Goal: Task Accomplishment & Management: Manage account settings

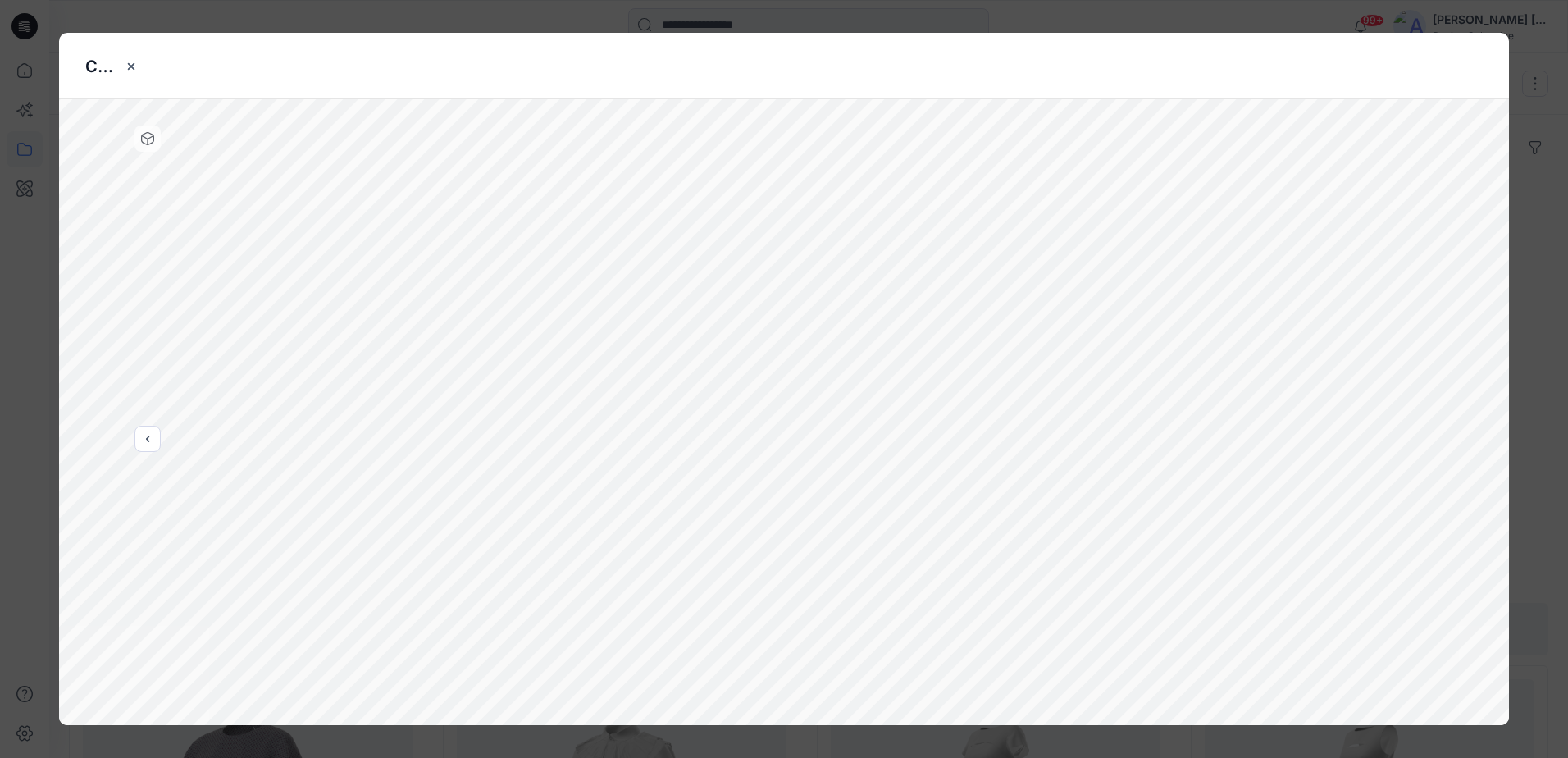
click at [134, 67] on icon "close-btn" at bounding box center [131, 67] width 13 height 13
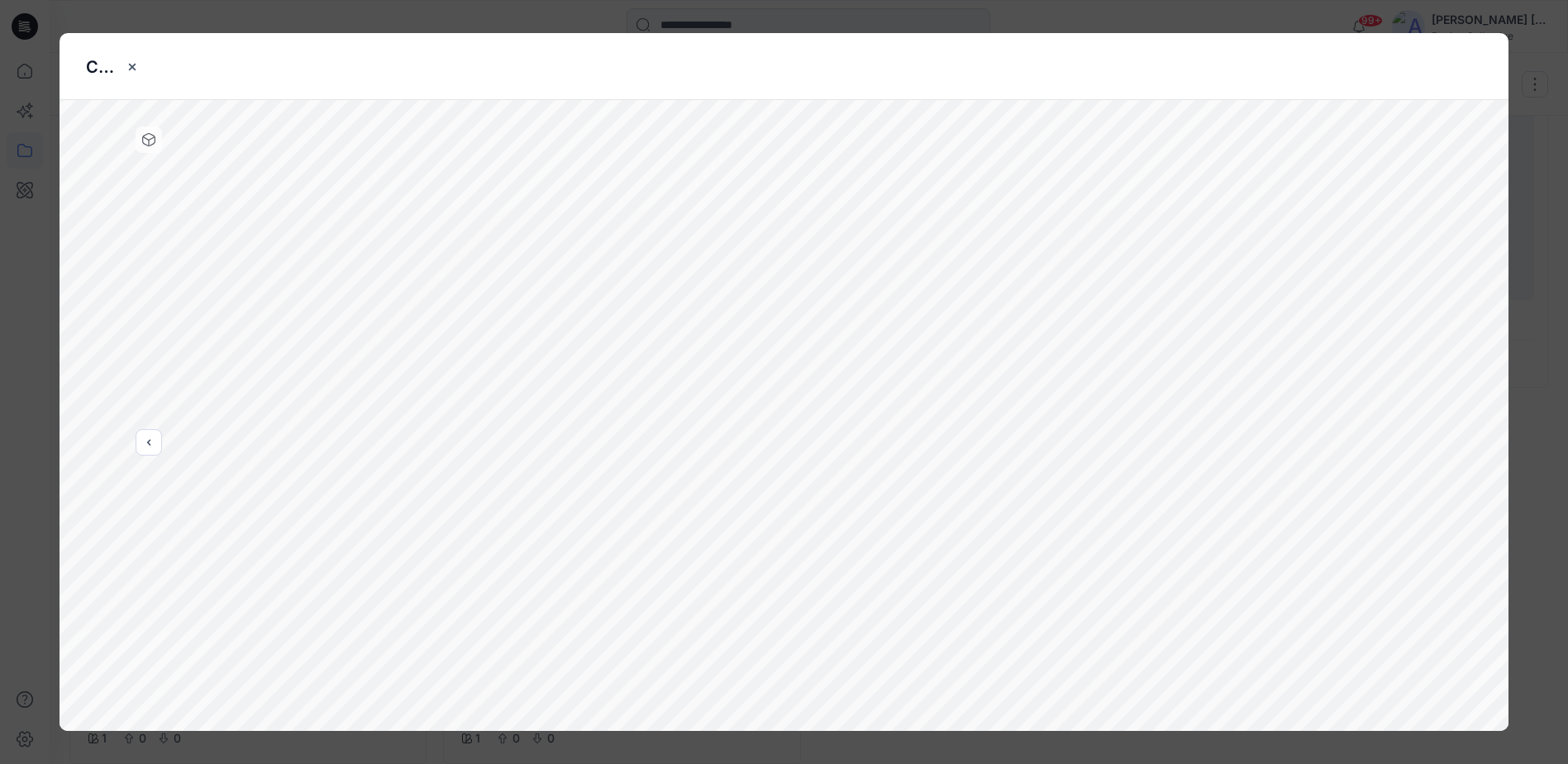
scroll to position [642, 0]
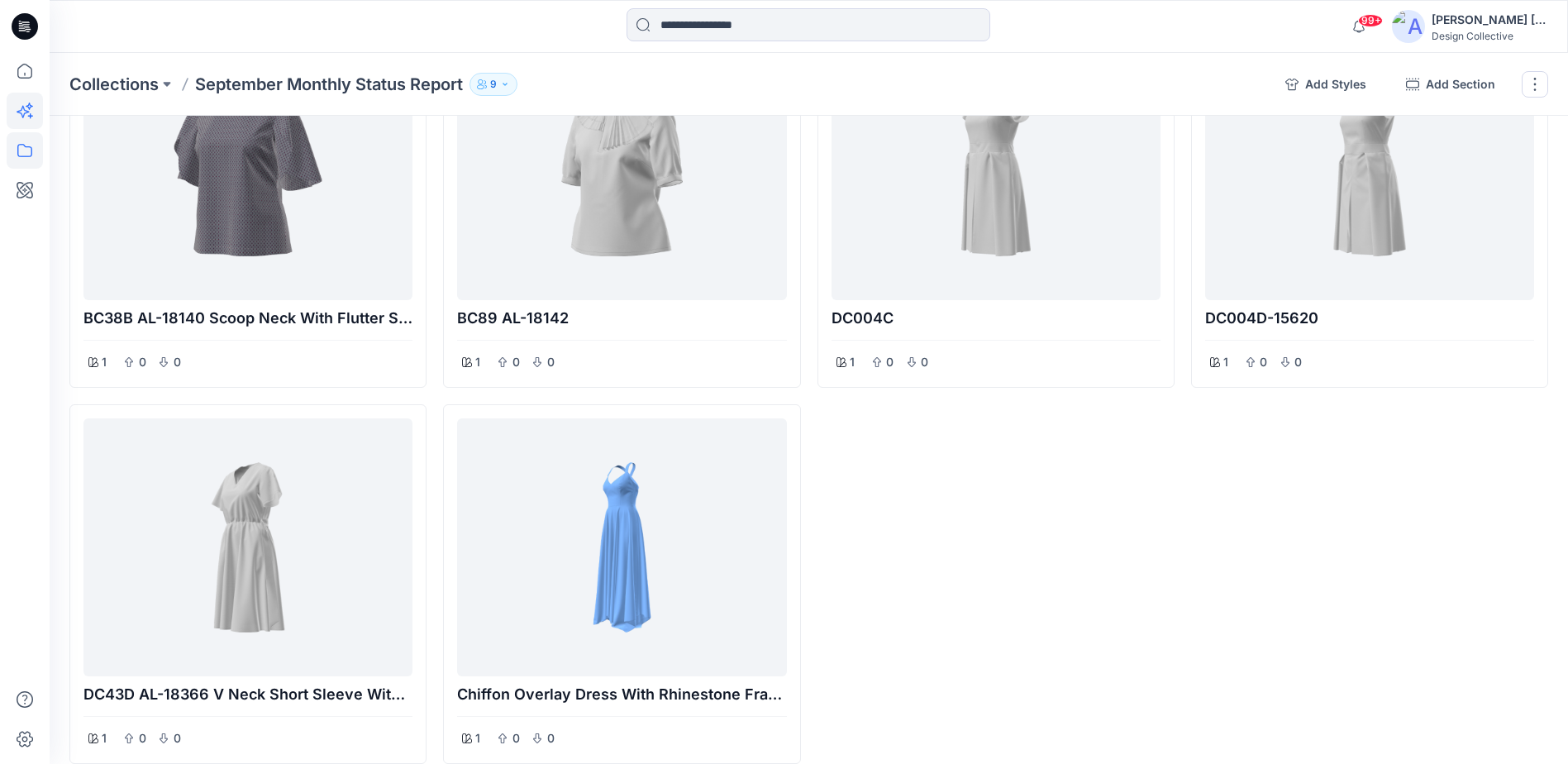
click at [22, 112] on icon at bounding box center [25, 110] width 37 height 37
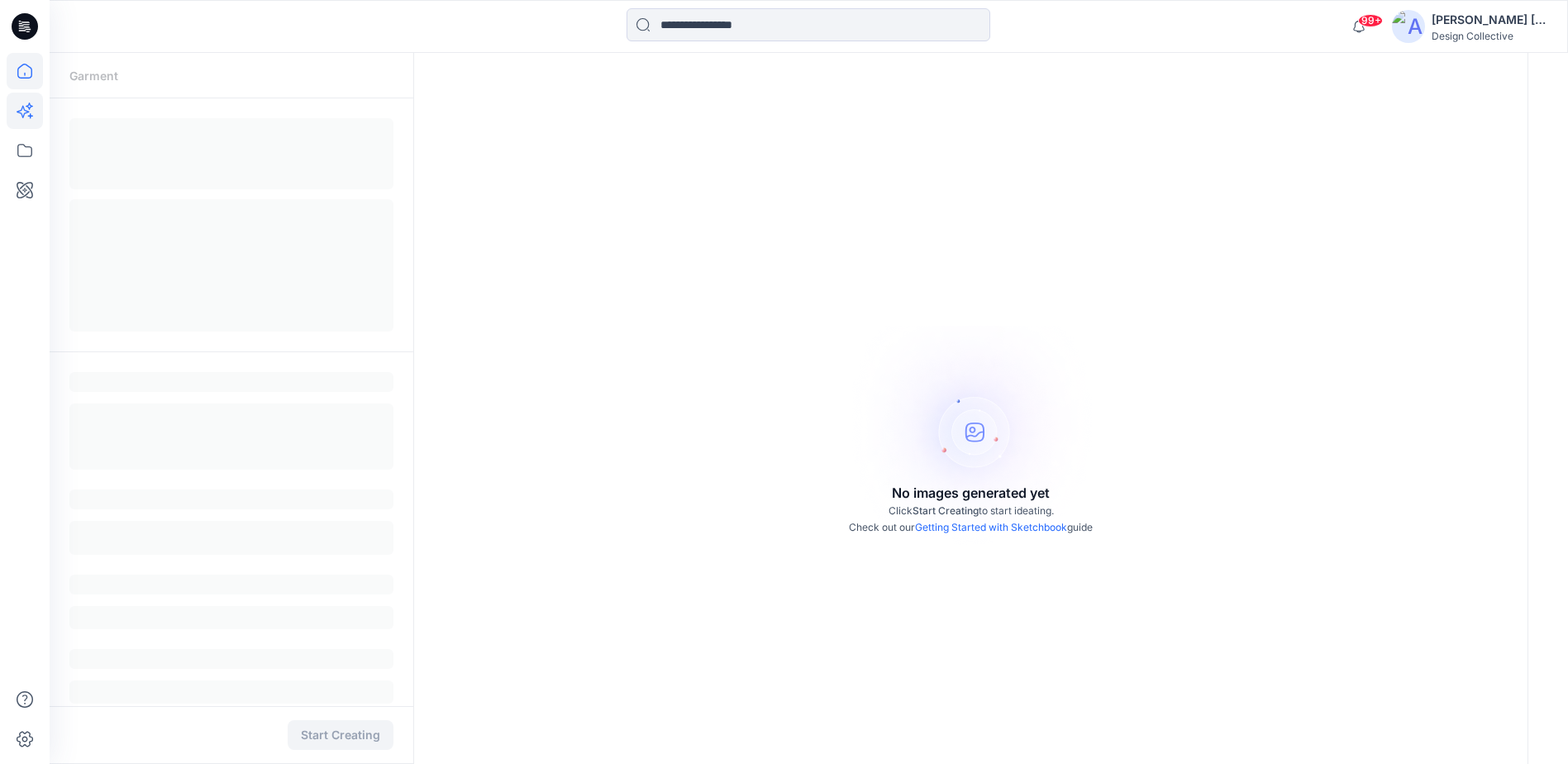
click at [24, 76] on icon at bounding box center [25, 71] width 37 height 37
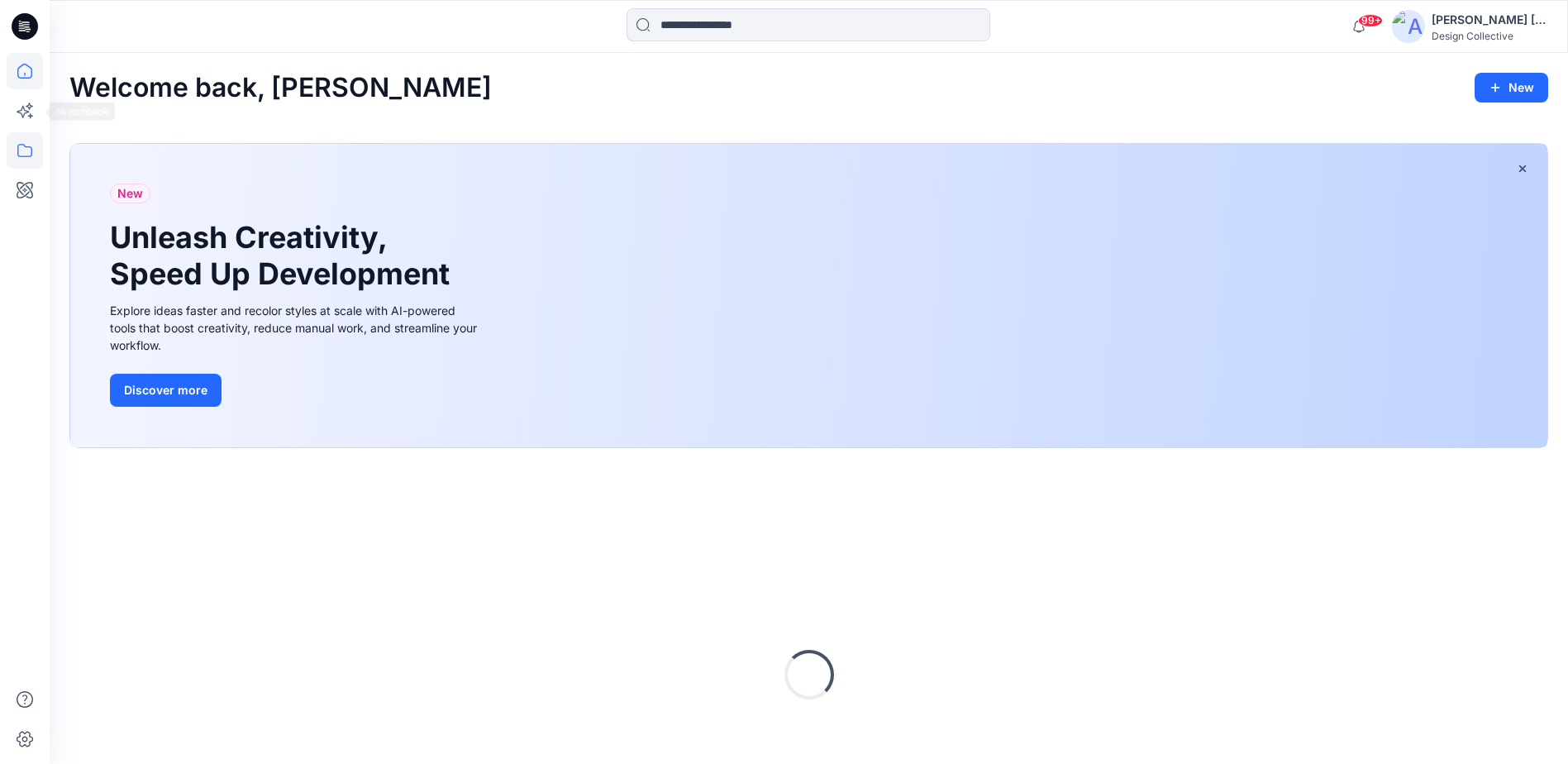
click at [32, 166] on icon at bounding box center [25, 150] width 37 height 37
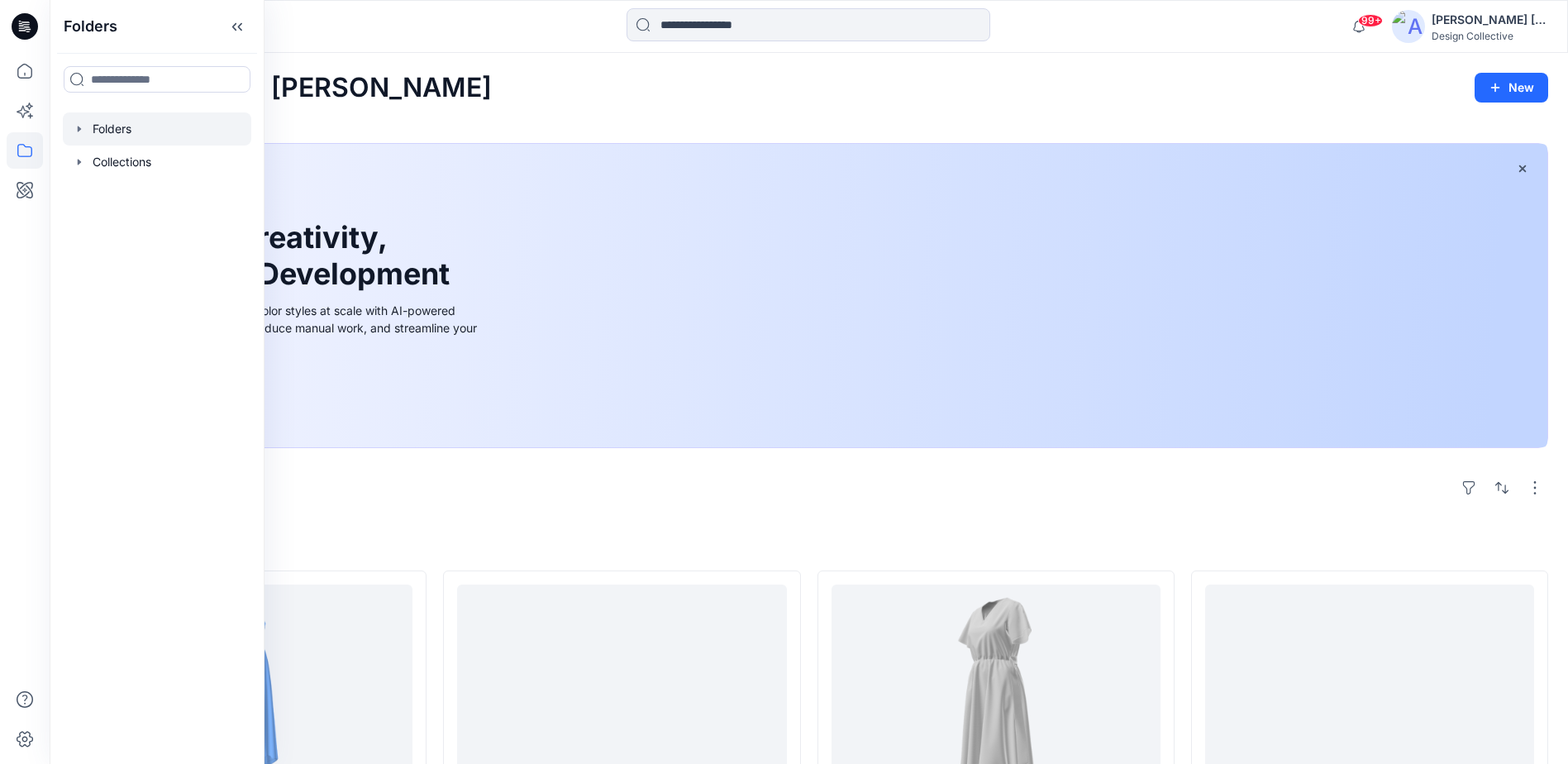
click at [96, 128] on div at bounding box center [158, 128] width 189 height 33
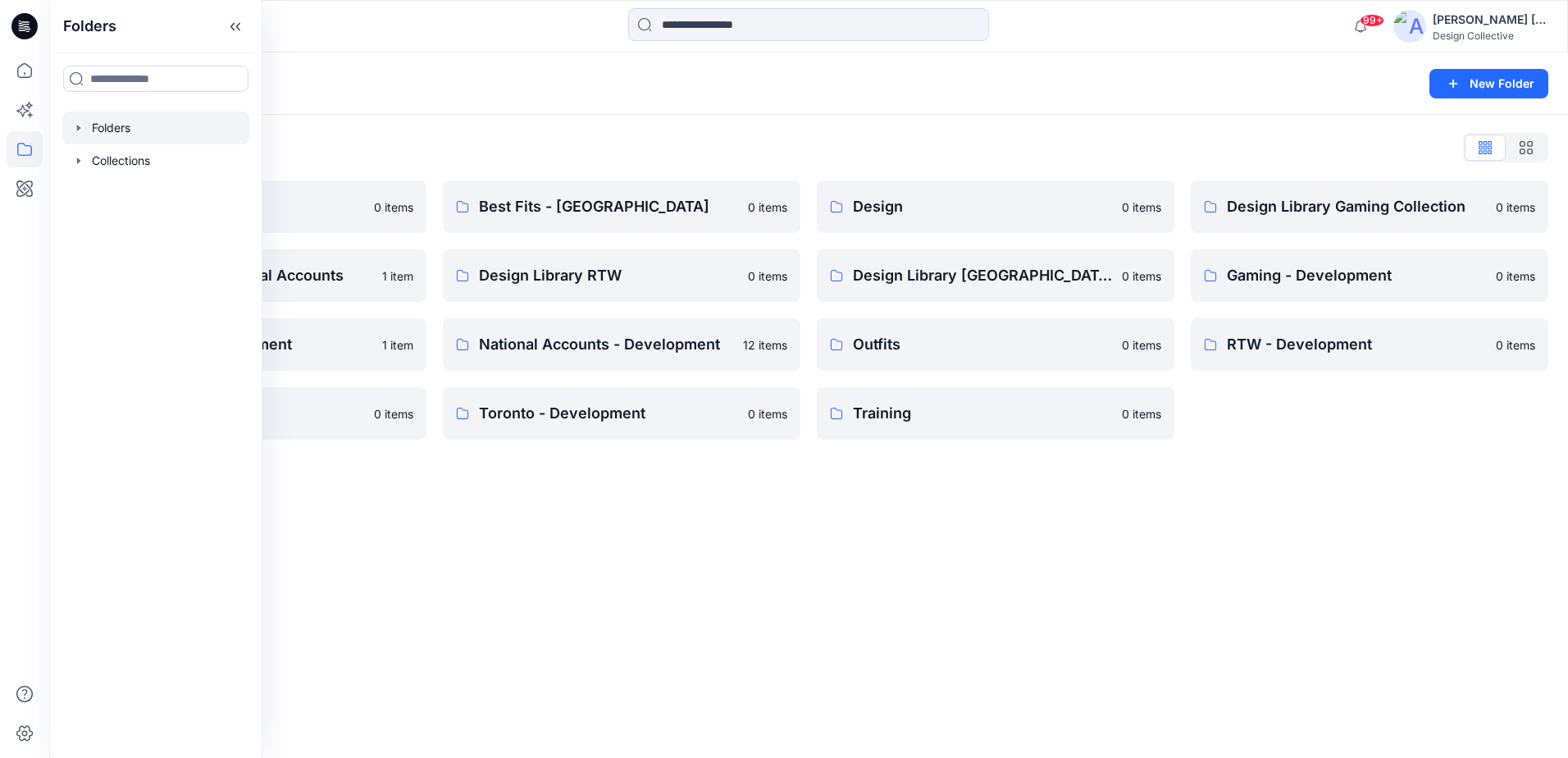
click at [79, 128] on icon "button" at bounding box center [79, 127] width 4 height 6
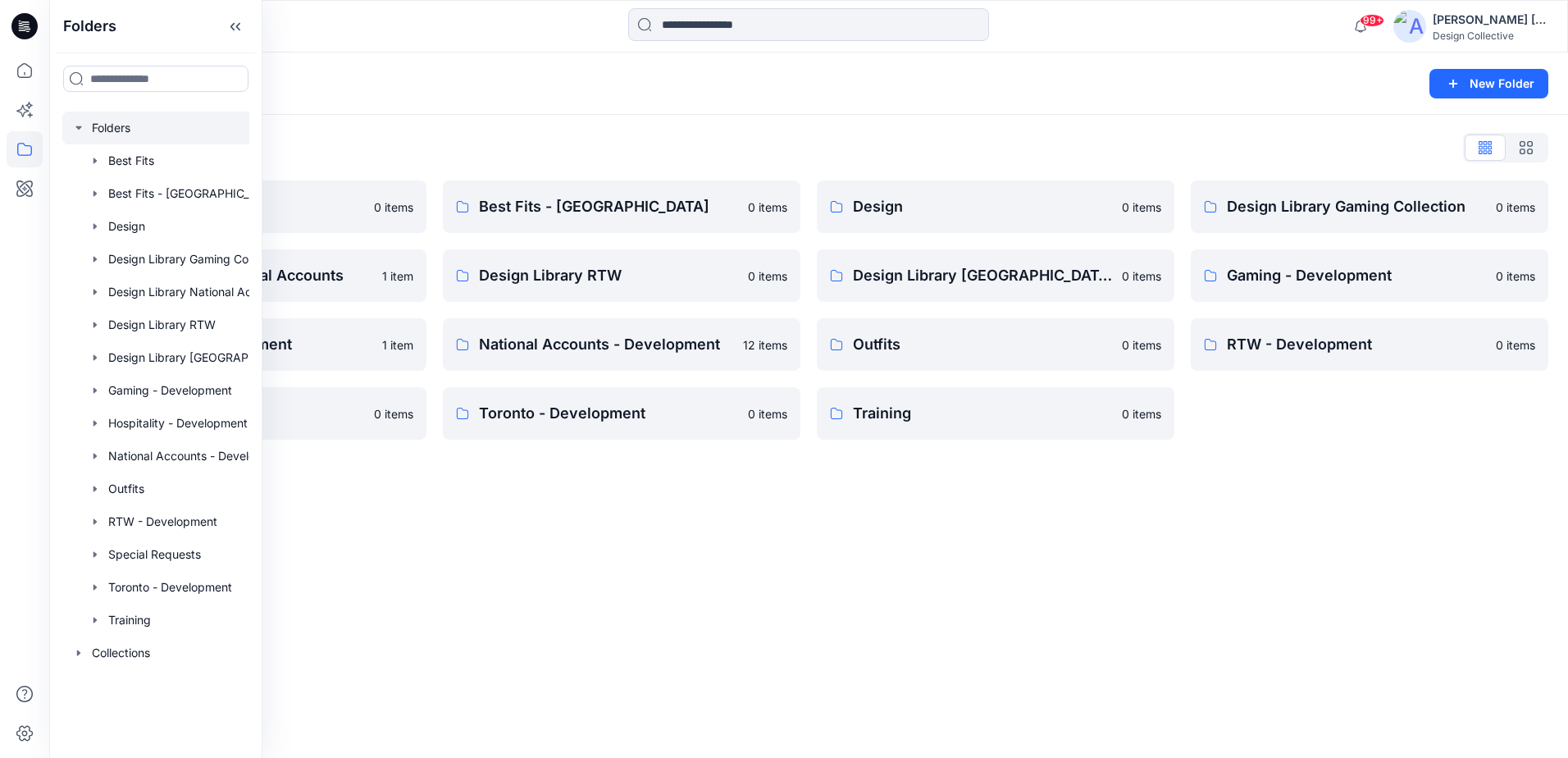
click at [577, 538] on div "Folders New Folder Folders List Best Fits 0 items Design Library National Accou…" at bounding box center [809, 405] width 1519 height 706
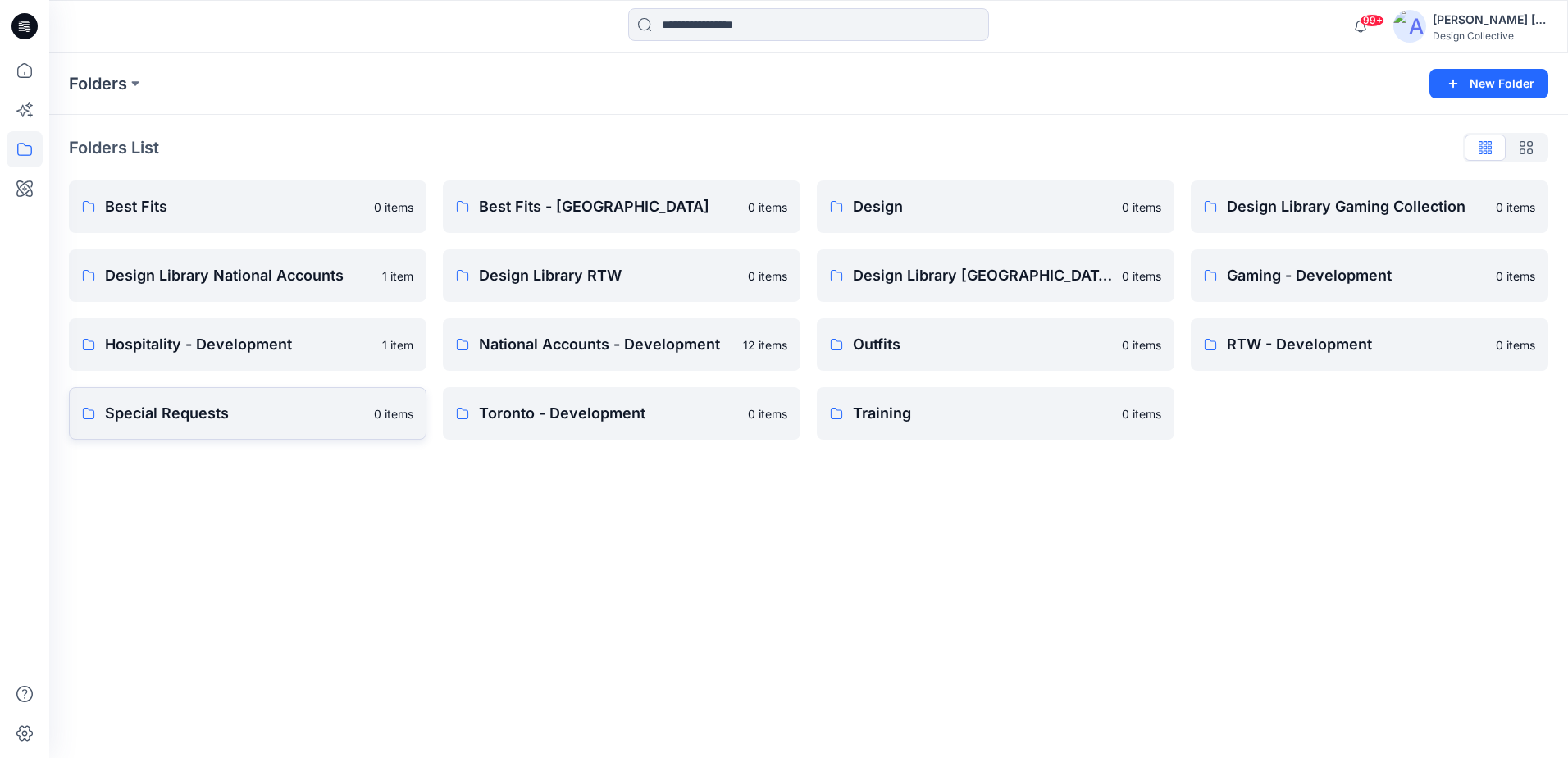
click at [321, 421] on p "Special Requests" at bounding box center [234, 413] width 260 height 23
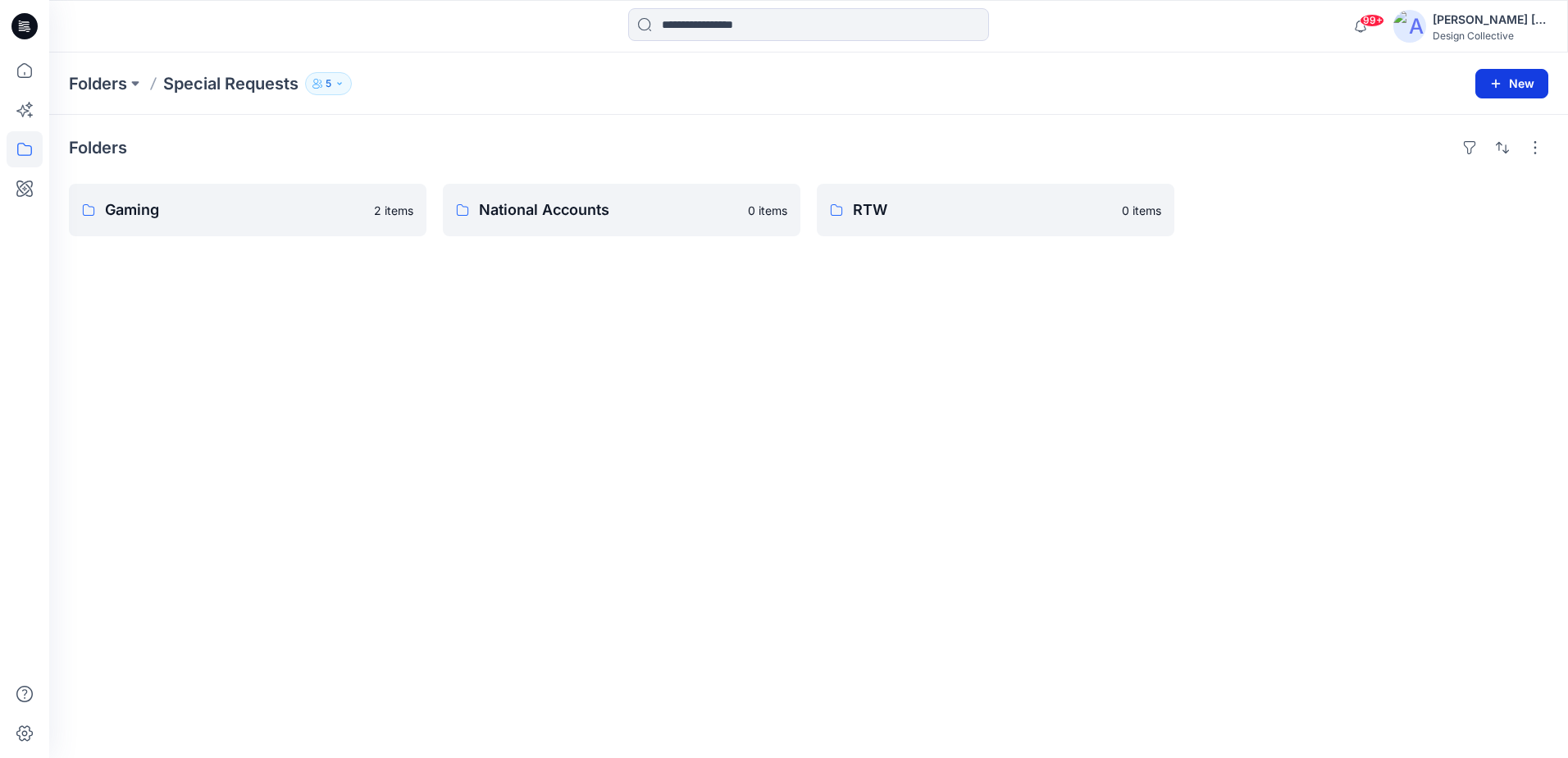
click at [1506, 83] on button "New" at bounding box center [1512, 84] width 73 height 30
click at [1473, 126] on p "New Style" at bounding box center [1461, 125] width 55 height 20
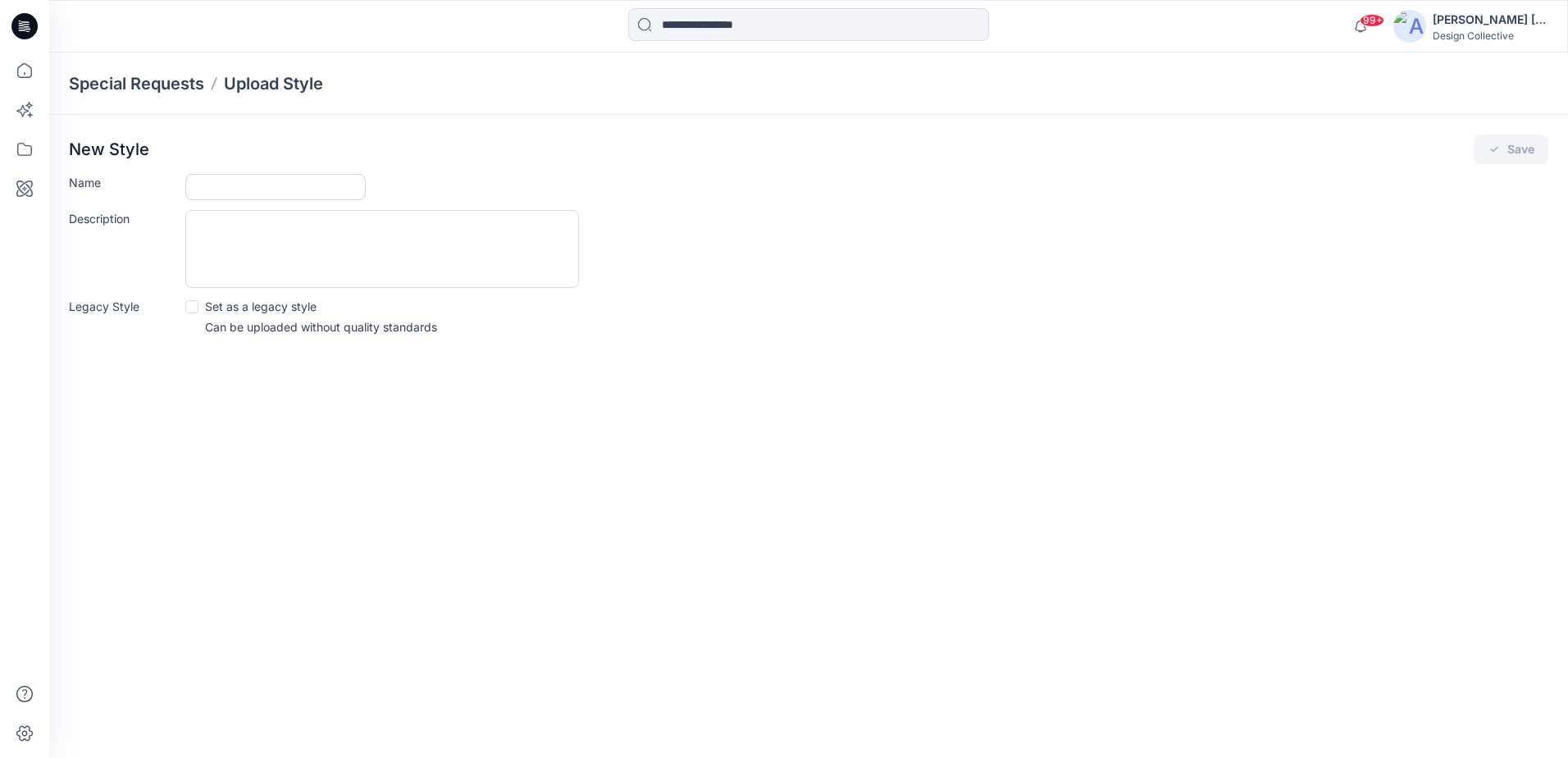
click at [307, 186] on input "Name" at bounding box center [276, 187] width 181 height 26
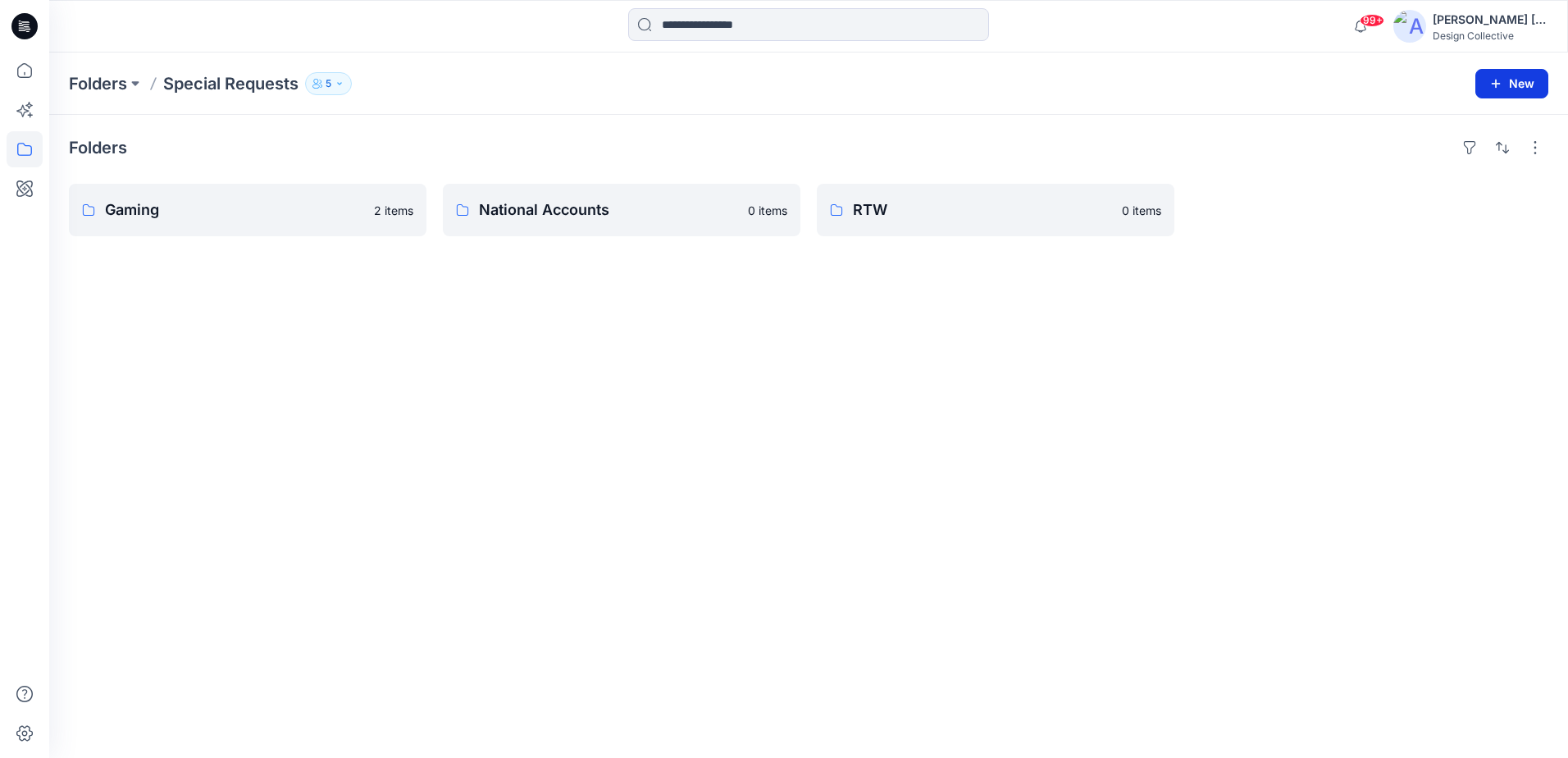
click at [1507, 87] on button "New" at bounding box center [1512, 84] width 73 height 30
click at [1476, 159] on p "New Folder" at bounding box center [1464, 156] width 61 height 17
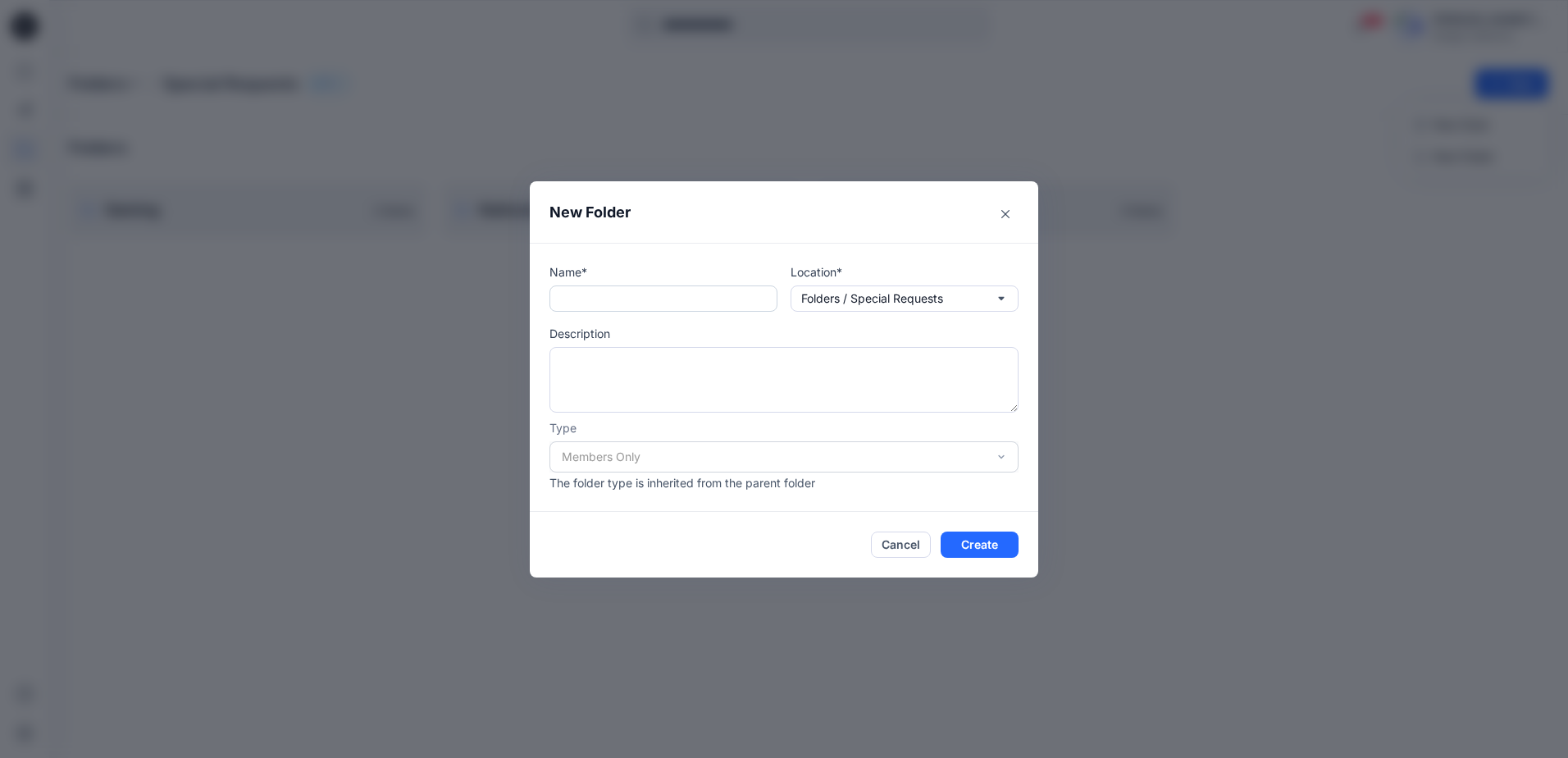
click at [694, 307] on input "text" at bounding box center [663, 299] width 228 height 26
type input "**********"
click at [1000, 549] on button "Create" at bounding box center [979, 544] width 78 height 26
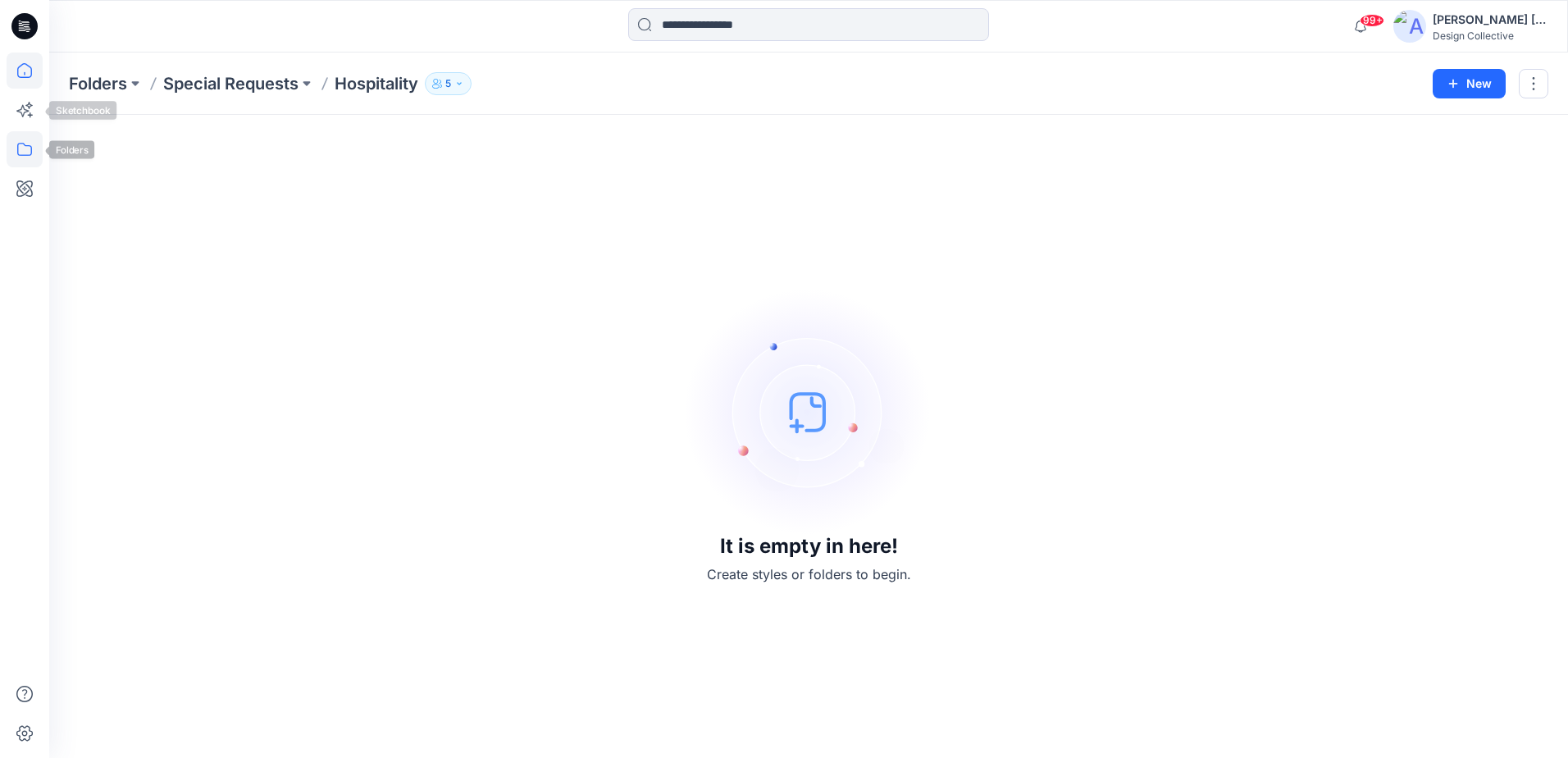
click at [37, 73] on icon at bounding box center [24, 70] width 37 height 37
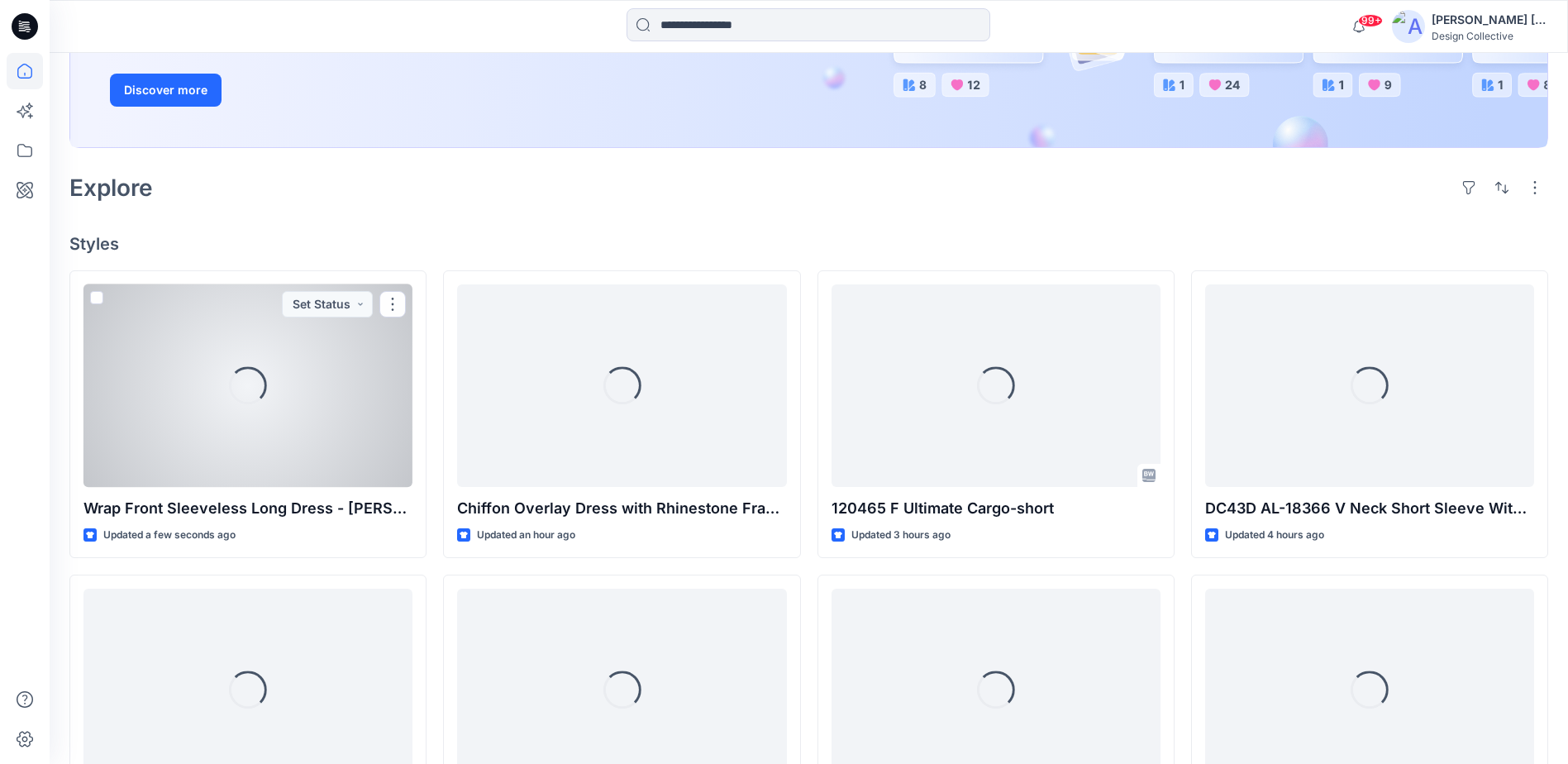
scroll to position [414, 0]
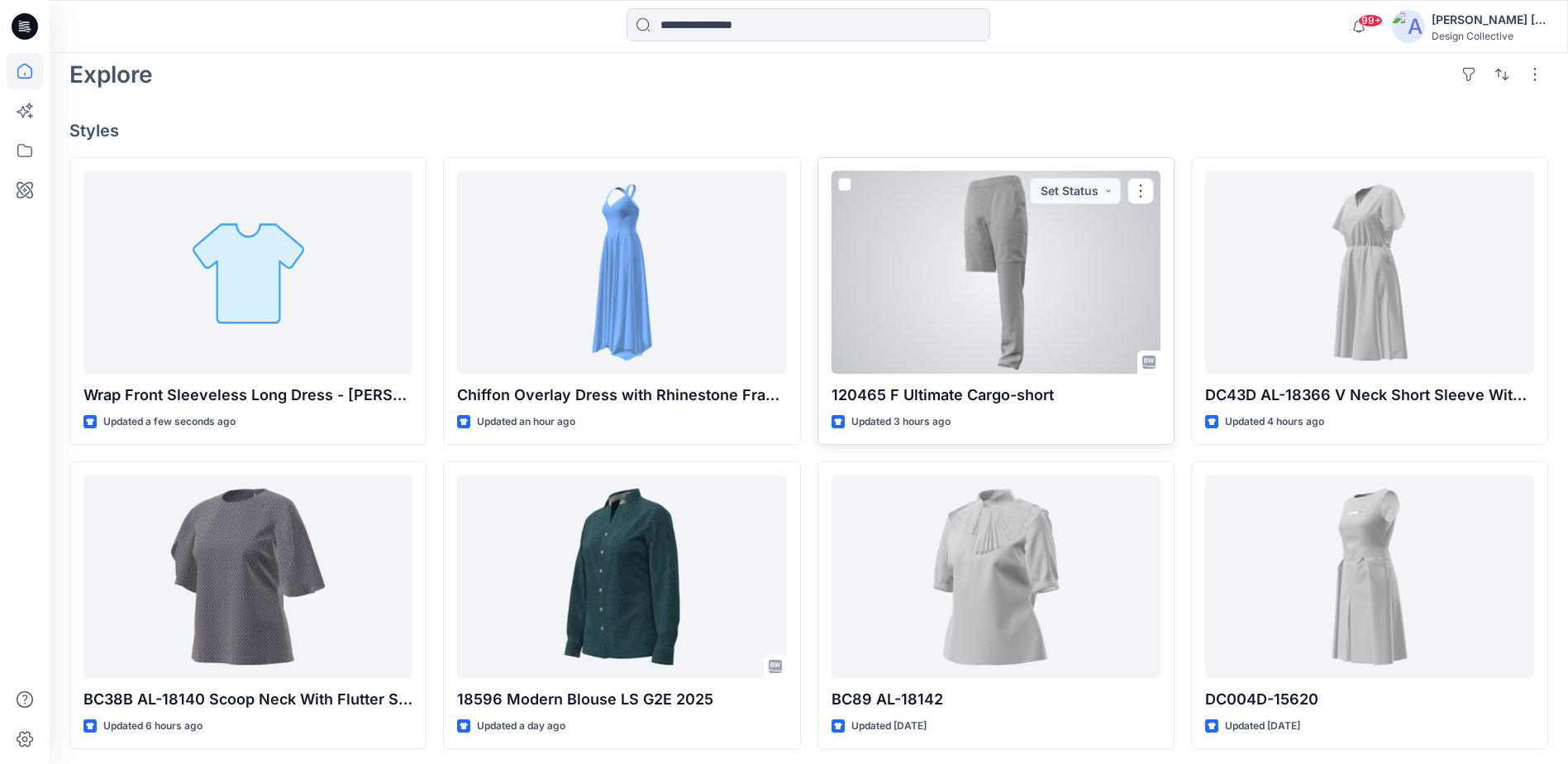
click at [1030, 368] on div at bounding box center [996, 272] width 329 height 202
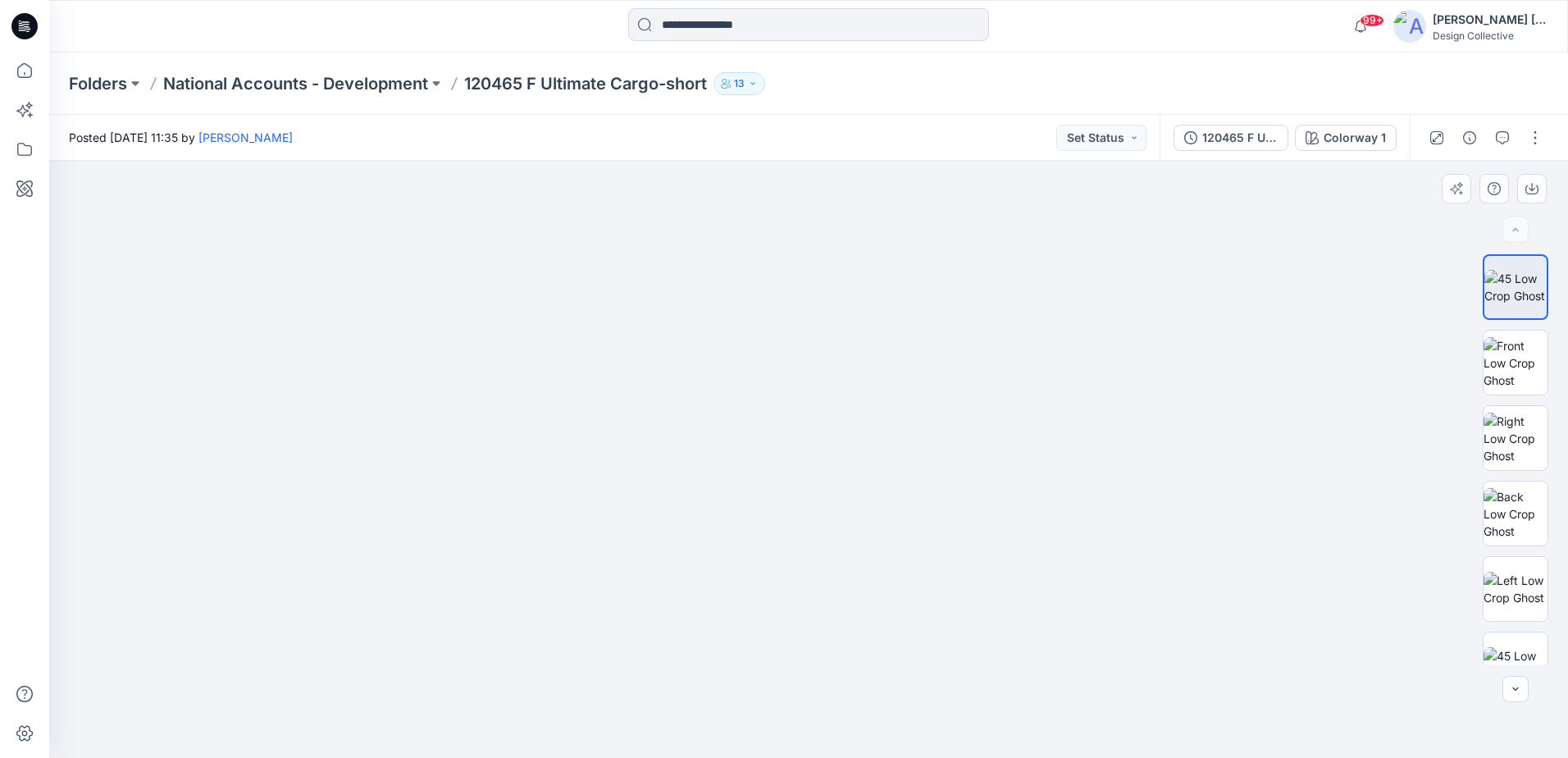
drag, startPoint x: 918, startPoint y: 292, endPoint x: 854, endPoint y: 483, distance: 201.4
click at [854, 483] on img at bounding box center [809, 337] width 1185 height 840
drag, startPoint x: 925, startPoint y: 346, endPoint x: 864, endPoint y: 530, distance: 193.8
click at [864, 530] on img at bounding box center [809, 424] width 1344 height 667
click at [1505, 354] on img at bounding box center [1516, 363] width 64 height 52
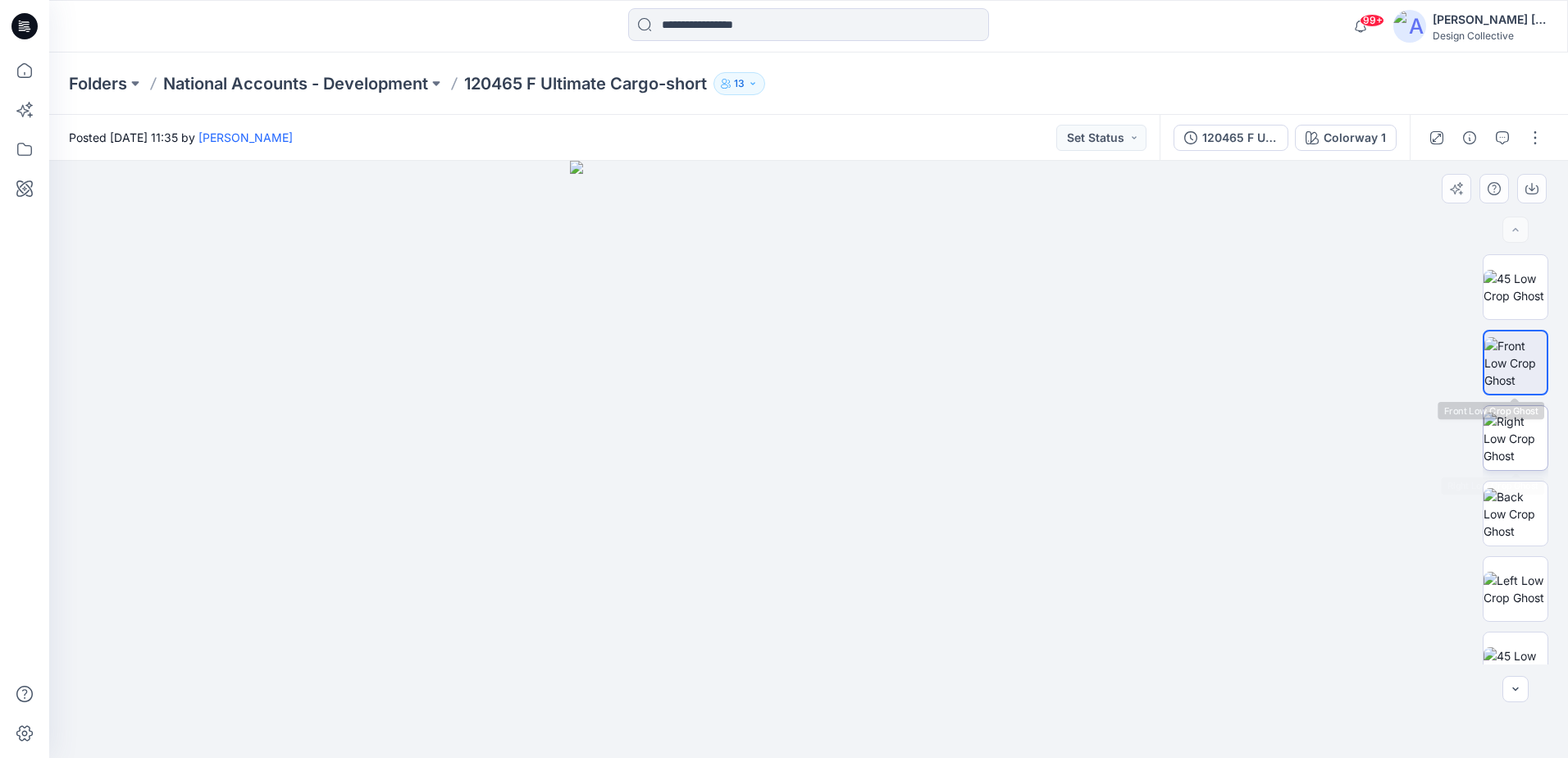
click at [1507, 414] on img at bounding box center [1516, 438] width 64 height 52
drag, startPoint x: 822, startPoint y: 391, endPoint x: 821, endPoint y: 480, distance: 89.0
click at [821, 480] on img at bounding box center [809, 436] width 760 height 647
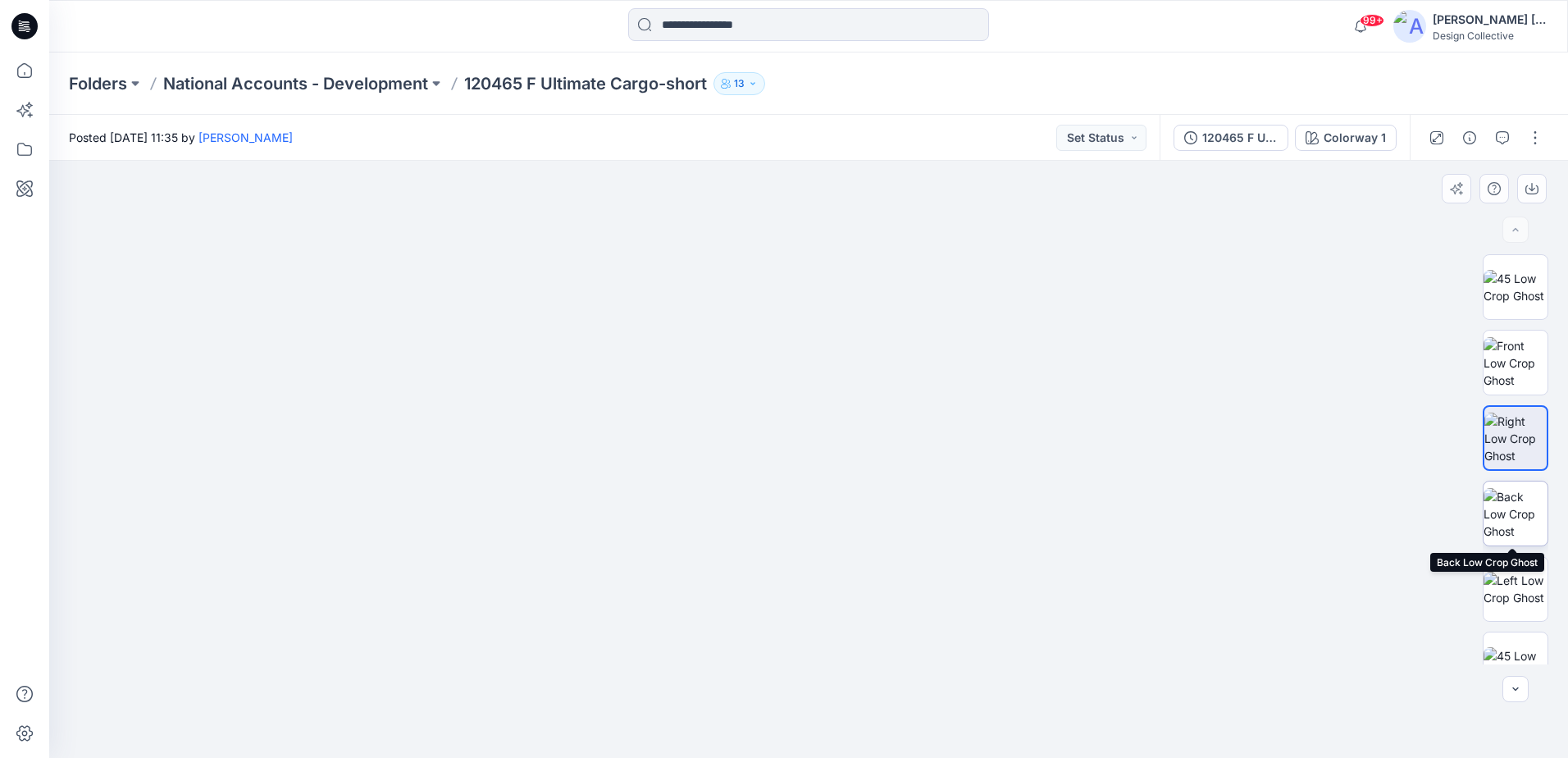
click at [1506, 508] on img at bounding box center [1516, 513] width 64 height 52
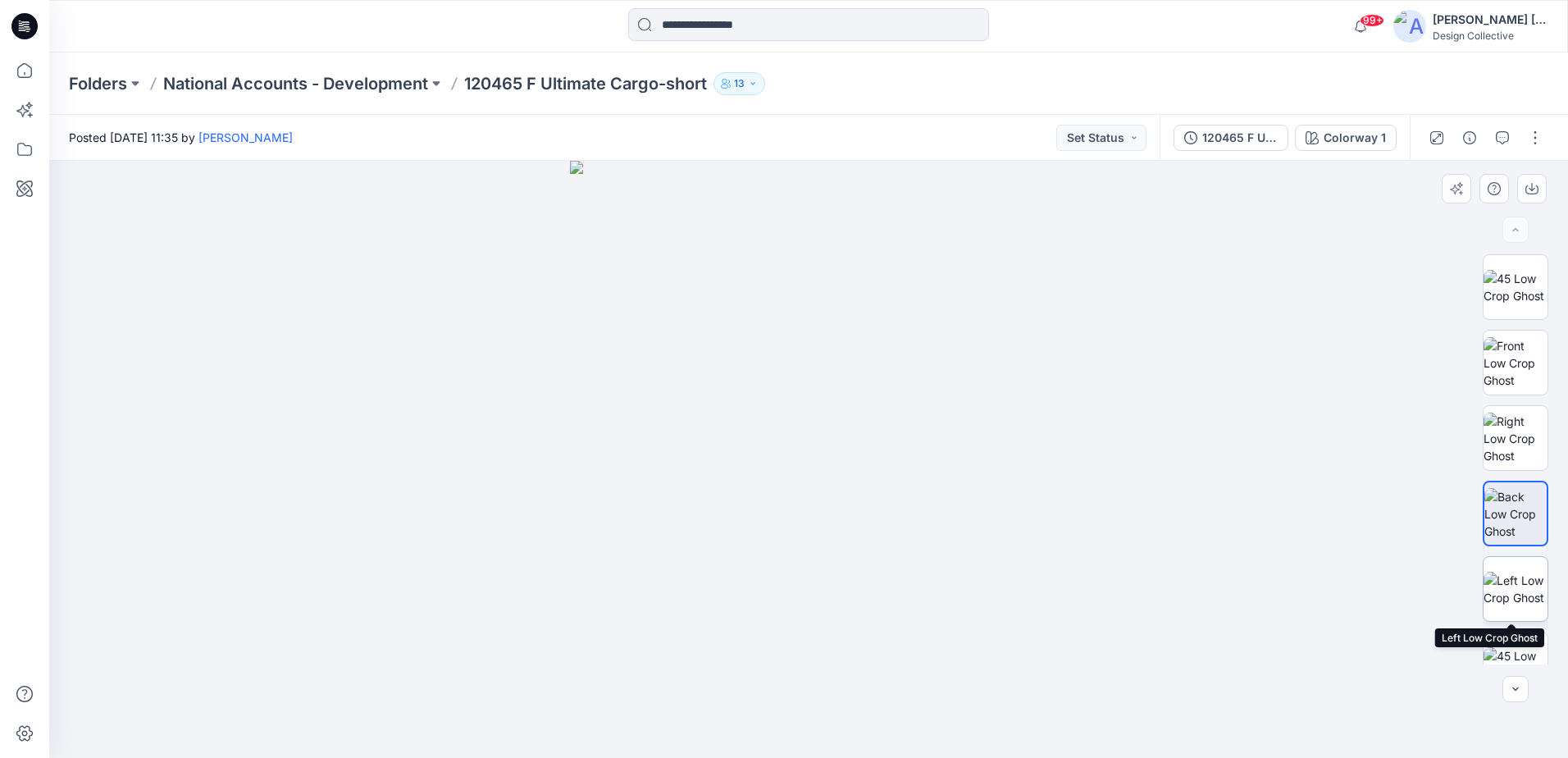
click at [1508, 572] on img at bounding box center [1516, 588] width 64 height 35
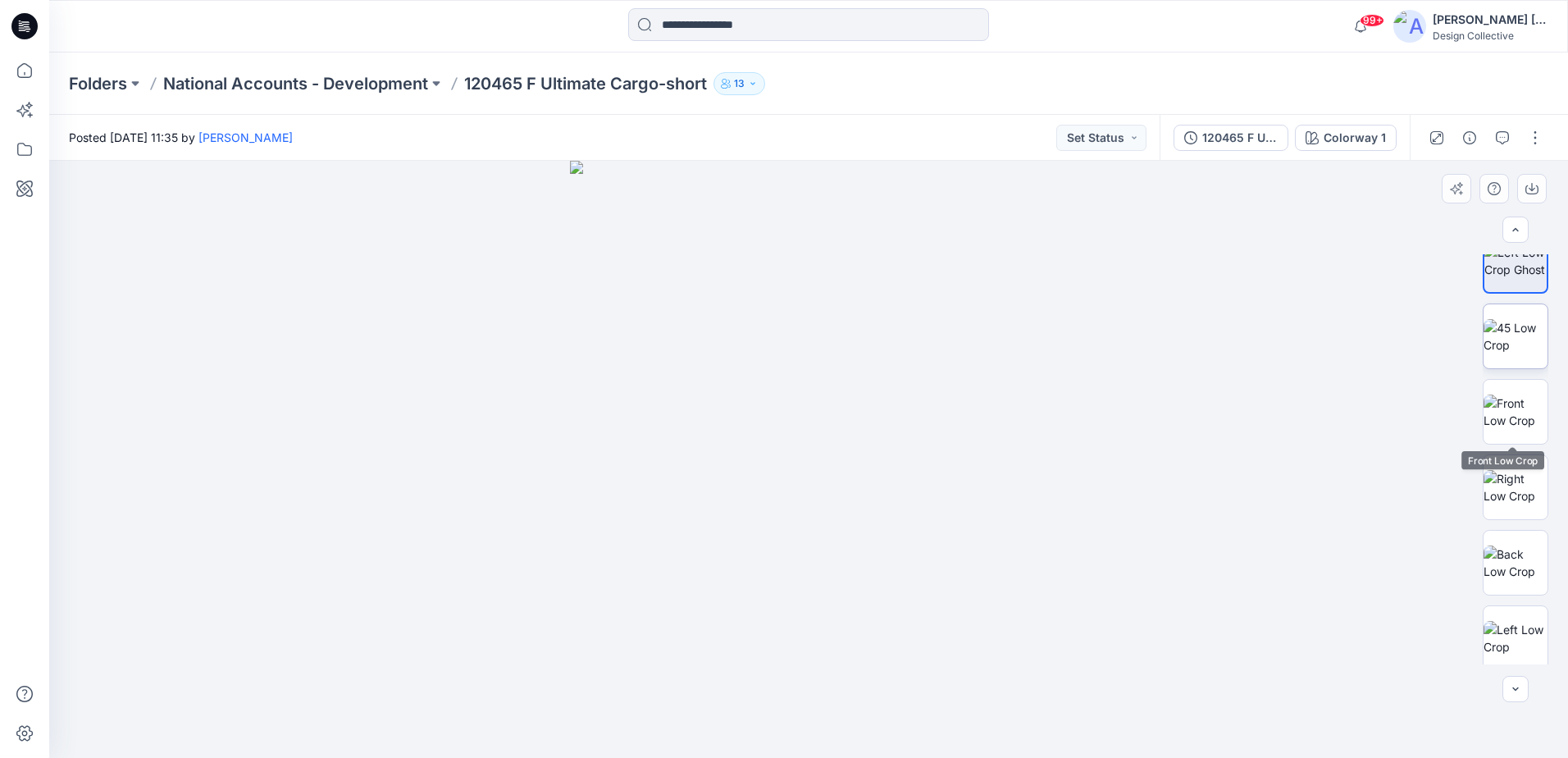
click at [1493, 368] on div at bounding box center [1516, 336] width 66 height 66
click at [1503, 410] on img at bounding box center [1516, 411] width 64 height 35
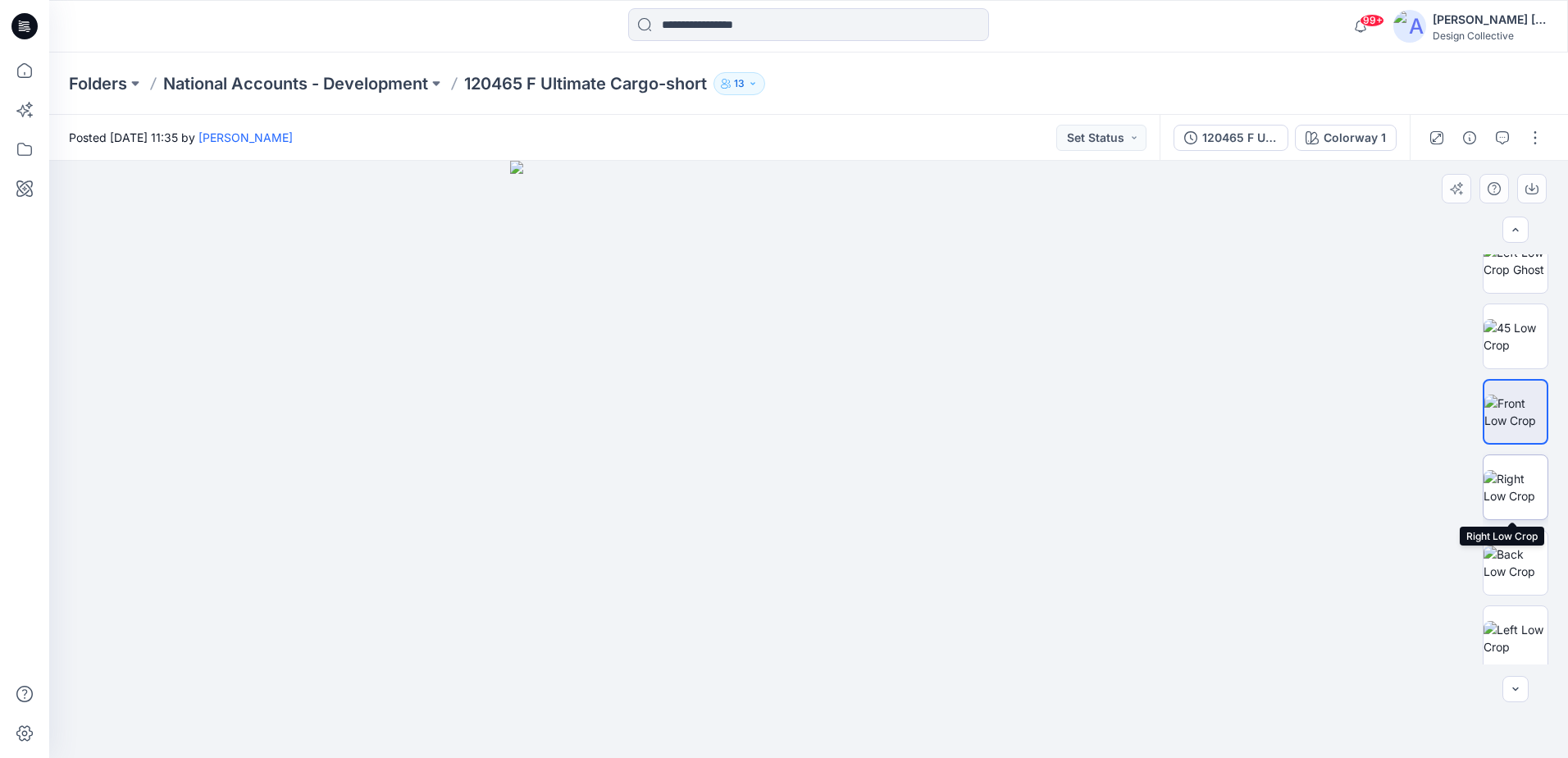
click at [1504, 483] on img at bounding box center [1516, 486] width 64 height 35
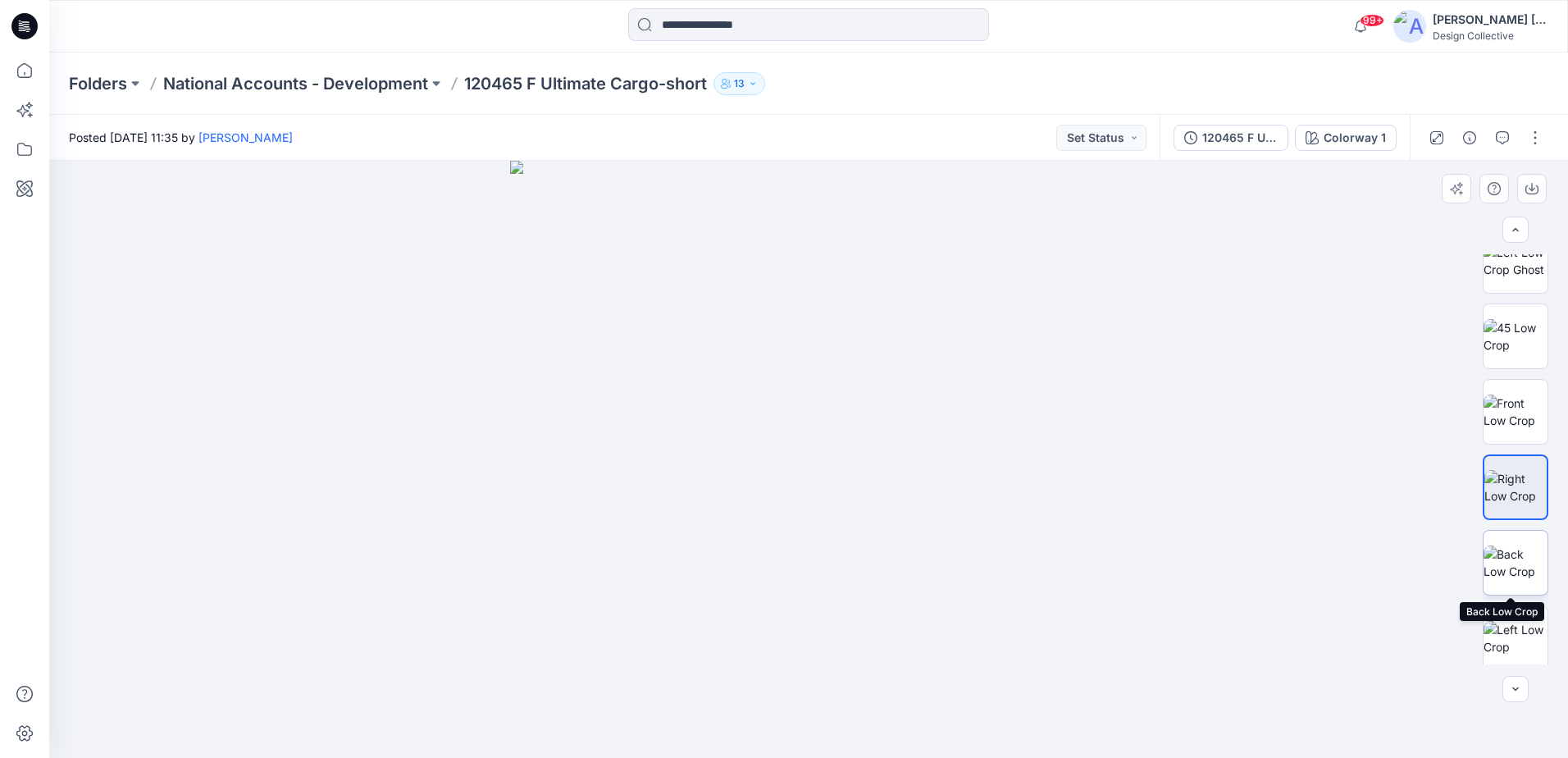
click at [1515, 545] on img at bounding box center [1516, 562] width 64 height 35
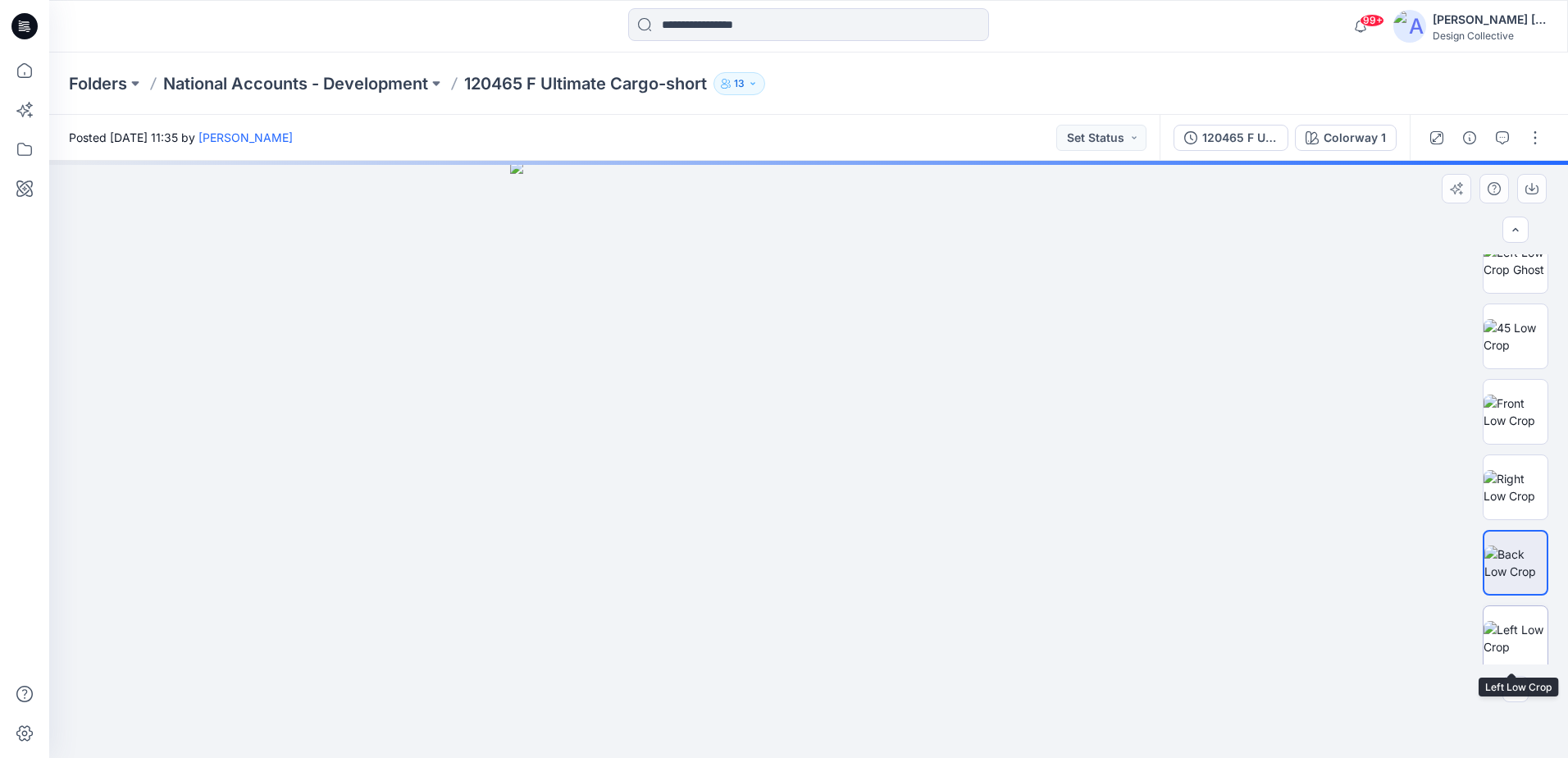
click at [1503, 621] on img at bounding box center [1516, 638] width 64 height 35
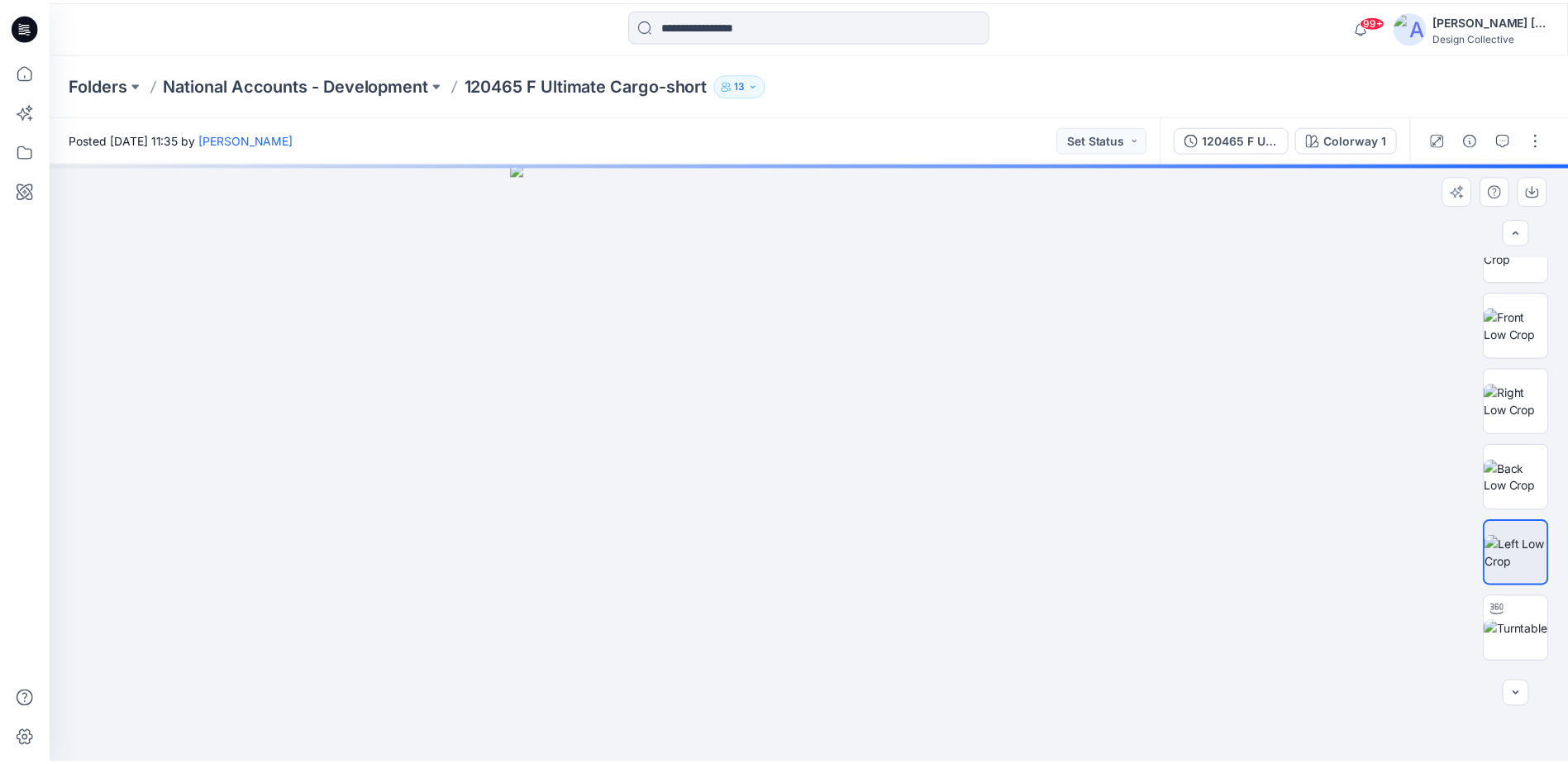
scroll to position [489, 0]
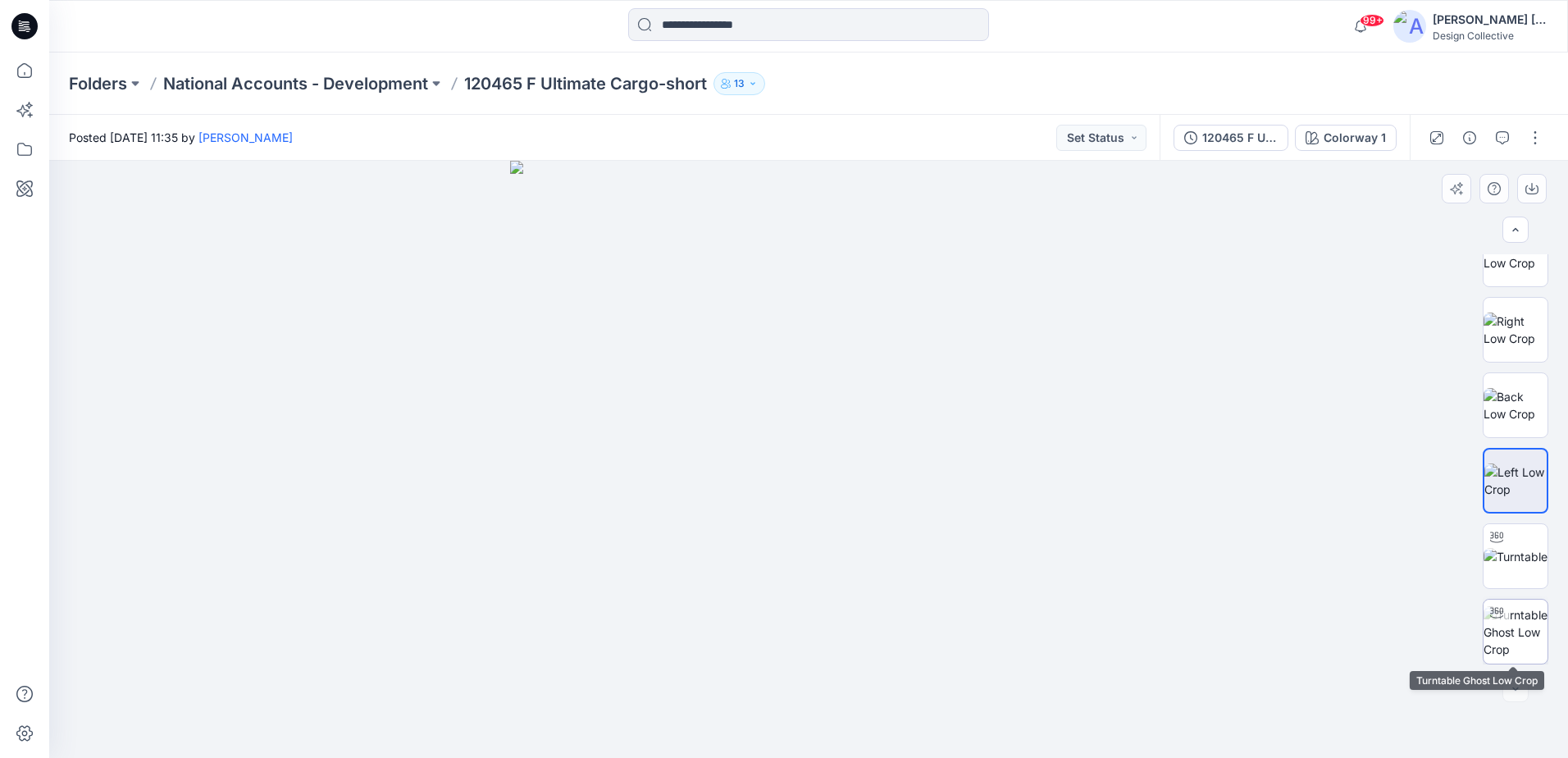
click at [1492, 621] on div at bounding box center [1497, 613] width 26 height 26
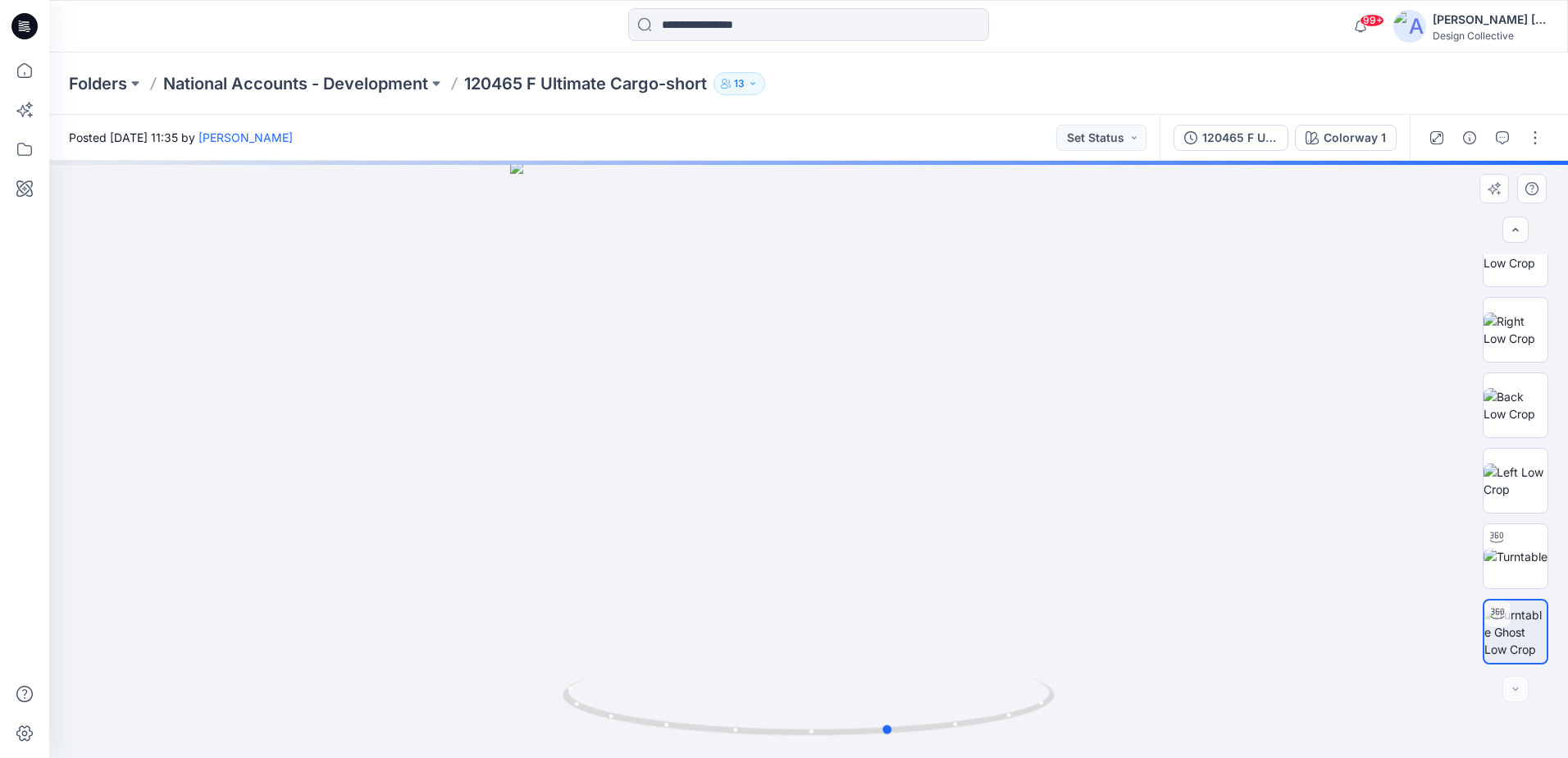
drag, startPoint x: 656, startPoint y: 385, endPoint x: 816, endPoint y: 422, distance: 164.2
click at [812, 421] on div at bounding box center [809, 459] width 1519 height 597
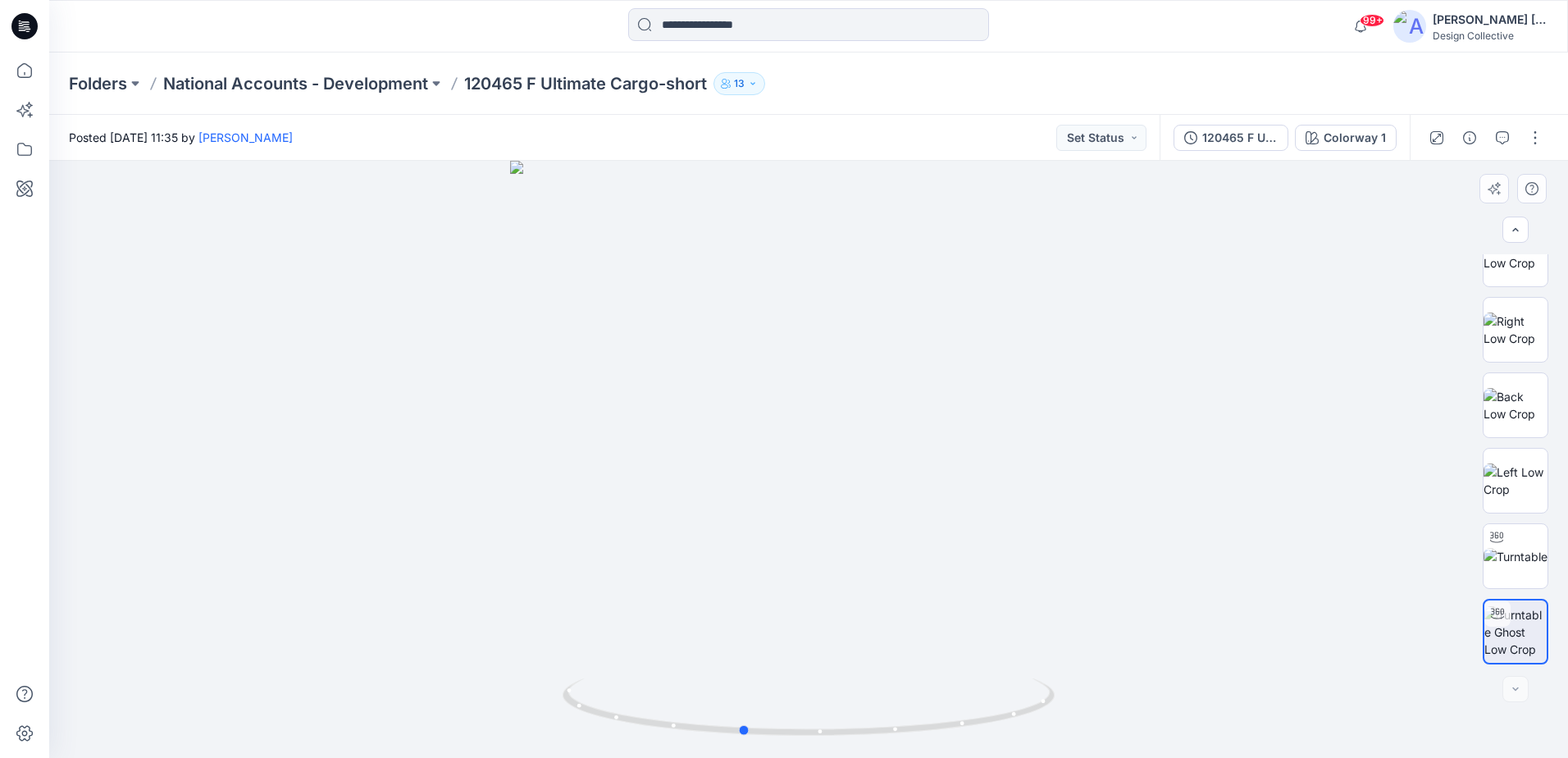
drag, startPoint x: 848, startPoint y: 427, endPoint x: 1251, endPoint y: 466, distance: 404.9
click at [1111, 431] on div at bounding box center [809, 459] width 1519 height 597
click at [32, 56] on icon at bounding box center [24, 70] width 37 height 37
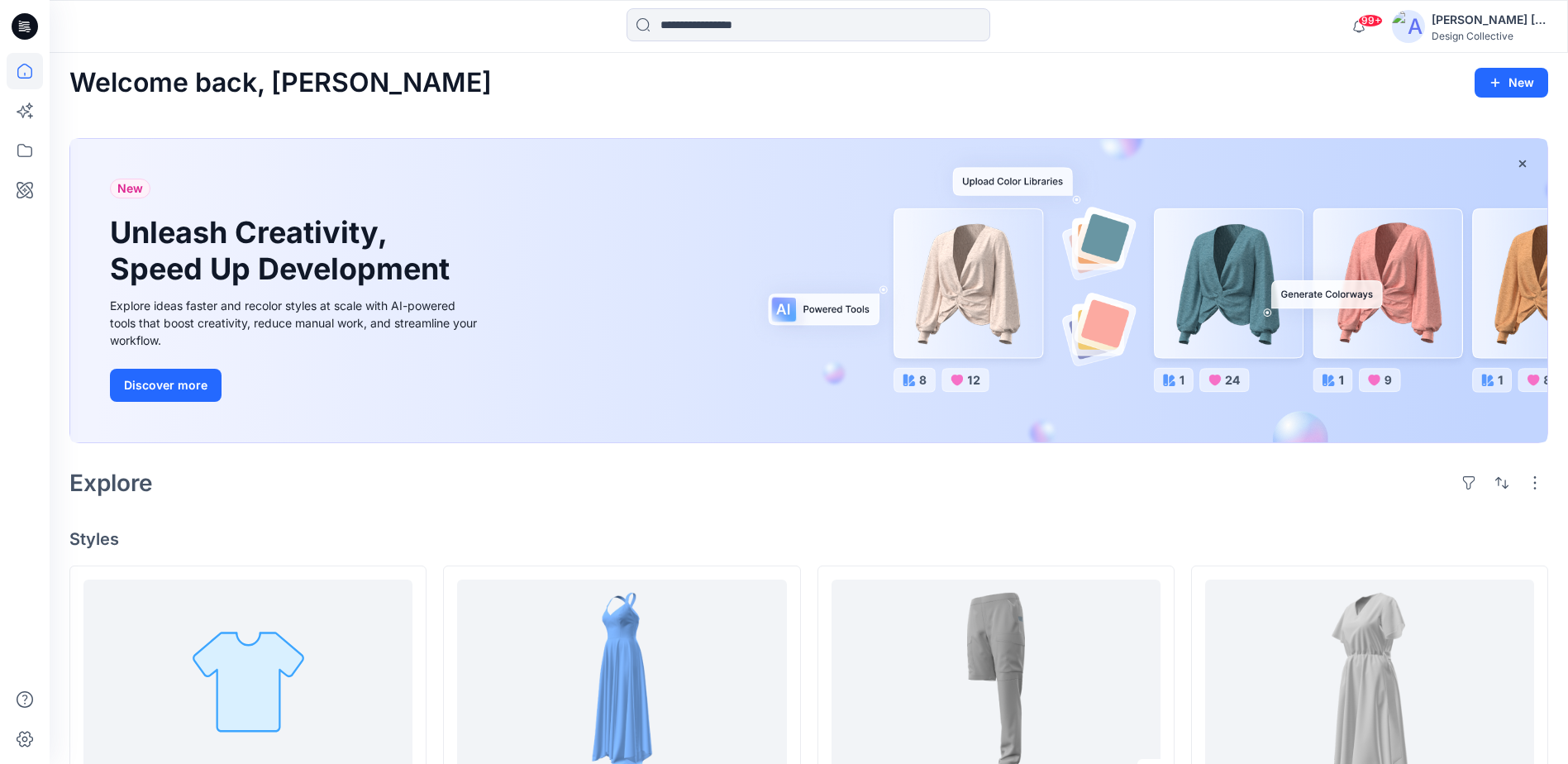
scroll to position [165, 0]
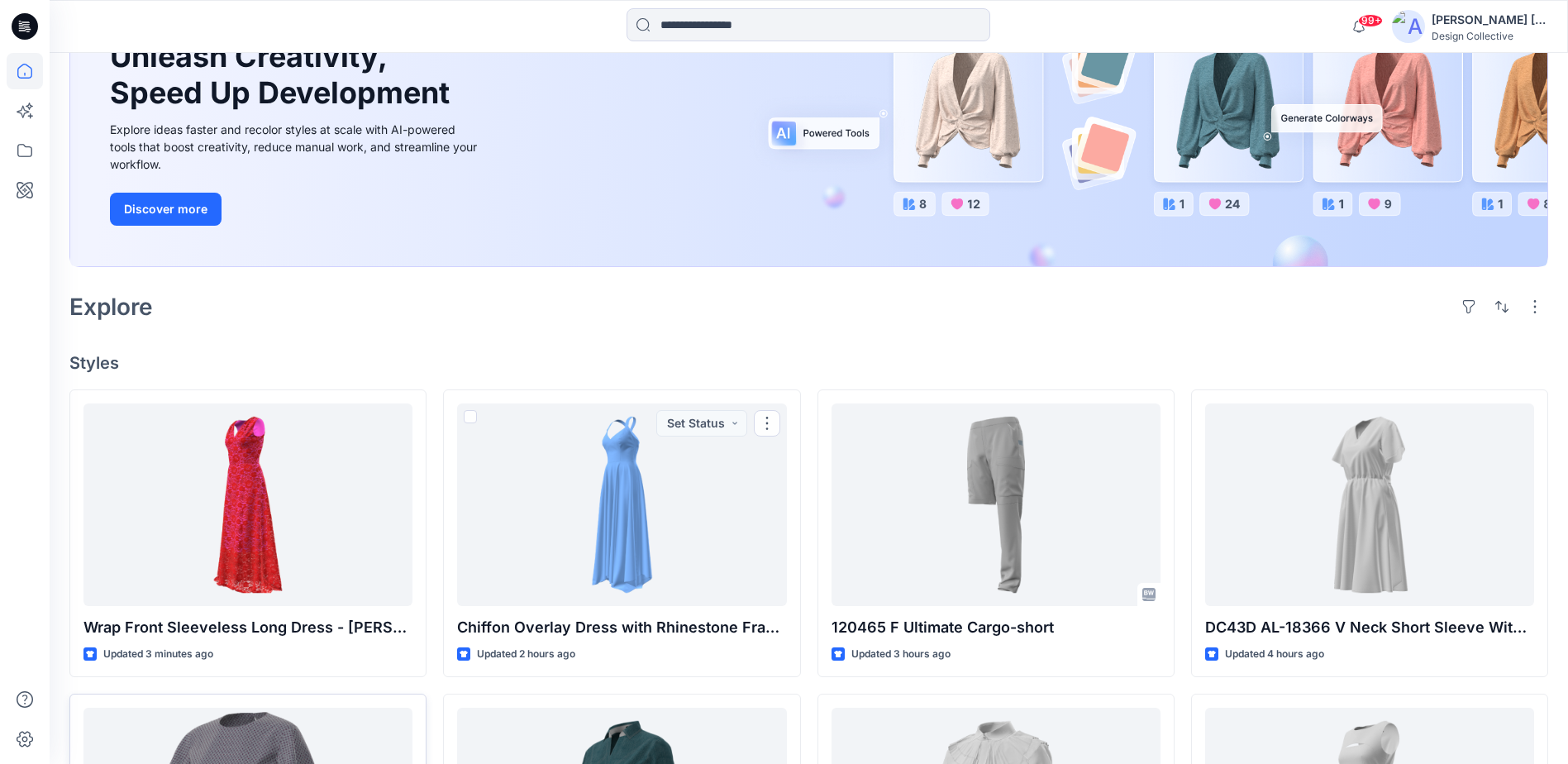
scroll to position [331, 0]
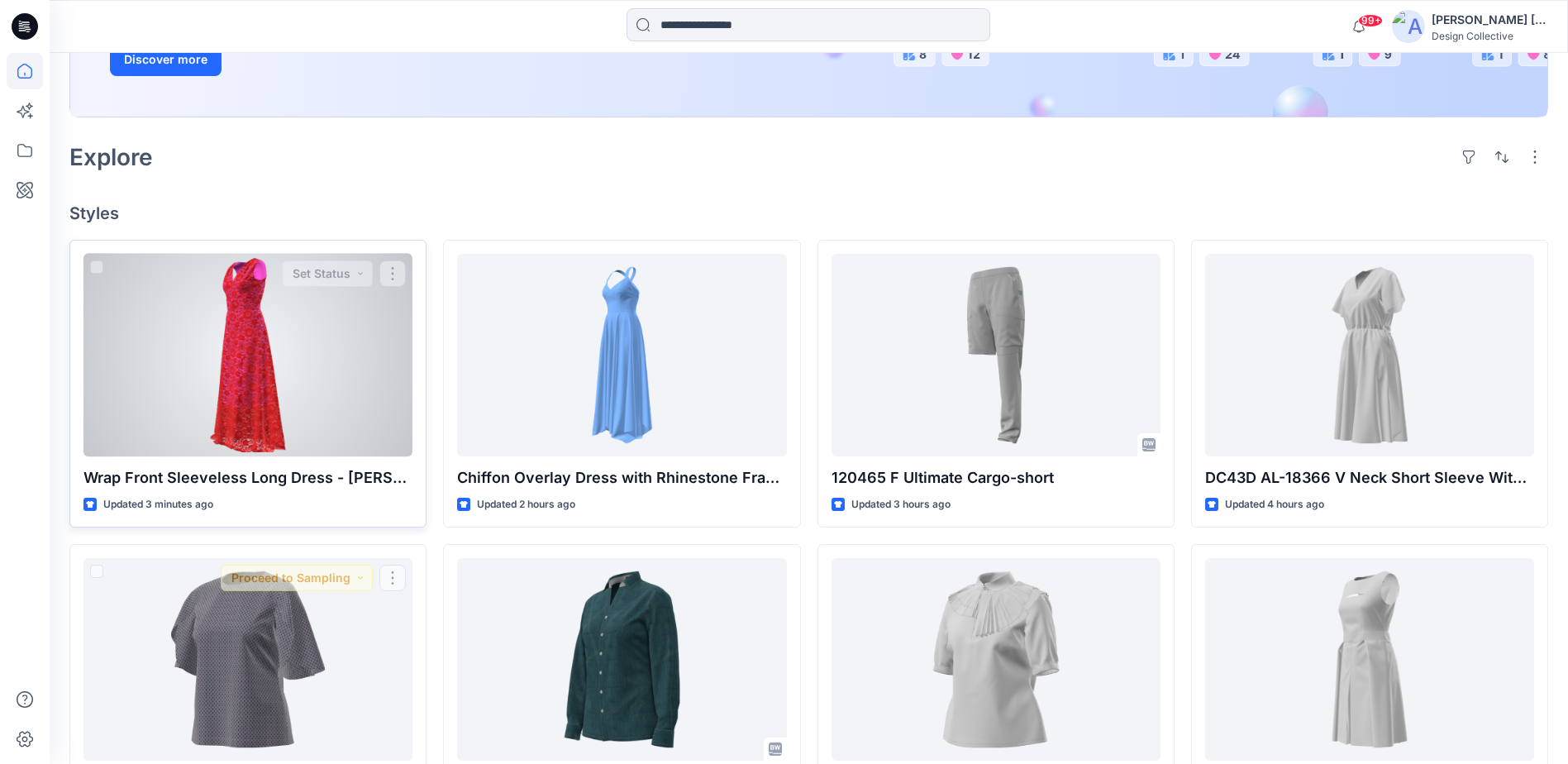
click at [301, 433] on div at bounding box center [247, 355] width 329 height 202
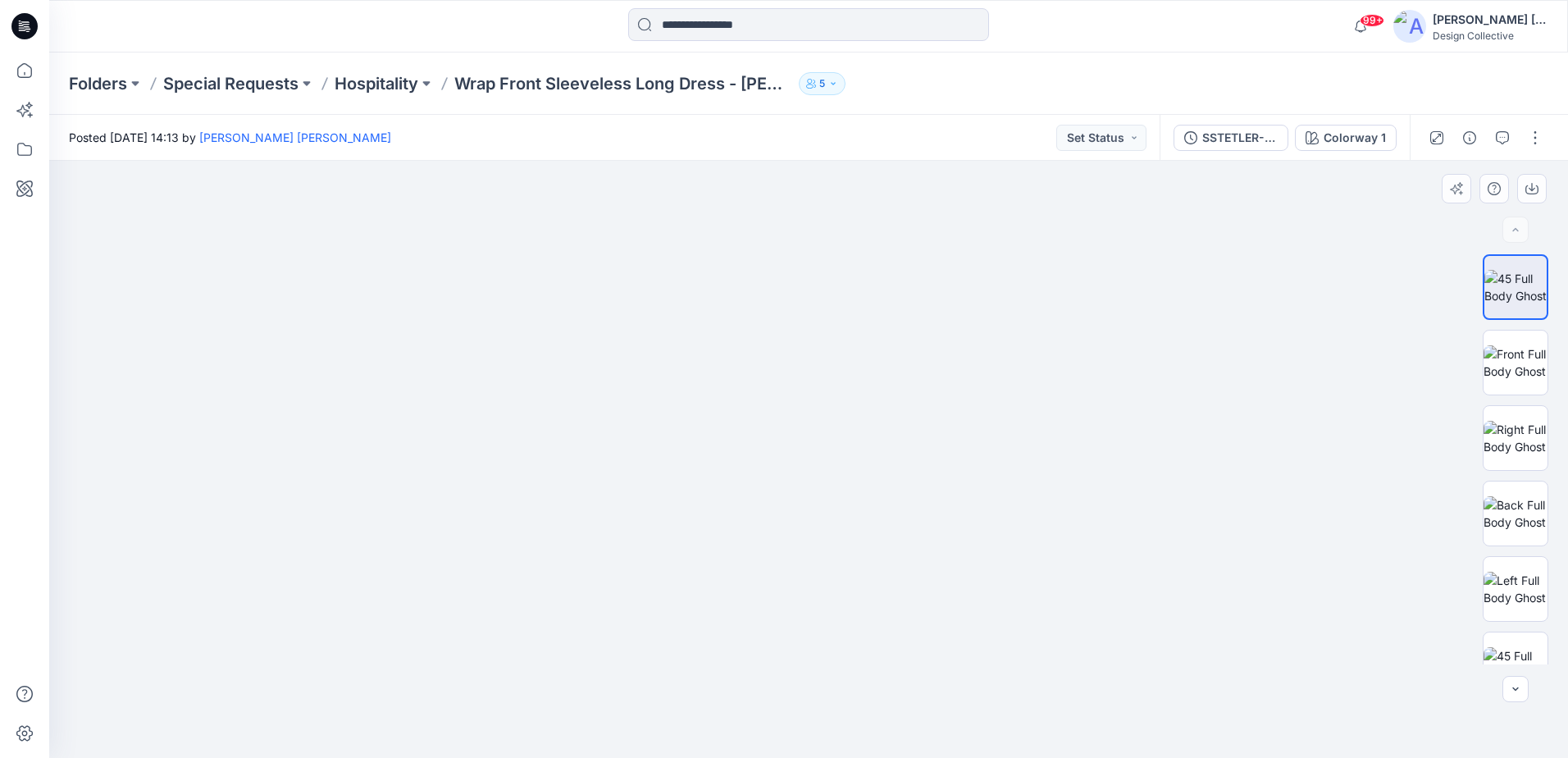
drag, startPoint x: 819, startPoint y: 348, endPoint x: 818, endPoint y: 631, distance: 283.0
click at [818, 631] on img at bounding box center [809, 193] width 1325 height 1127
drag, startPoint x: 830, startPoint y: 326, endPoint x: 831, endPoint y: 358, distance: 32.0
click at [831, 358] on img at bounding box center [809, 348] width 1344 height 819
click at [1519, 368] on img at bounding box center [1516, 362] width 64 height 35
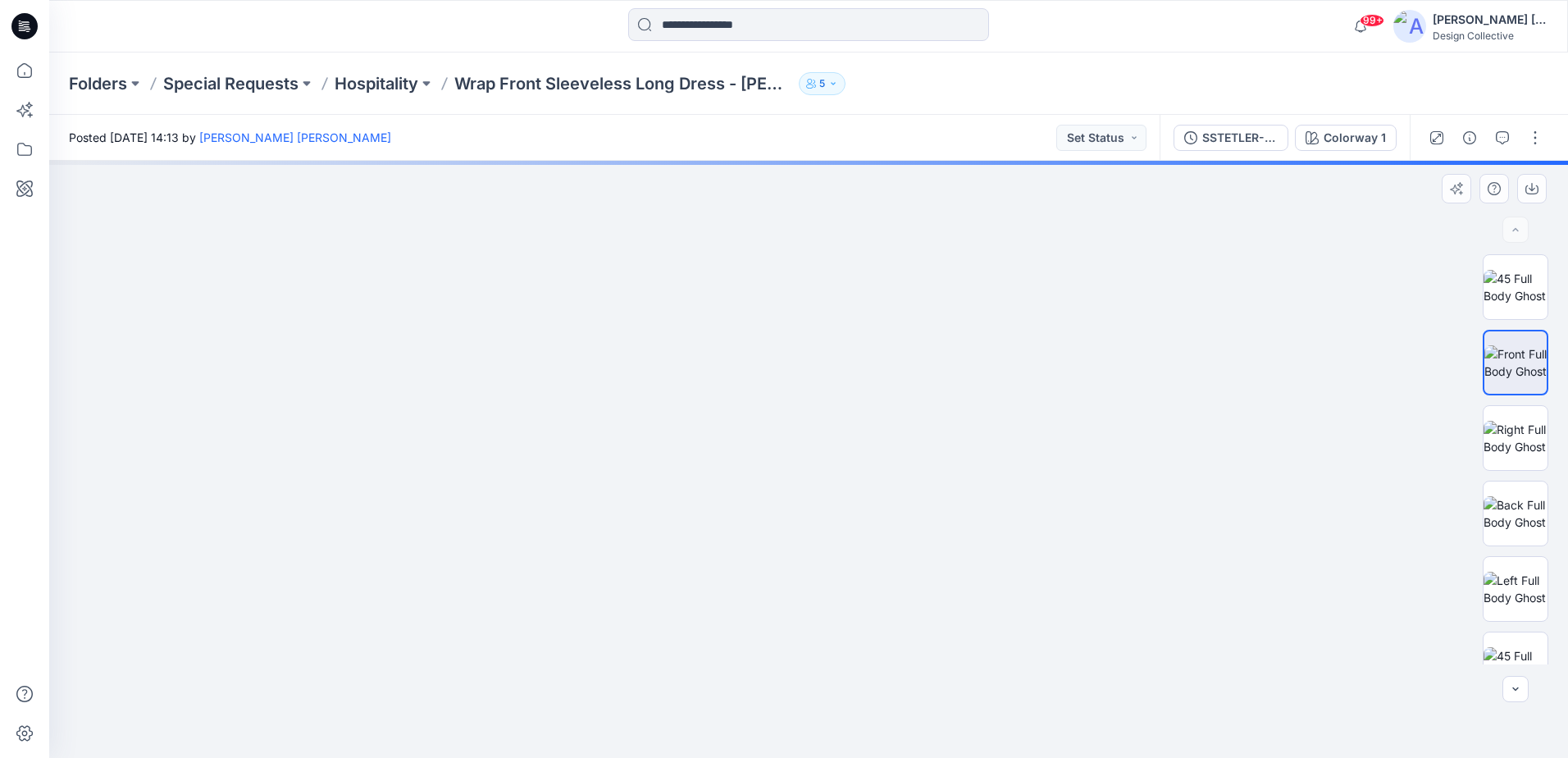
drag, startPoint x: 815, startPoint y: 305, endPoint x: 827, endPoint y: 663, distance: 358.2
click at [827, 663] on img at bounding box center [809, 275] width 1114 height 966
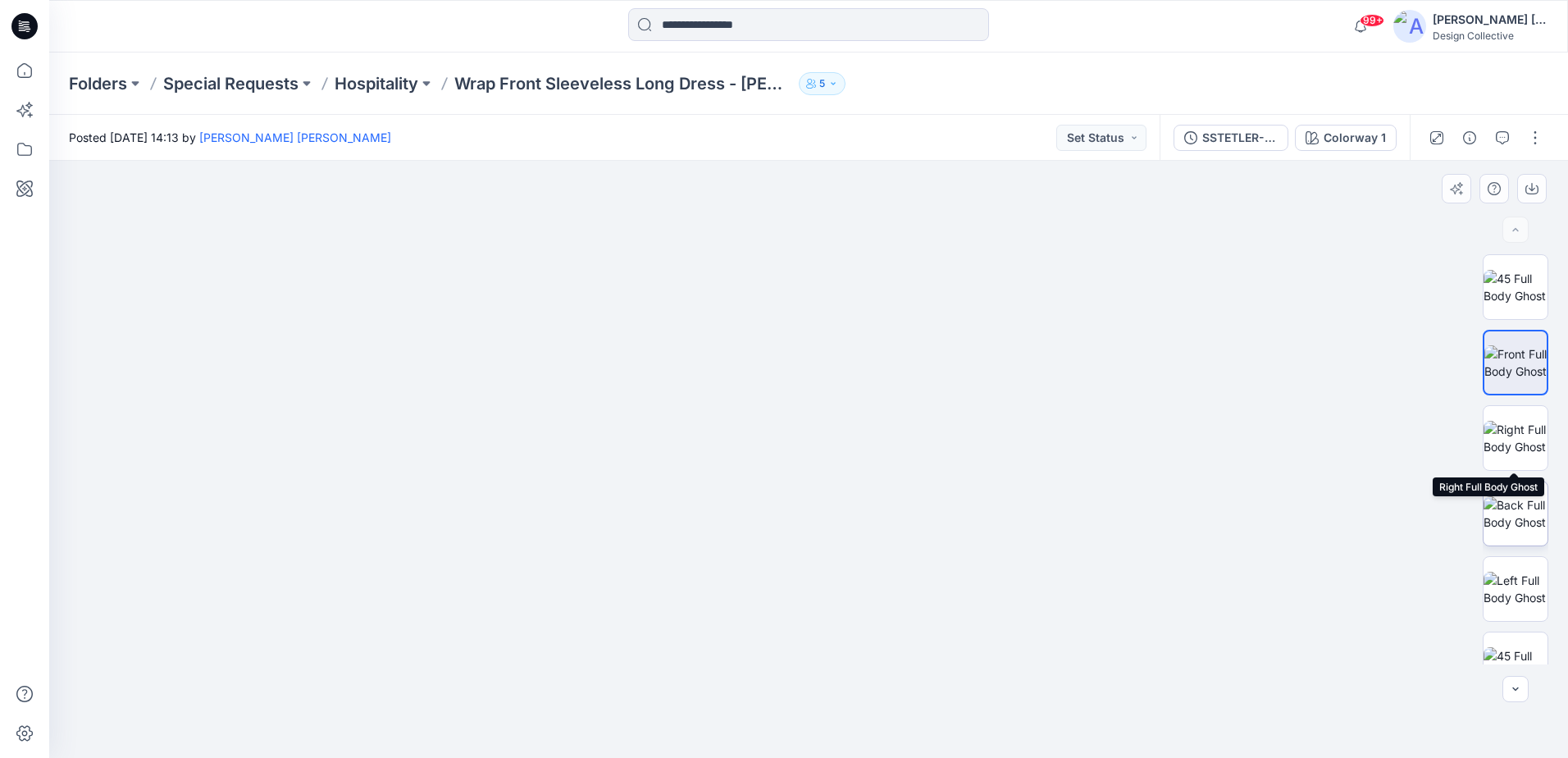
click at [1511, 496] on img at bounding box center [1516, 513] width 64 height 35
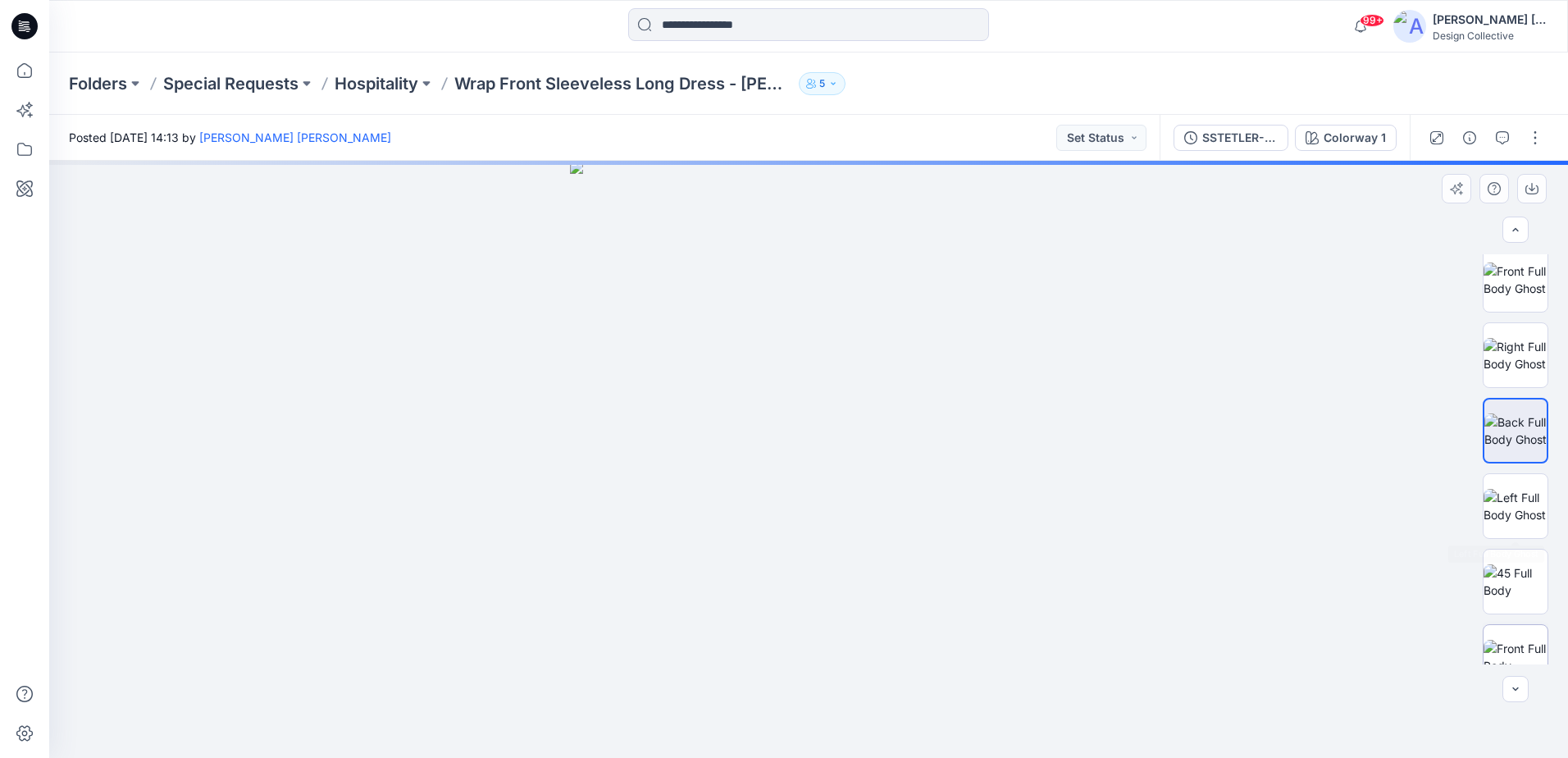
scroll to position [164, 0]
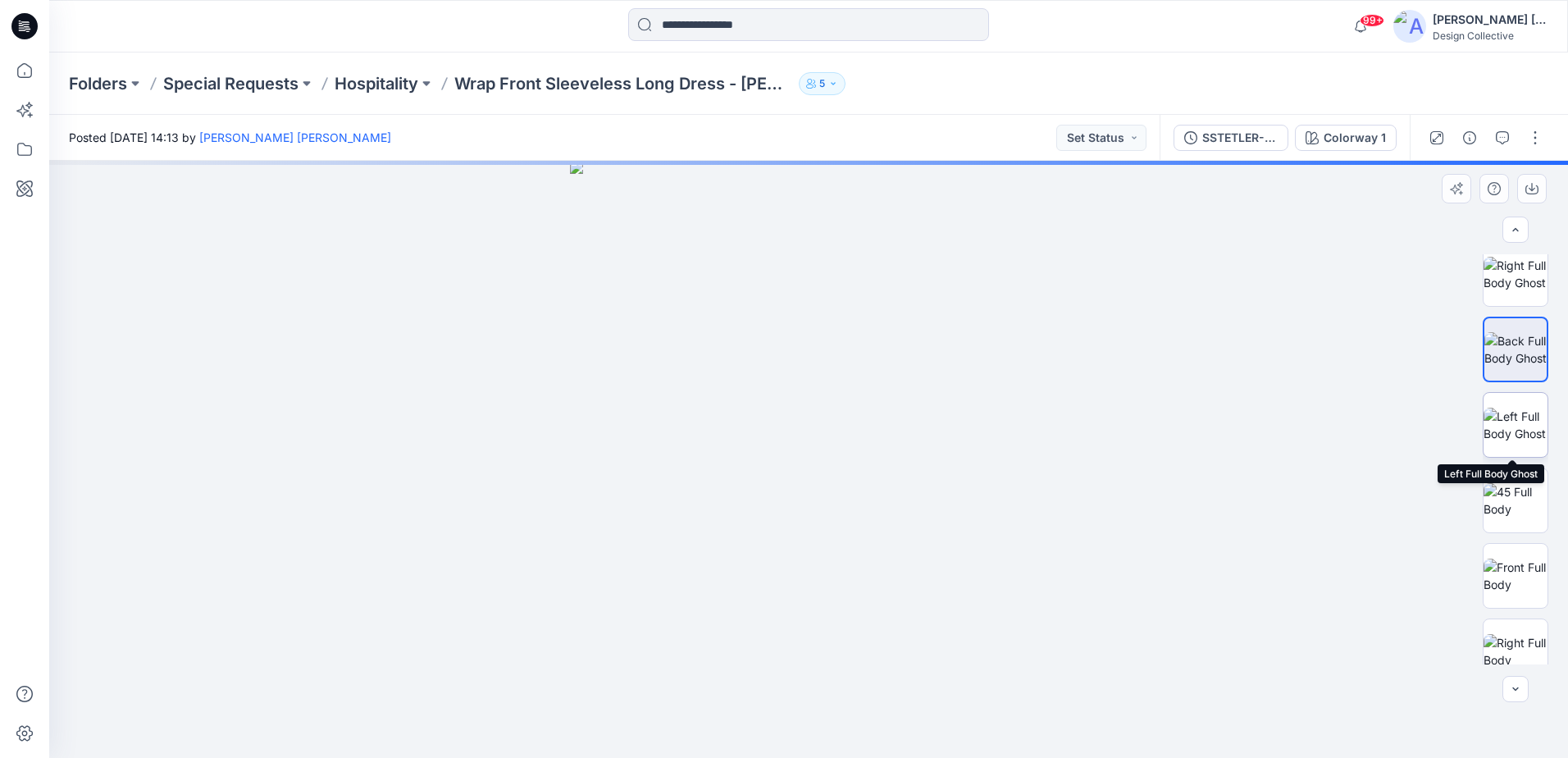
click at [1523, 424] on img at bounding box center [1516, 424] width 64 height 35
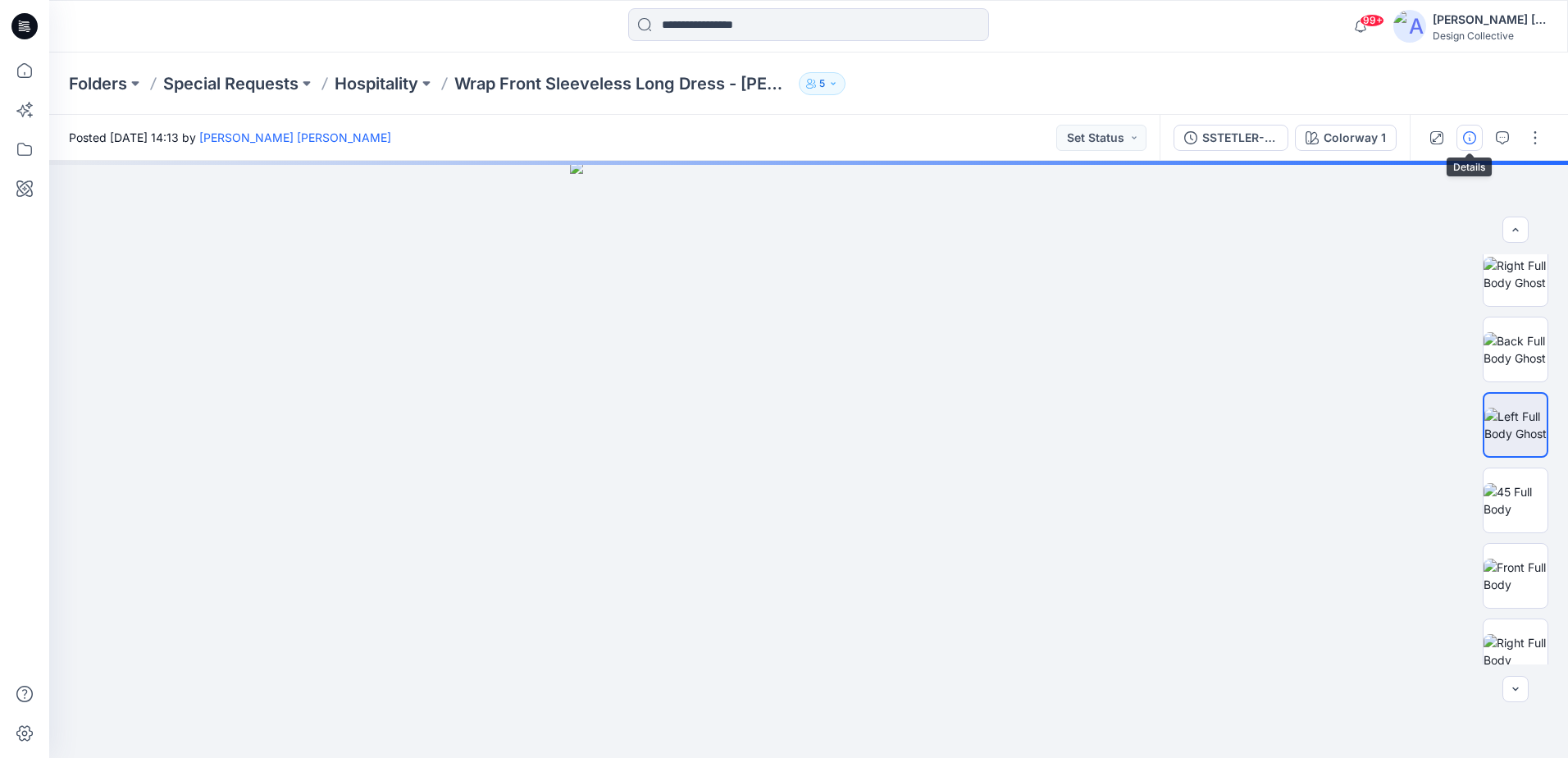
click at [1474, 138] on icon "button" at bounding box center [1470, 138] width 13 height 13
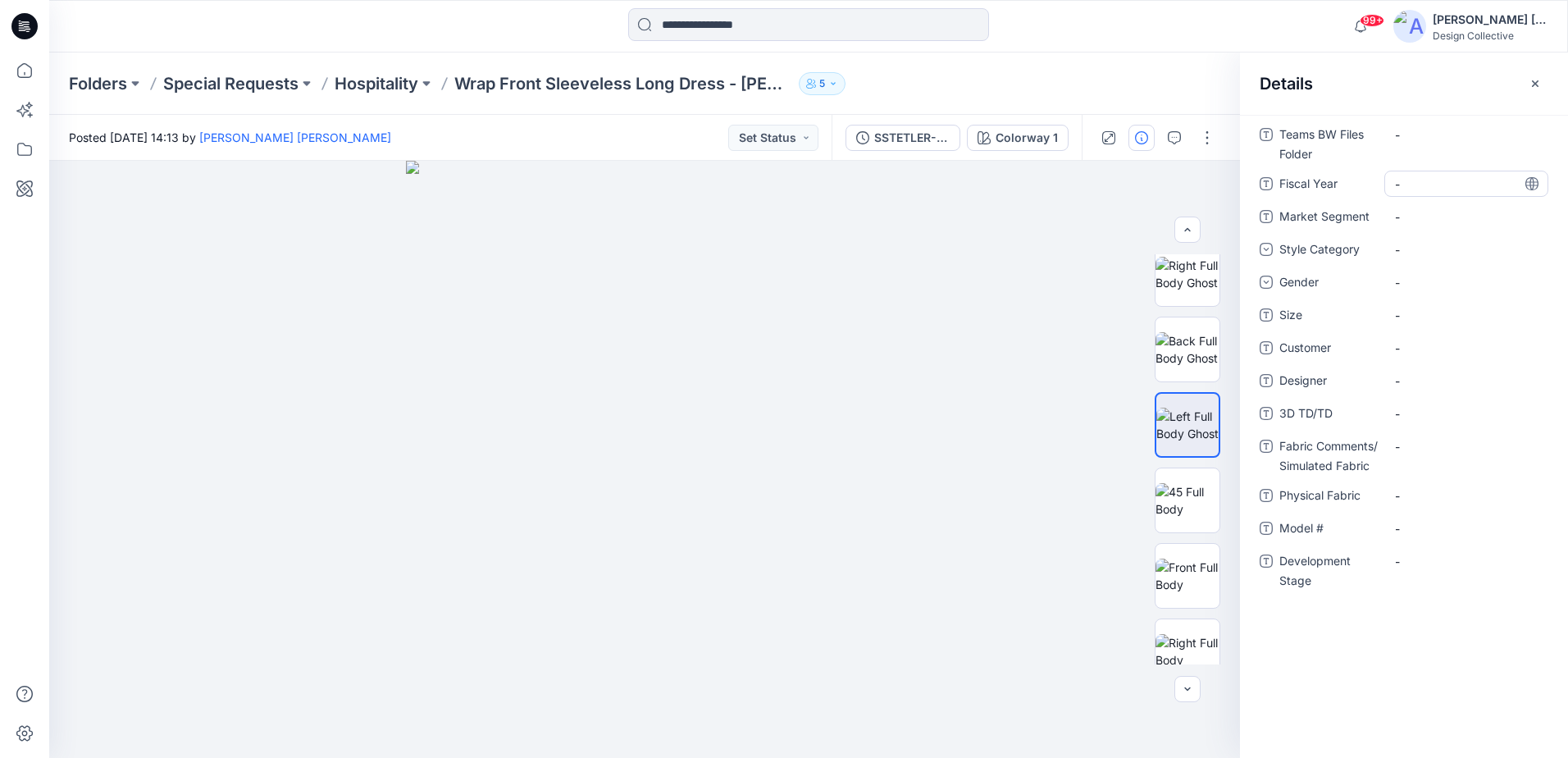
click at [1434, 175] on Year "-" at bounding box center [1467, 184] width 142 height 17
type textarea "******"
click at [1419, 214] on Segment "-" at bounding box center [1467, 216] width 142 height 17
type textarea "**********"
click at [1438, 254] on div "-" at bounding box center [1466, 249] width 164 height 26
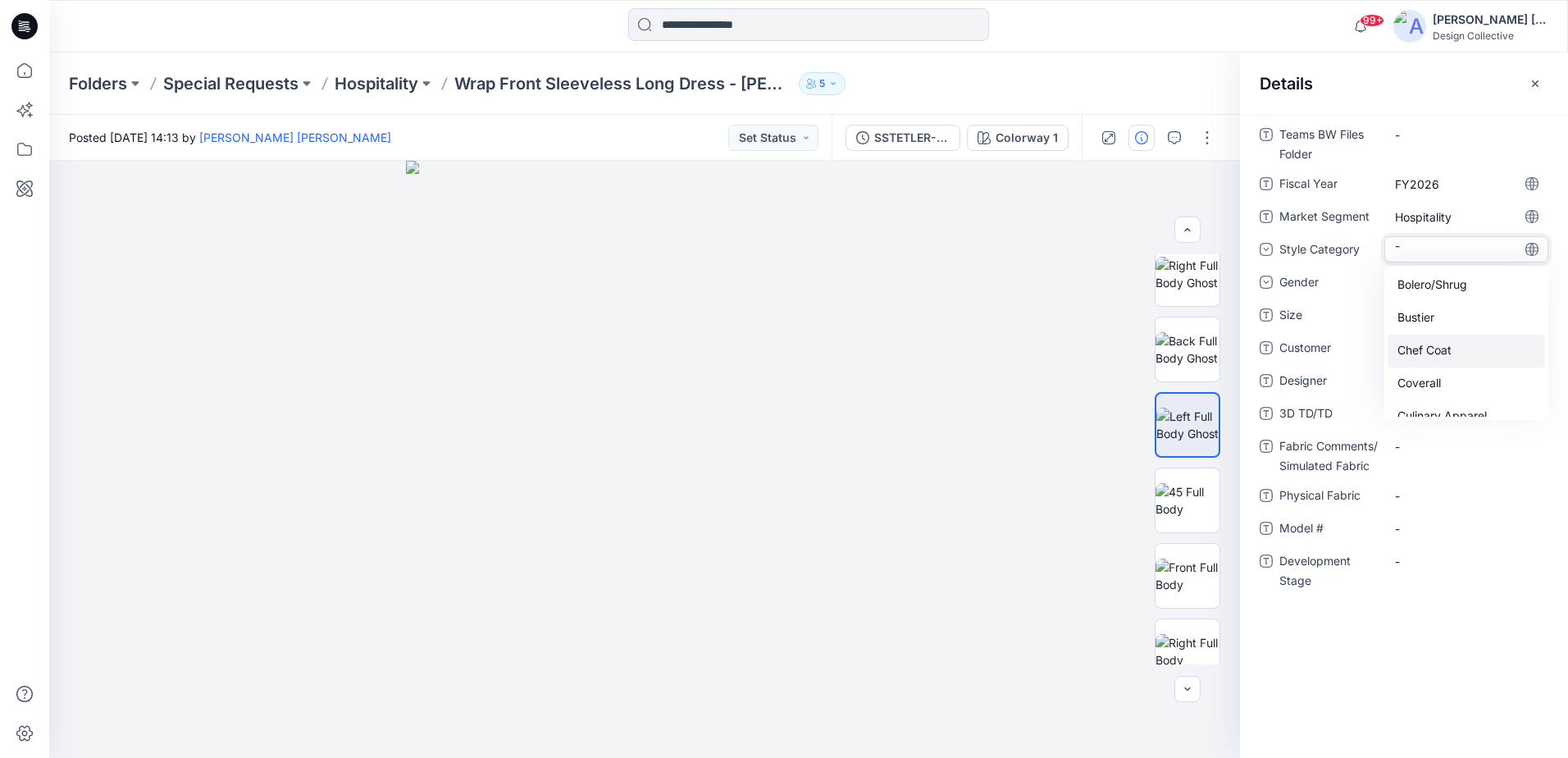
scroll to position [328, 0]
click at [1435, 301] on div "Denim Pant" at bounding box center [1467, 285] width 157 height 33
click at [1449, 252] on span "Denim Pant" at bounding box center [1430, 249] width 69 height 20
click at [1440, 384] on div "Dress" at bounding box center [1467, 400] width 157 height 33
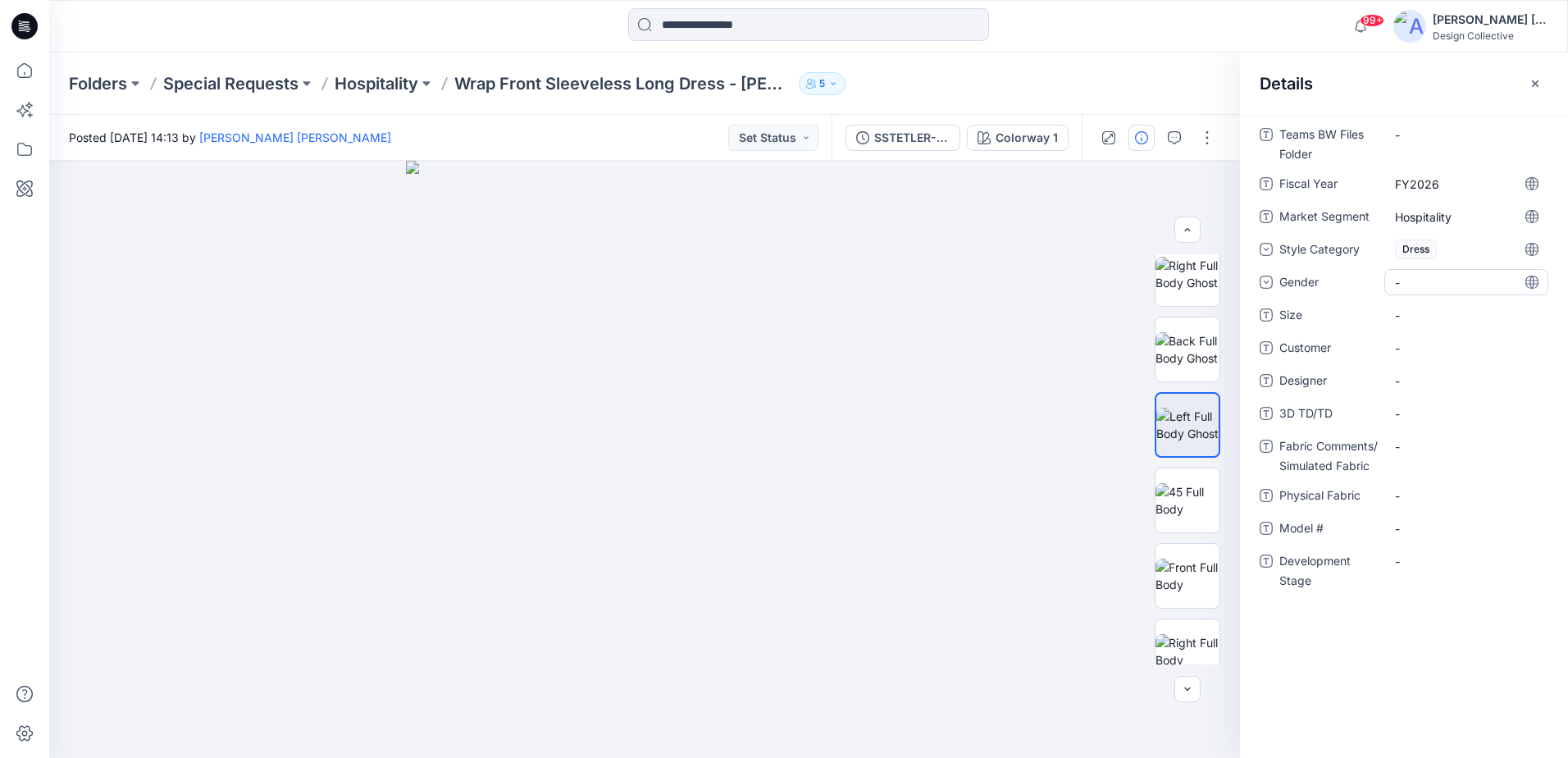
click at [1423, 271] on div "-" at bounding box center [1466, 282] width 164 height 26
click at [1423, 367] on div "None Male Female Unisex Gender Neutral" at bounding box center [1467, 376] width 157 height 148
drag, startPoint x: 1423, startPoint y: 367, endPoint x: 1412, endPoint y: 382, distance: 18.6
click at [1412, 382] on div "Female" at bounding box center [1467, 383] width 157 height 33
click at [1413, 317] on div "-" at bounding box center [1466, 330] width 164 height 26
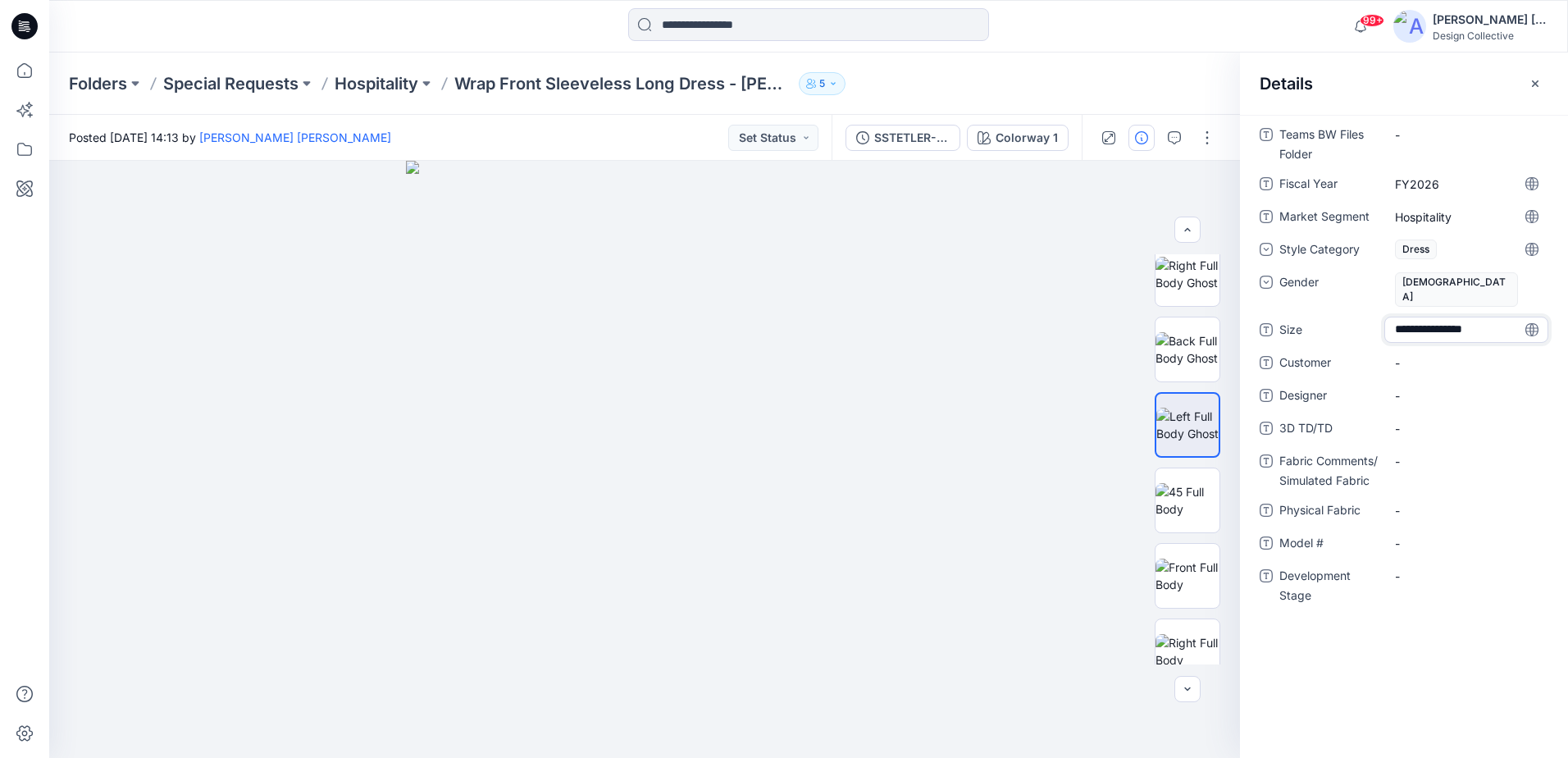
type textarea "**********"
click at [1440, 354] on span "-" at bounding box center [1467, 363] width 142 height 17
click at [1463, 364] on div "Teams BW Files Folder - Fiscal Year FY2026 Market Segment Hospitality Style Cat…" at bounding box center [1404, 373] width 289 height 503
click at [1458, 354] on span "-" at bounding box center [1467, 363] width 142 height 17
type textarea "**********"
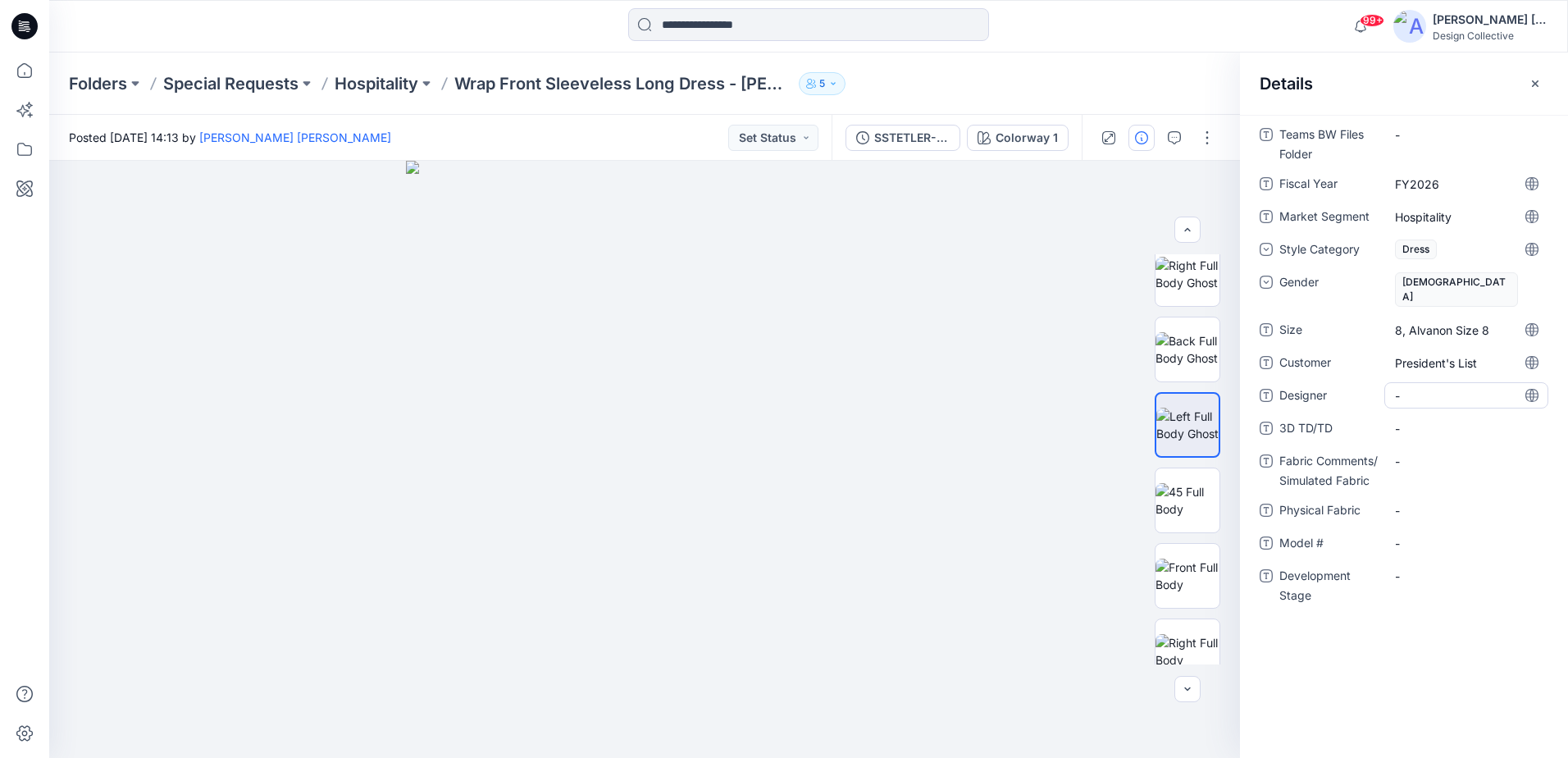
click at [1445, 391] on div "-" at bounding box center [1466, 395] width 164 height 26
click at [1427, 387] on span "-" at bounding box center [1467, 395] width 142 height 17
drag, startPoint x: 1456, startPoint y: 384, endPoint x: 1331, endPoint y: 390, distance: 125.1
click at [1331, 390] on div "**********" at bounding box center [1404, 395] width 289 height 26
click at [1510, 382] on textarea "******" at bounding box center [1466, 395] width 164 height 26
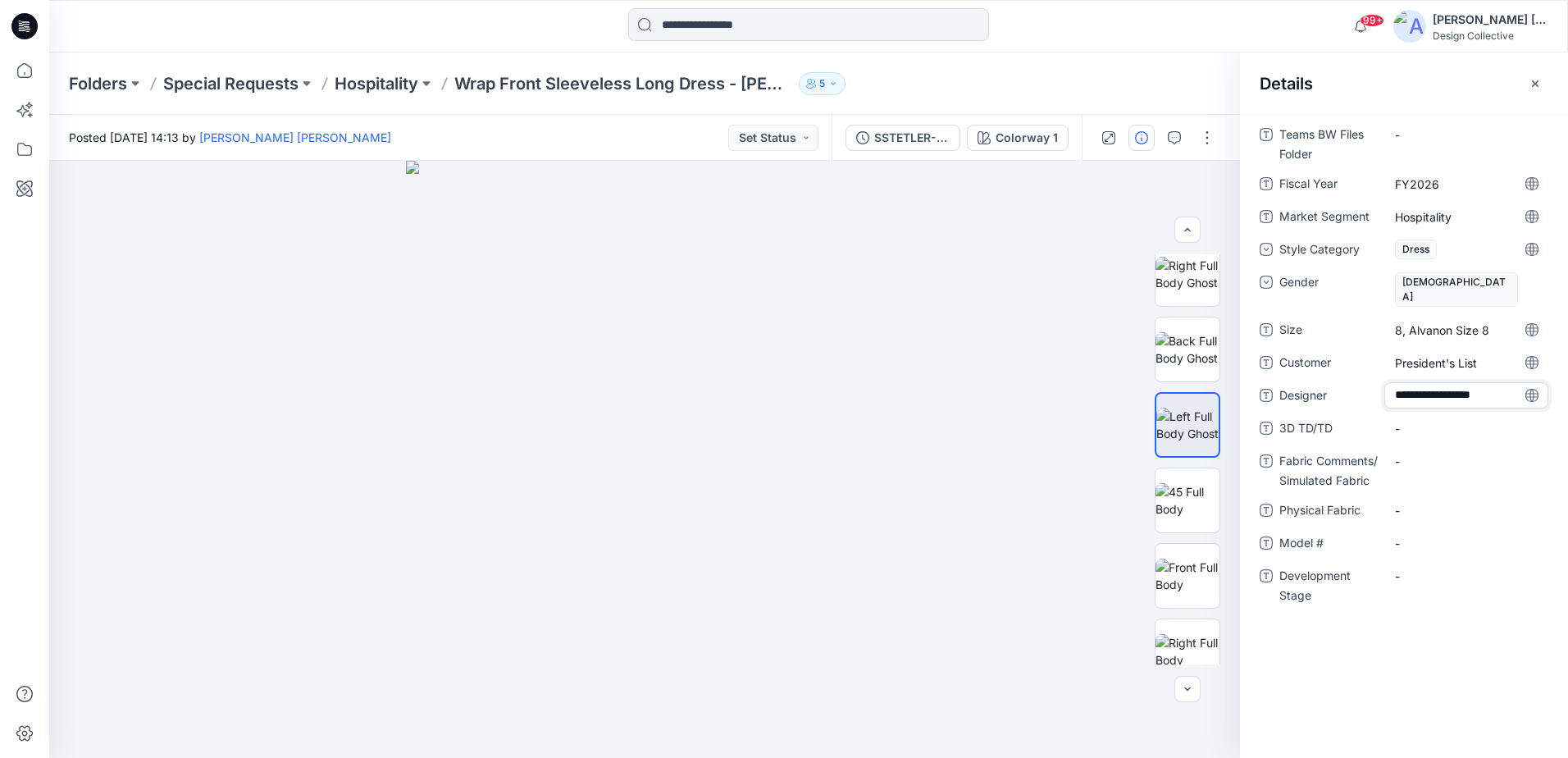
type textarea "**********"
click at [1483, 420] on TD\/TD "-" at bounding box center [1467, 428] width 142 height 17
type textarea "**********"
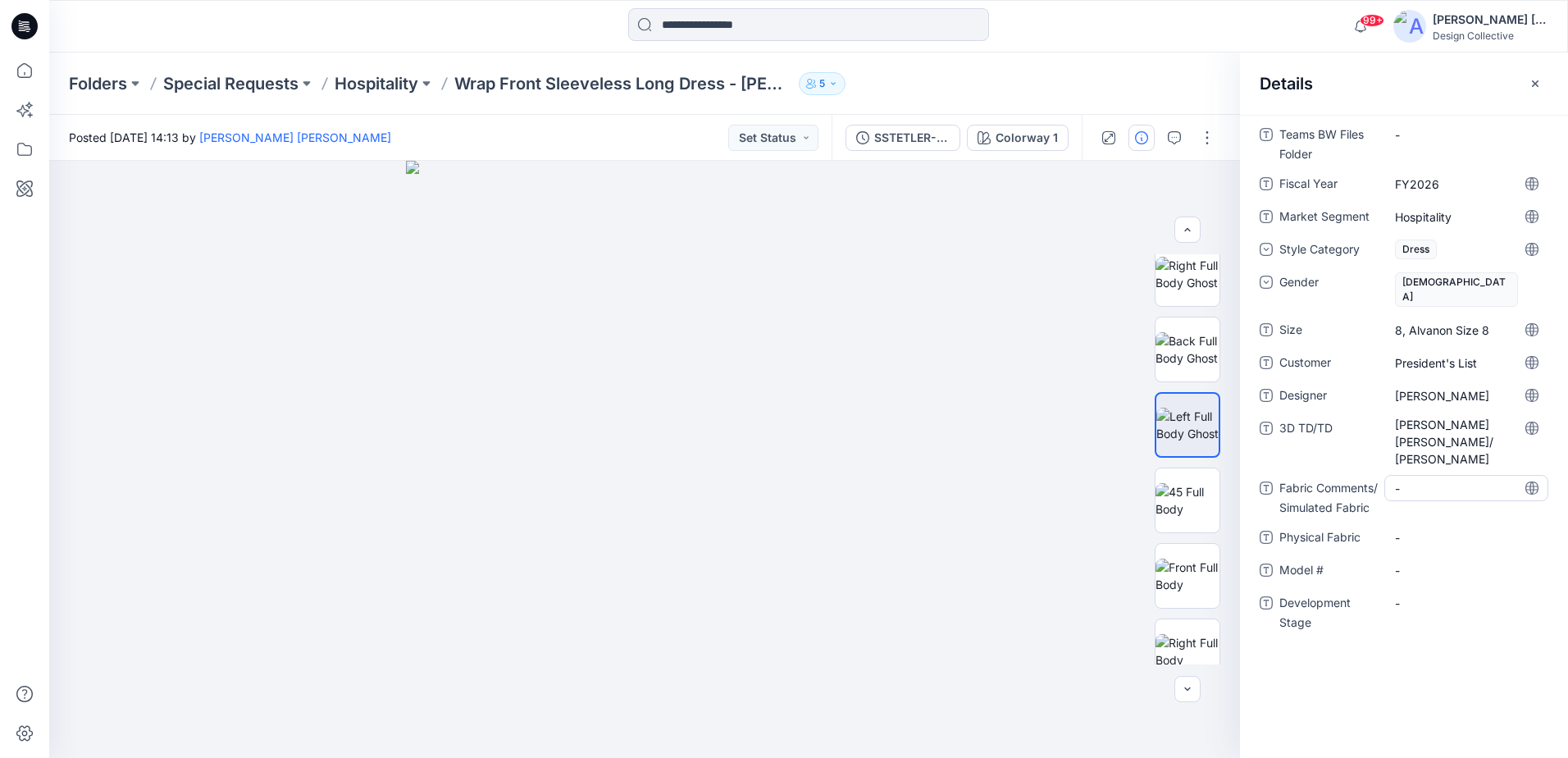
click at [1475, 475] on div "-" at bounding box center [1466, 488] width 164 height 26
click at [1435, 480] on Fabric "-" at bounding box center [1467, 488] width 142 height 17
click at [1453, 480] on Fabric "-" at bounding box center [1467, 488] width 142 height 17
click at [1409, 524] on div "-" at bounding box center [1466, 537] width 164 height 26
click at [1412, 480] on Fabric "-" at bounding box center [1467, 488] width 142 height 17
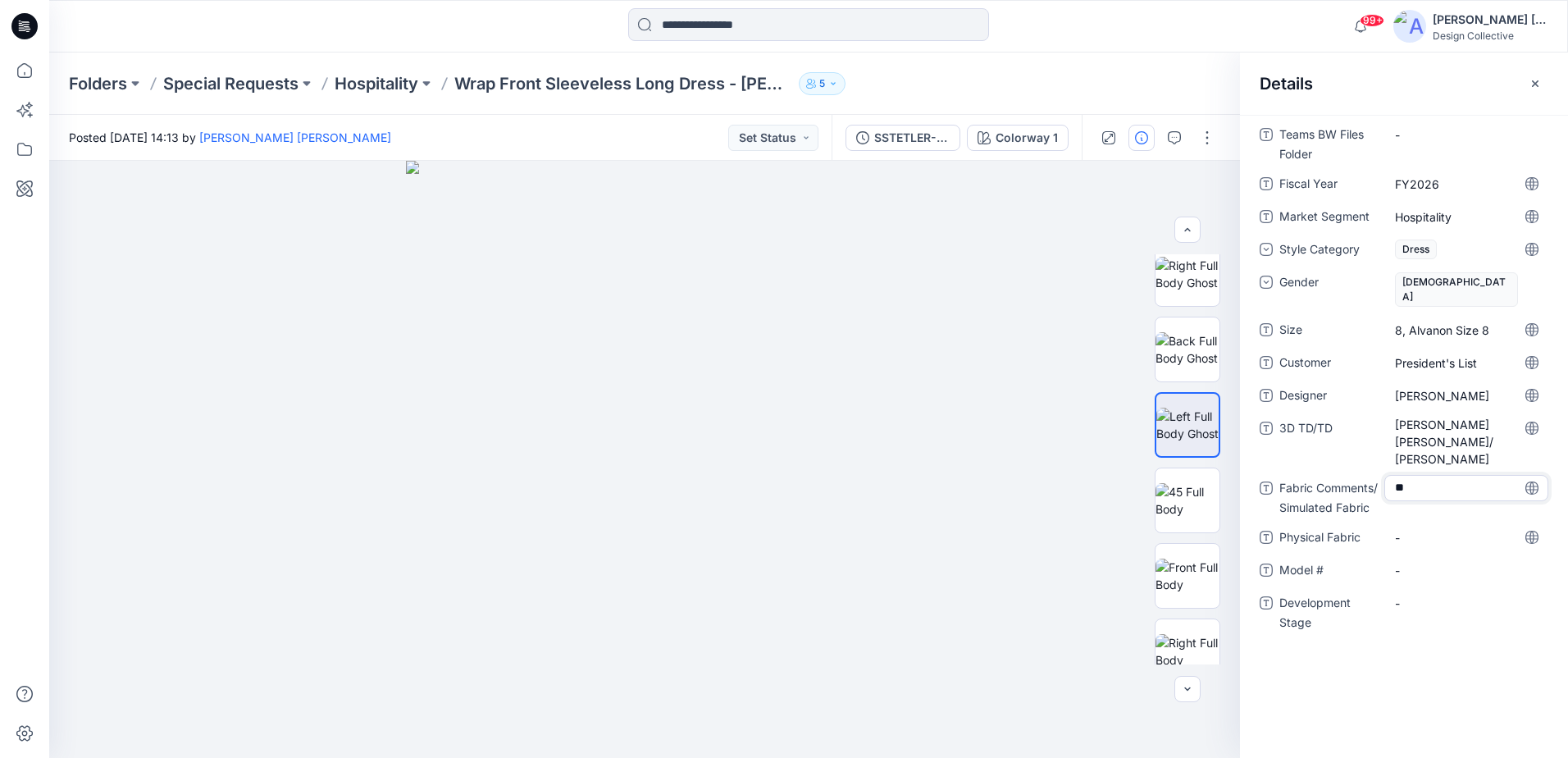
type textarea "*"
type textarea "**********"
click at [1396, 476] on Fabric "Lace and Browzwear Fabric Simulation/ Satin 100% Polyester" at bounding box center [1467, 501] width 142 height 52
click at [1396, 475] on textarea "**********" at bounding box center [1466, 500] width 164 height 52
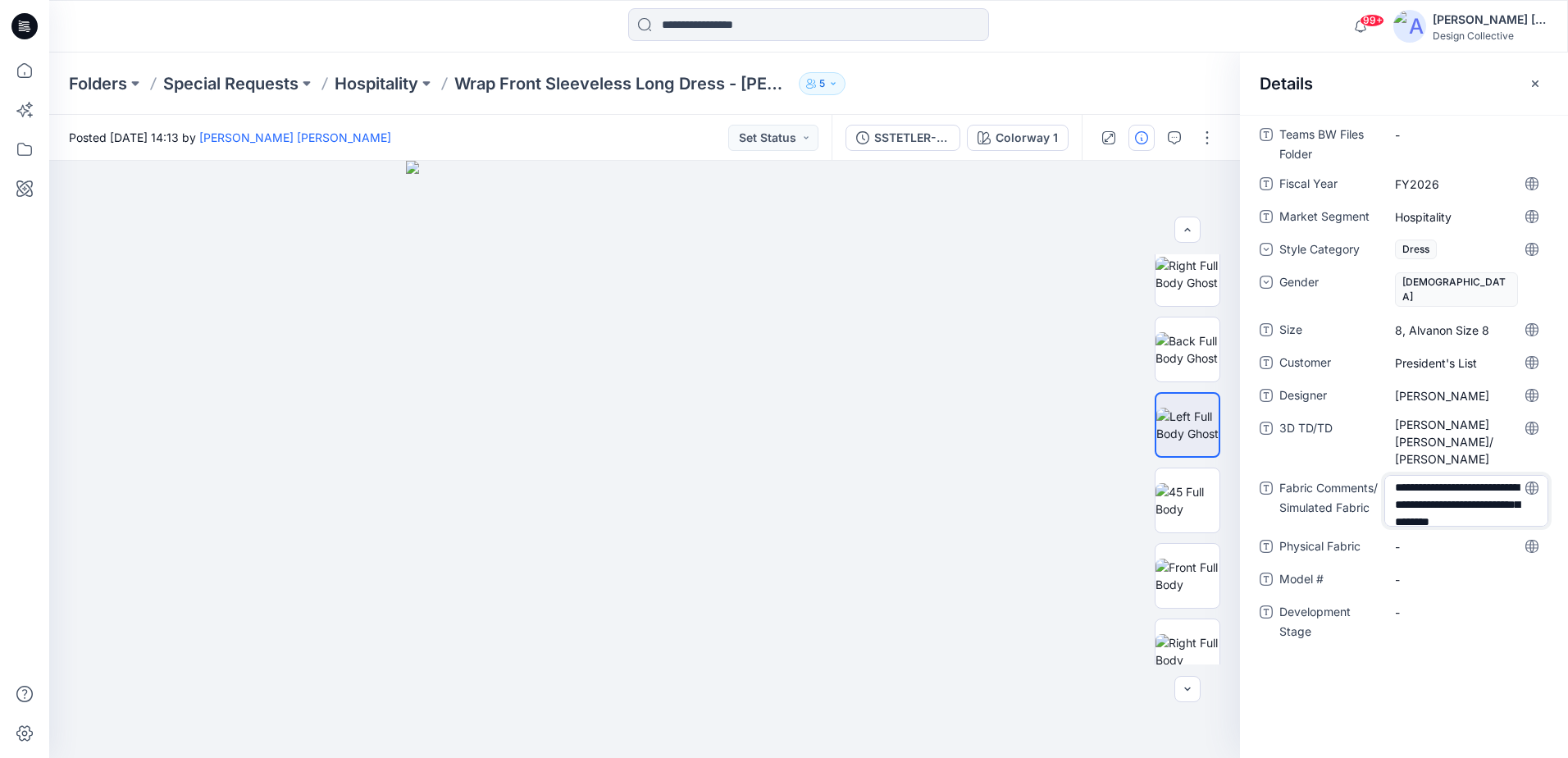
click at [1481, 475] on textarea "**********" at bounding box center [1466, 500] width 164 height 52
type textarea "**********"
click at [1425, 507] on div "Teams BW Files Folder - Fiscal Year FY2026 Market Segment Hospitality Style Cat…" at bounding box center [1404, 393] width 289 height 542
click at [1418, 540] on Fabric "-" at bounding box center [1467, 548] width 142 height 17
type textarea "**********"
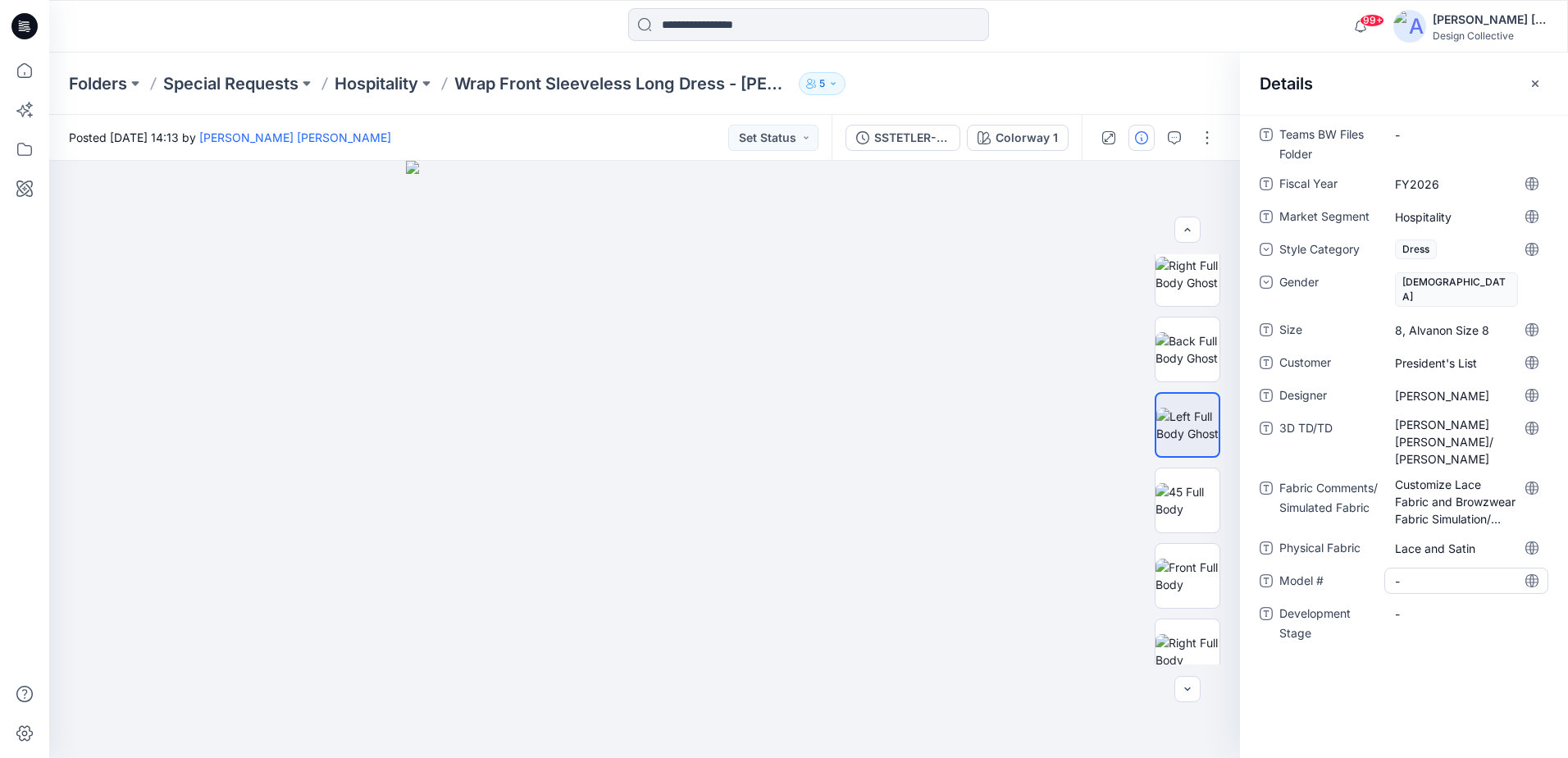
click at [1441, 568] on div "-" at bounding box center [1466, 581] width 164 height 26
type textarea "******"
click at [1432, 568] on div "-" at bounding box center [1466, 581] width 164 height 26
type textarea "**********"
click at [1429, 605] on Stage "-" at bounding box center [1467, 614] width 142 height 17
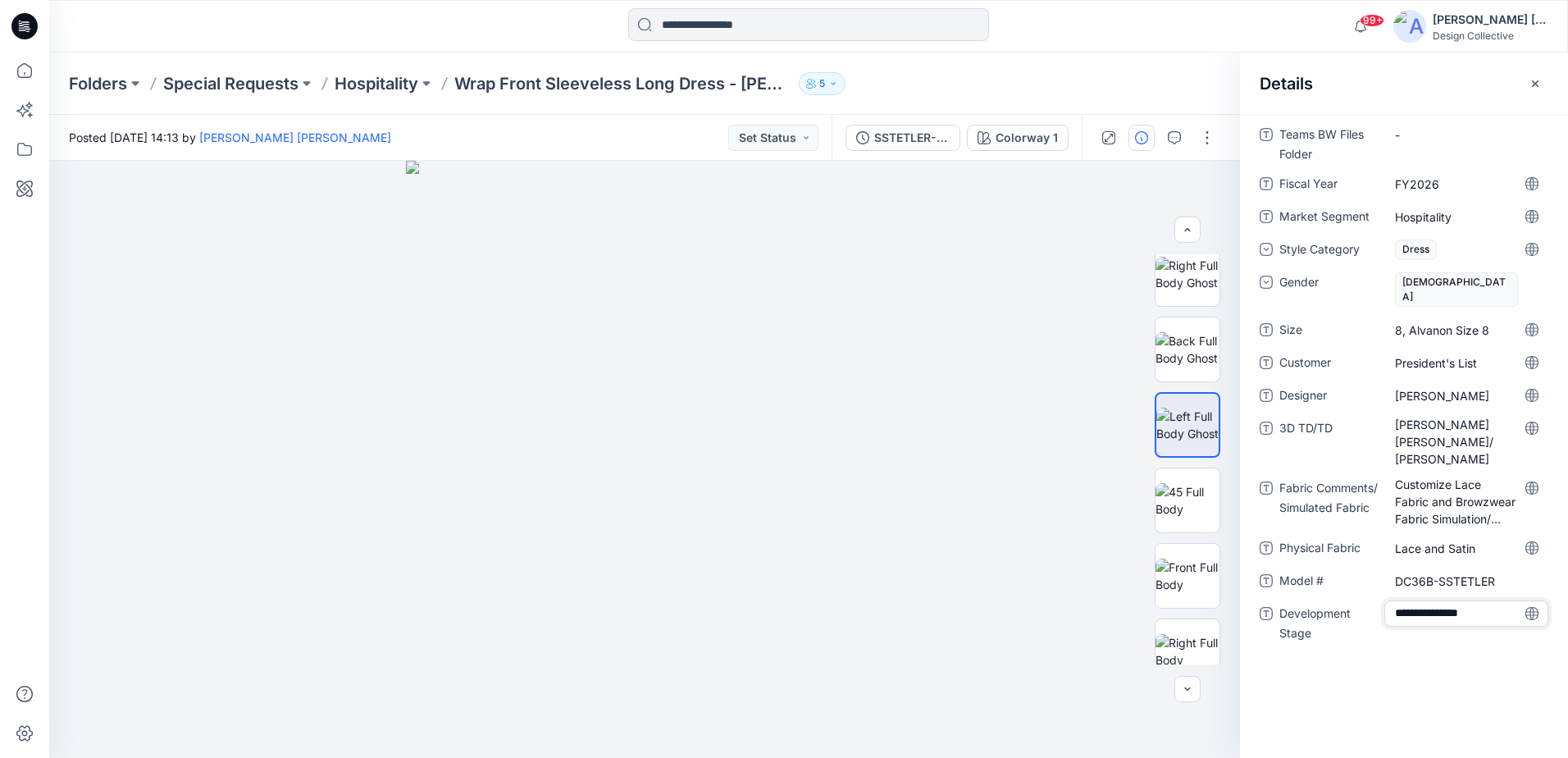
type textarea "**********"
click at [1456, 354] on span "President's List" at bounding box center [1467, 363] width 142 height 17
drag, startPoint x: 1508, startPoint y: 344, endPoint x: 1376, endPoint y: 351, distance: 132.2
click at [1376, 351] on div "**********" at bounding box center [1404, 363] width 289 height 26
click at [1544, 79] on button "button" at bounding box center [1535, 83] width 26 height 26
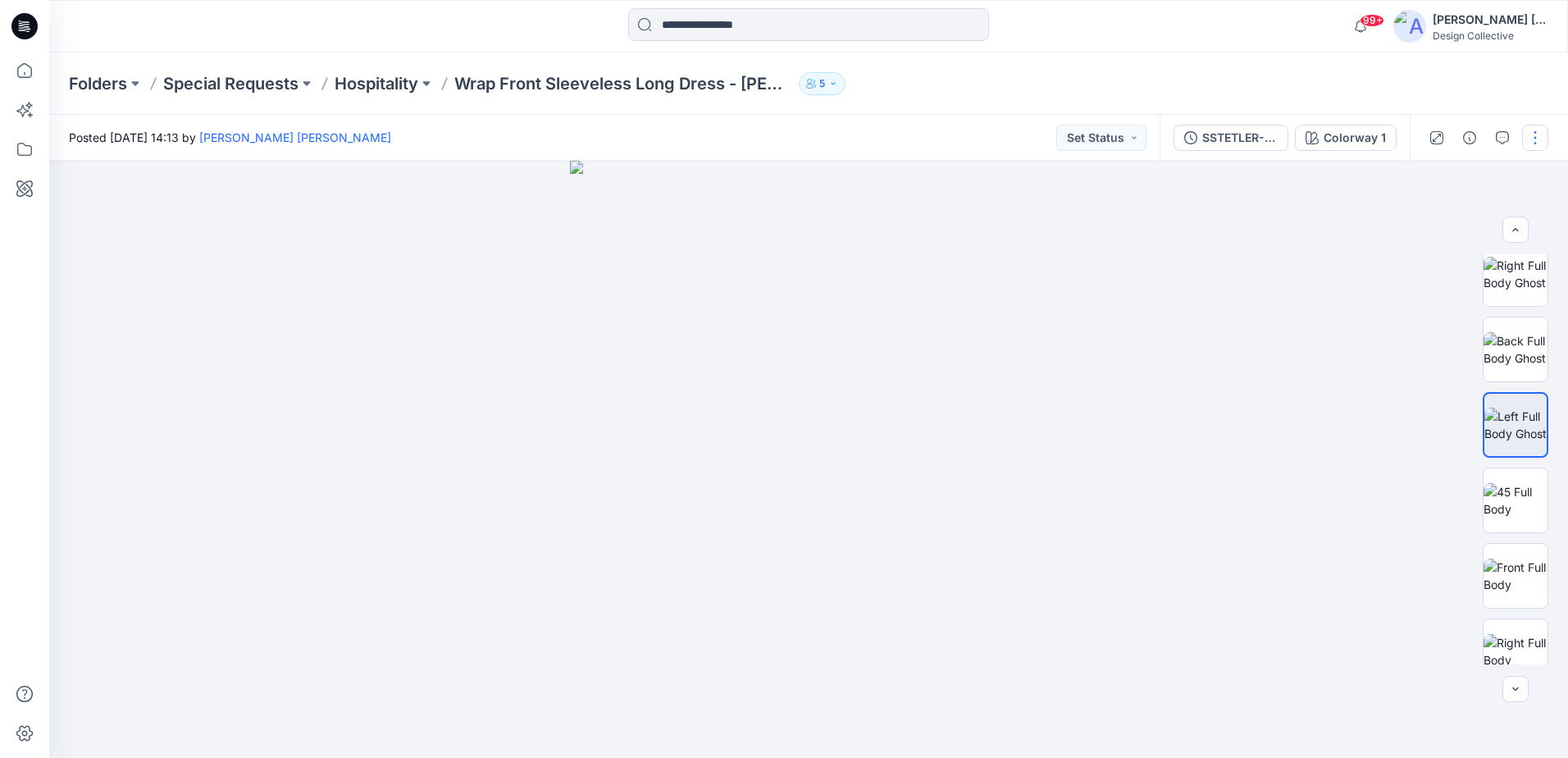
click at [1531, 135] on button "button" at bounding box center [1535, 138] width 26 height 26
click at [1451, 231] on button "Edit" at bounding box center [1466, 222] width 151 height 30
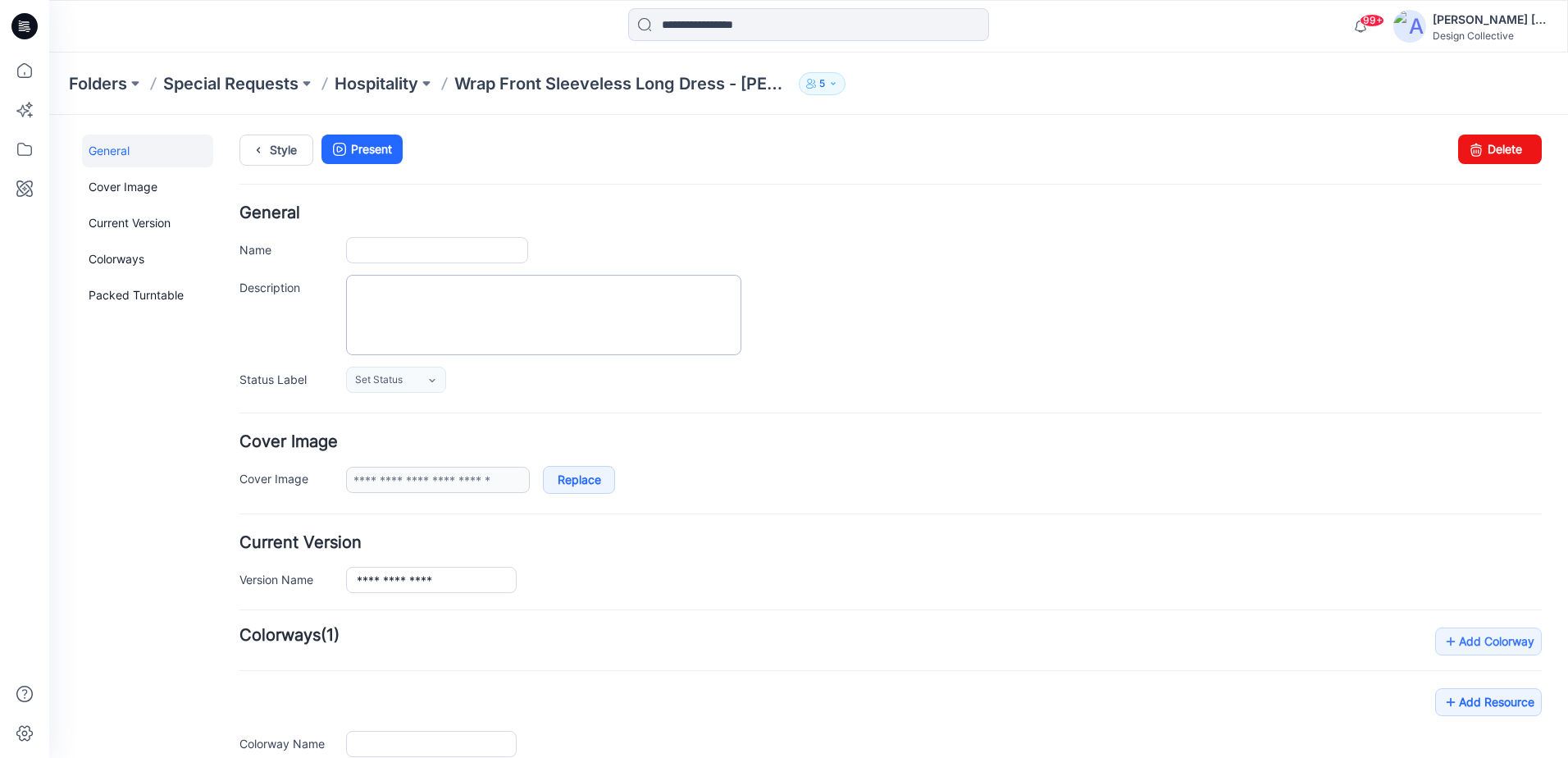
type input "**********"
click at [396, 345] on textarea "Description" at bounding box center [544, 315] width 396 height 81
type textarea "*"
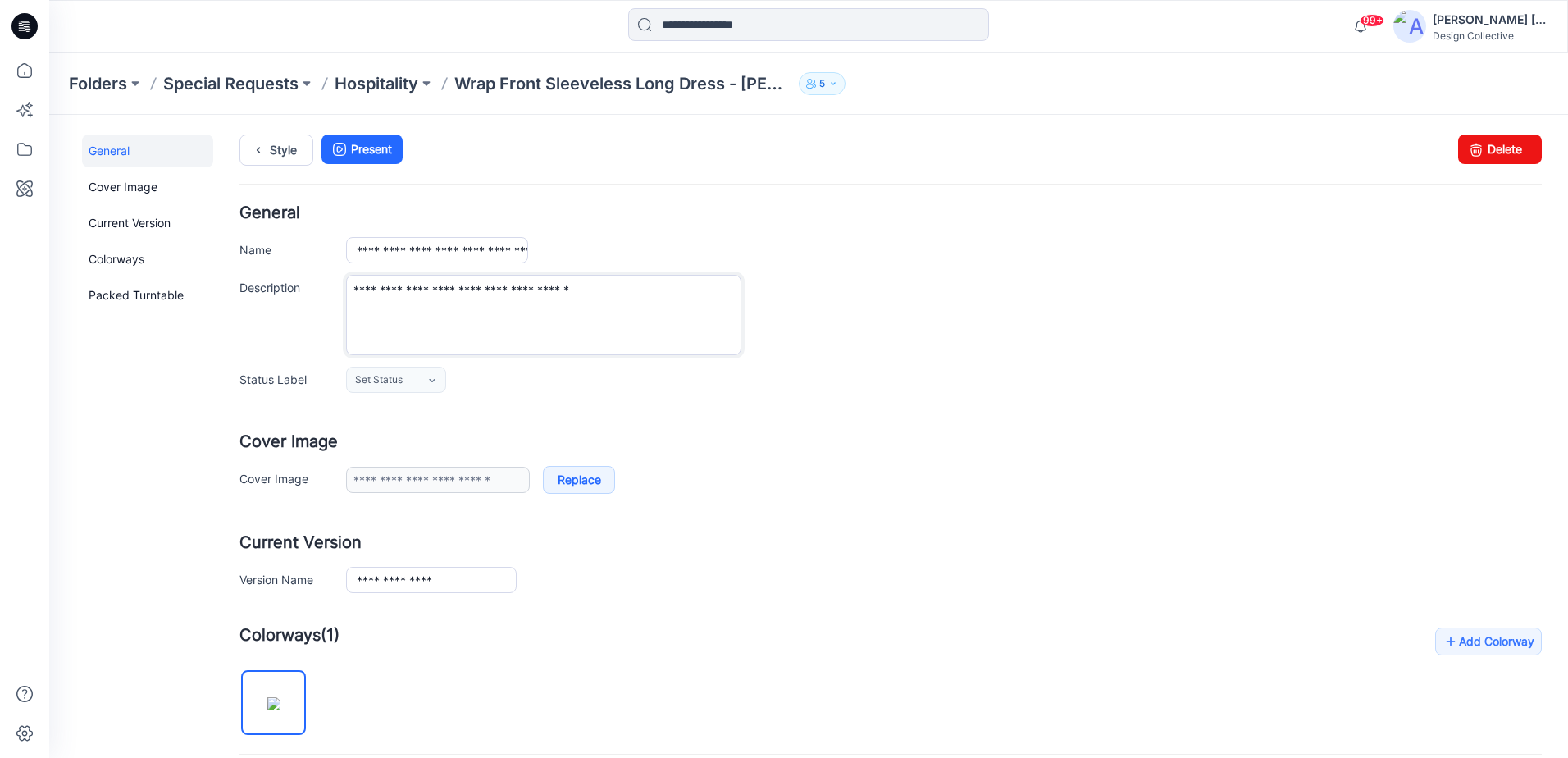
click at [443, 329] on textarea "**********" at bounding box center [544, 315] width 396 height 81
type textarea "**********"
click at [288, 147] on link "Style" at bounding box center [276, 150] width 74 height 31
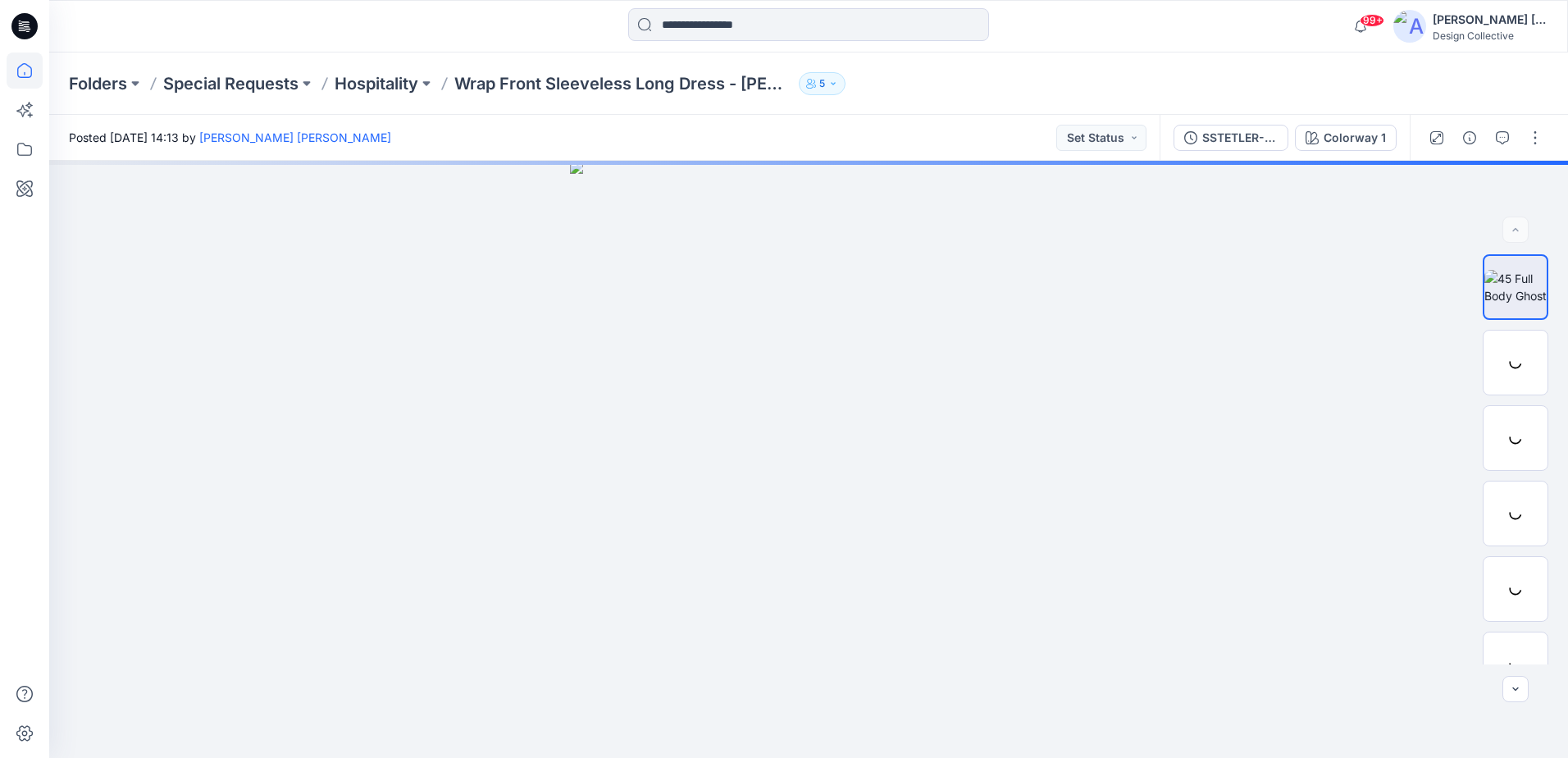
click at [22, 73] on icon at bounding box center [24, 70] width 37 height 37
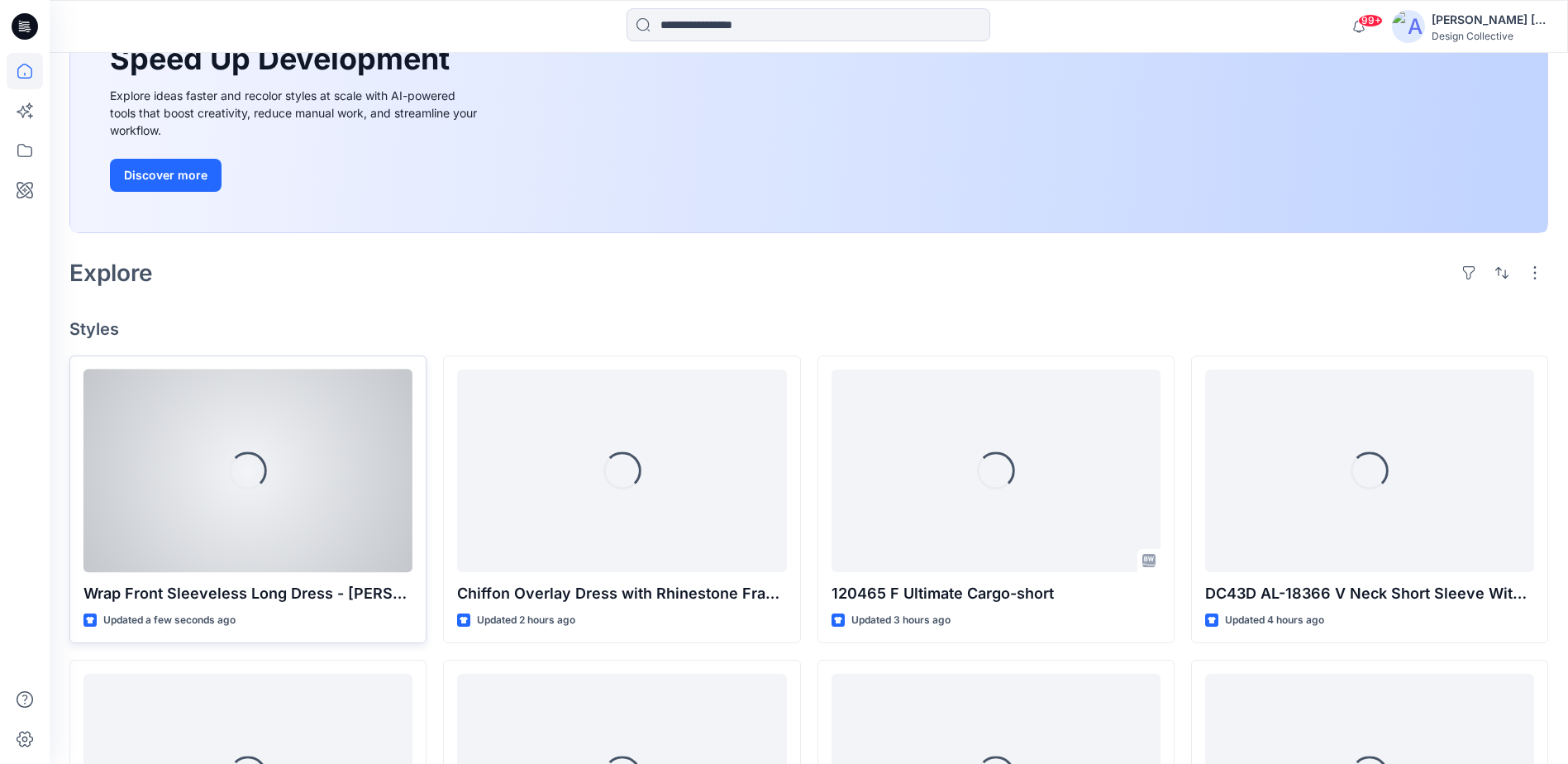
scroll to position [302, 0]
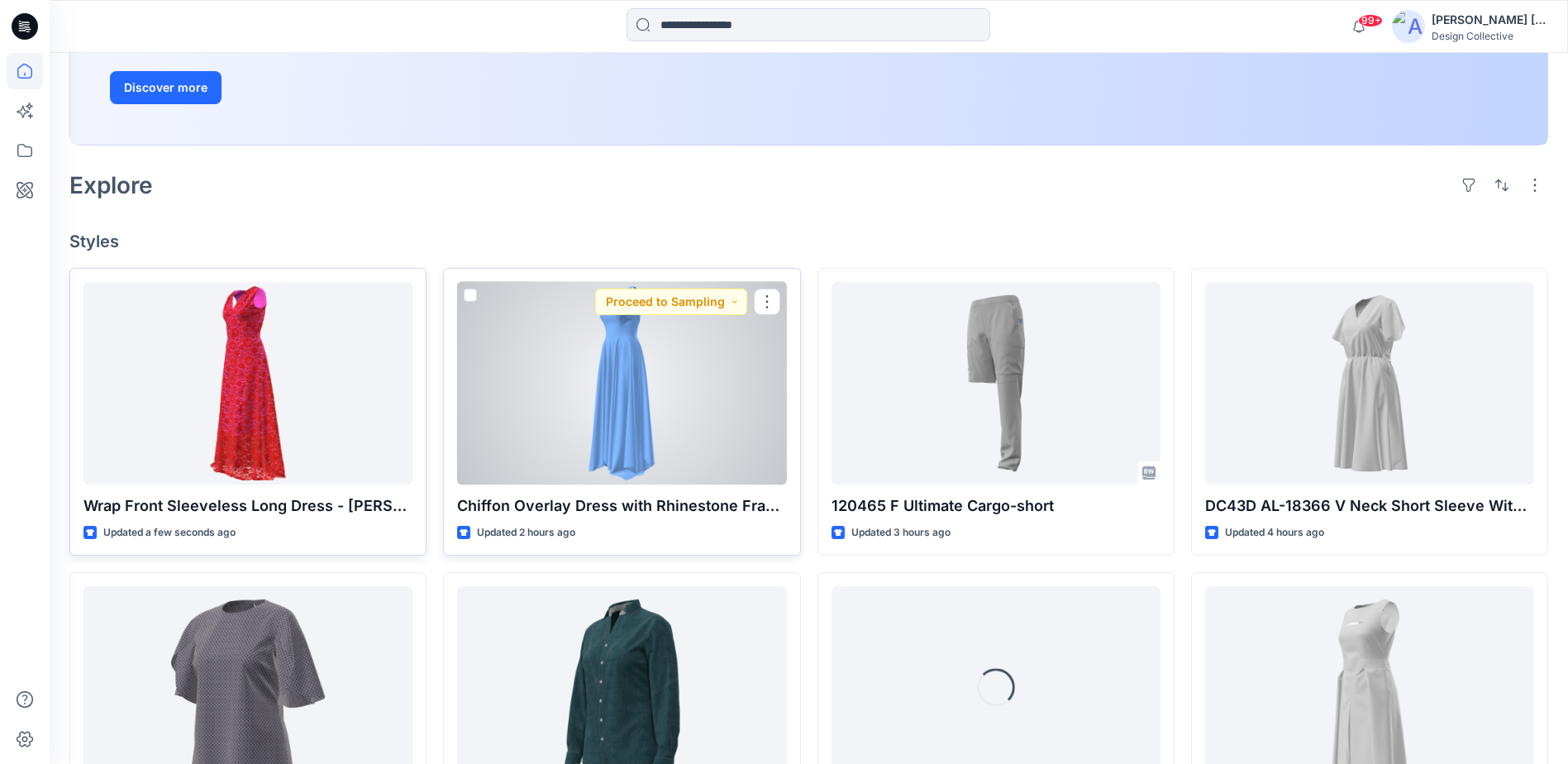
click at [599, 415] on div at bounding box center [622, 382] width 329 height 202
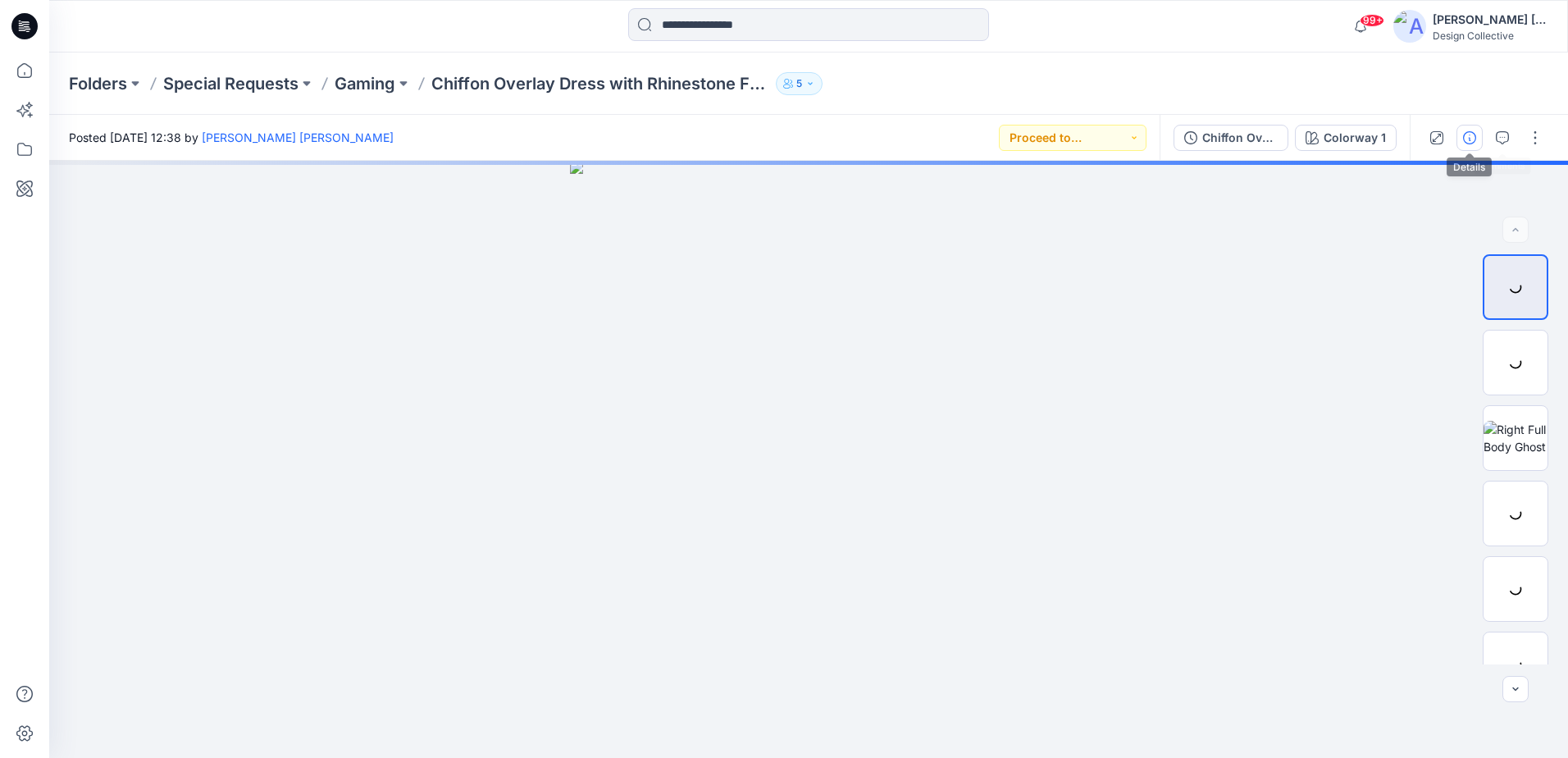
click at [1480, 137] on button "button" at bounding box center [1470, 138] width 26 height 26
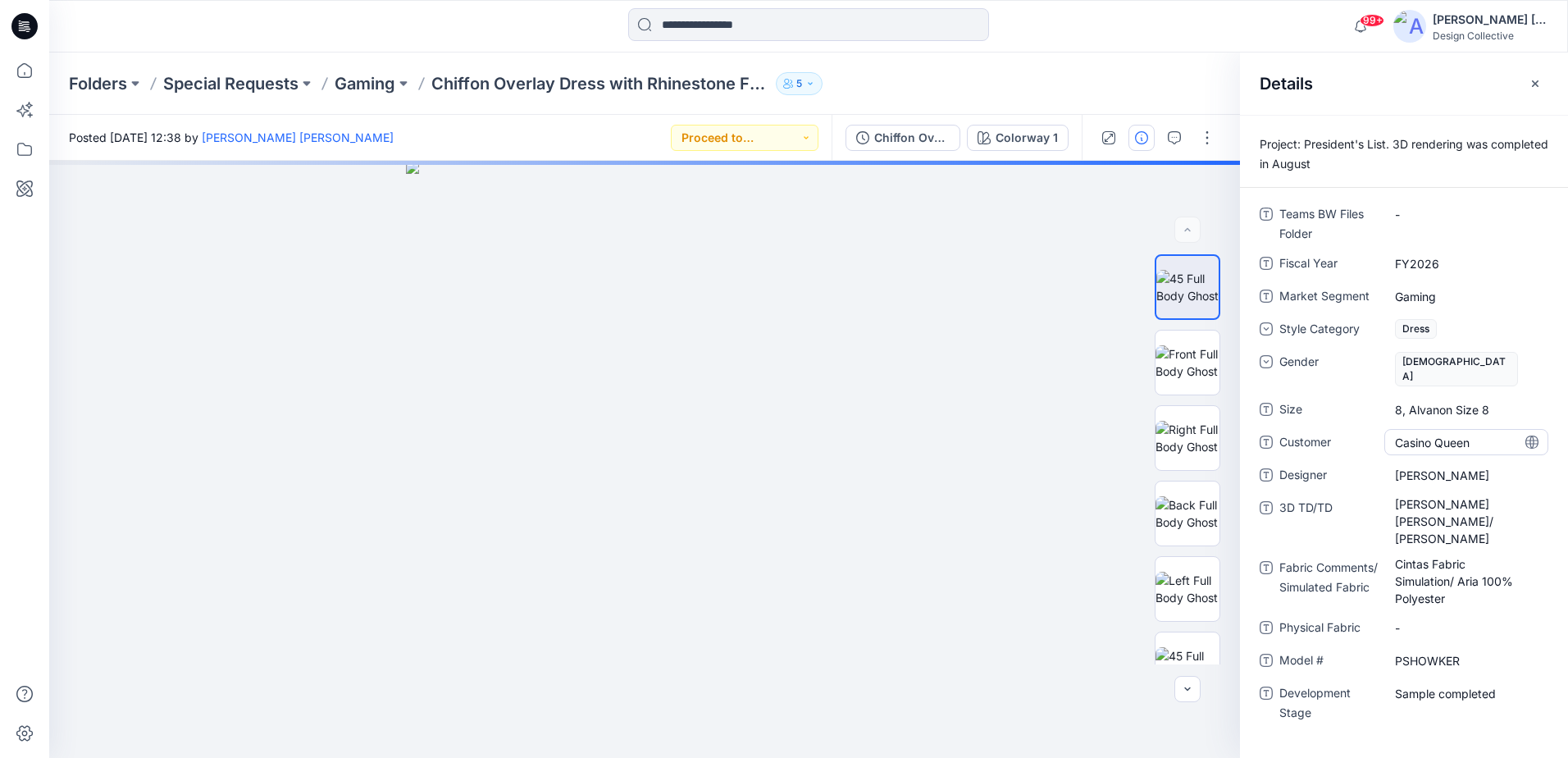
click at [1467, 429] on div "Casino Queen" at bounding box center [1466, 442] width 164 height 26
drag, startPoint x: 1488, startPoint y: 422, endPoint x: 1355, endPoint y: 427, distance: 133.1
click at [1355, 429] on div "**********" at bounding box center [1404, 442] width 289 height 26
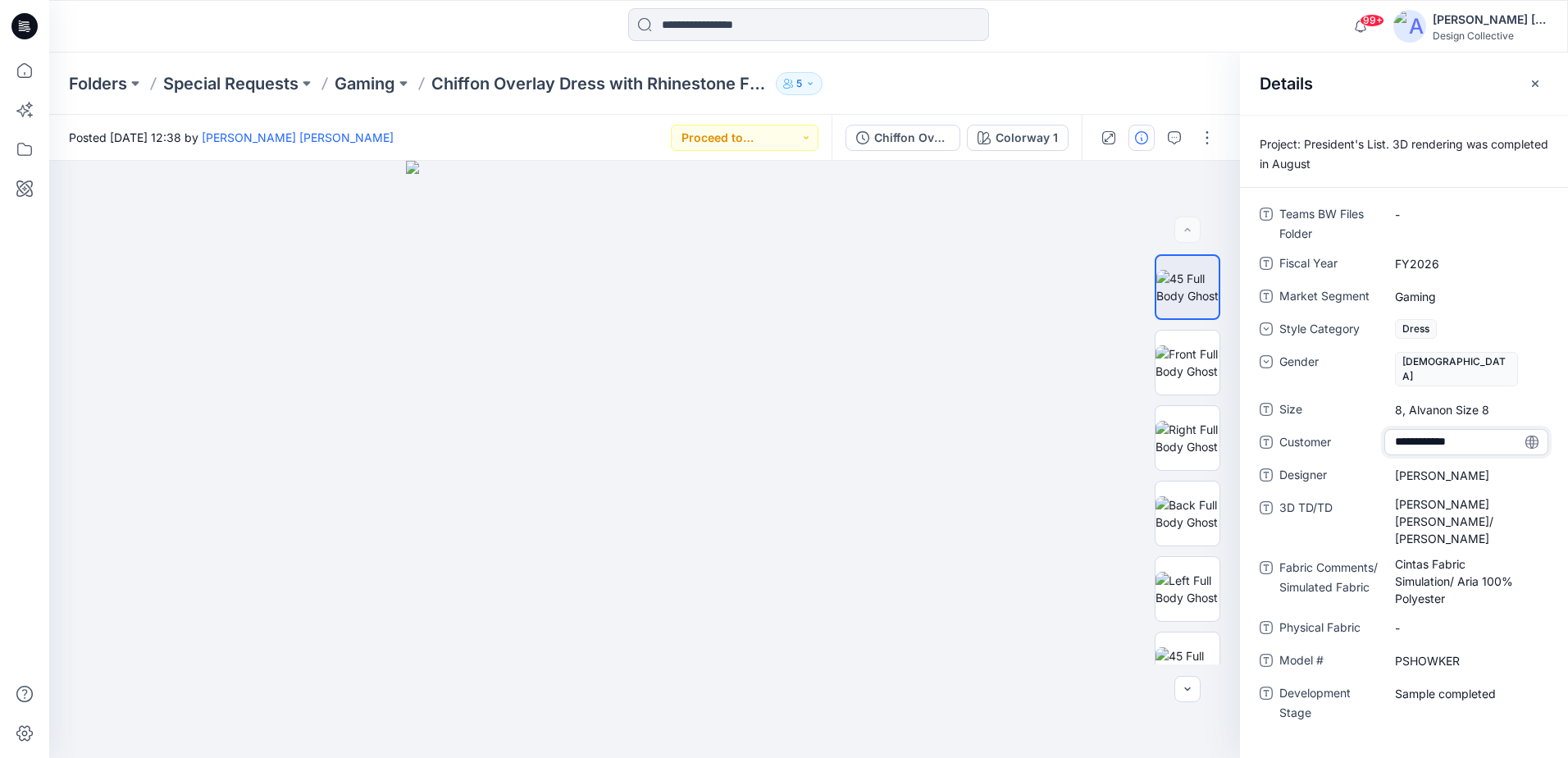
type textarea "**********"
click at [115, 82] on p "Folders" at bounding box center [98, 83] width 58 height 23
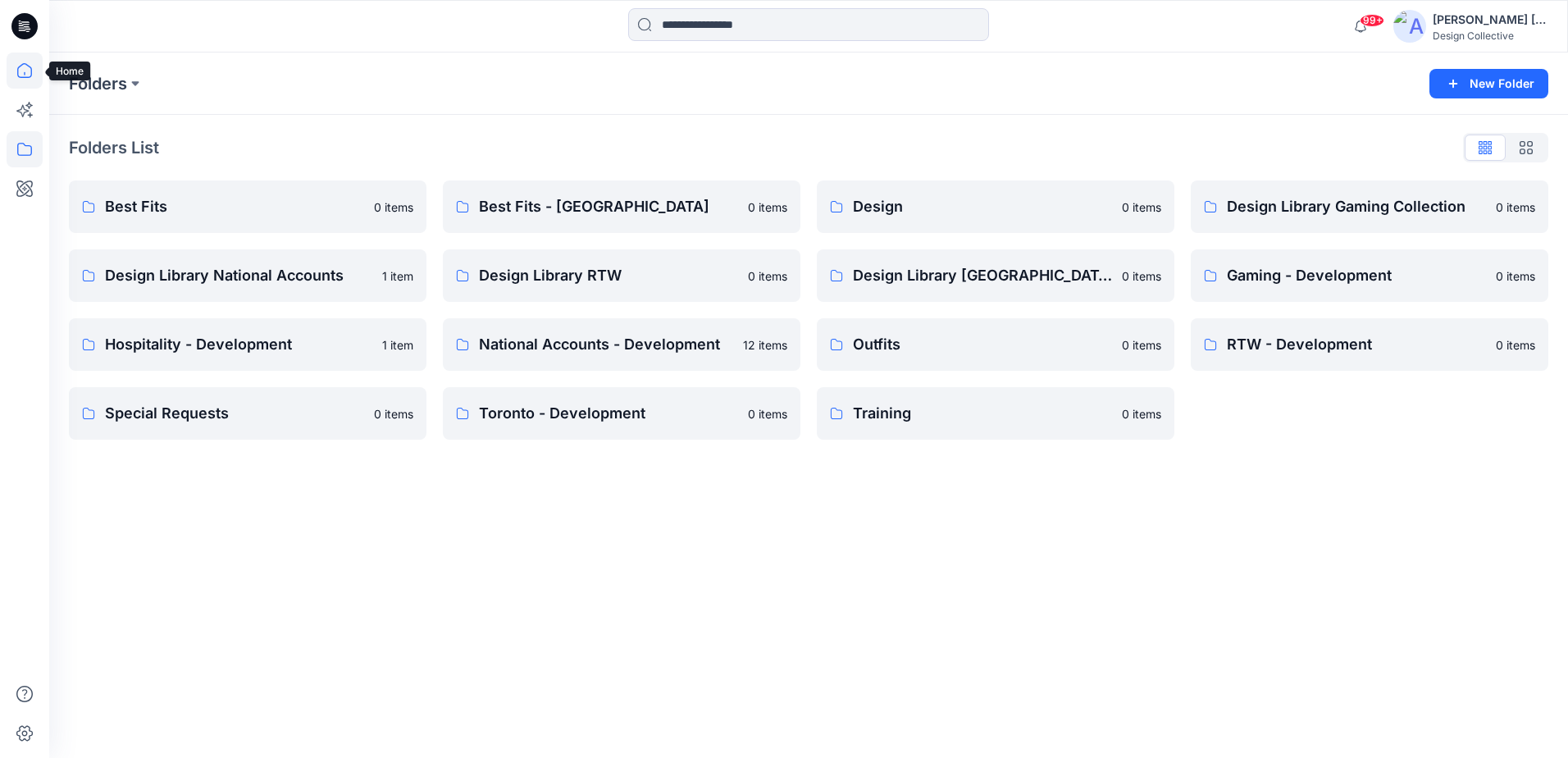
click at [19, 77] on icon at bounding box center [24, 70] width 37 height 37
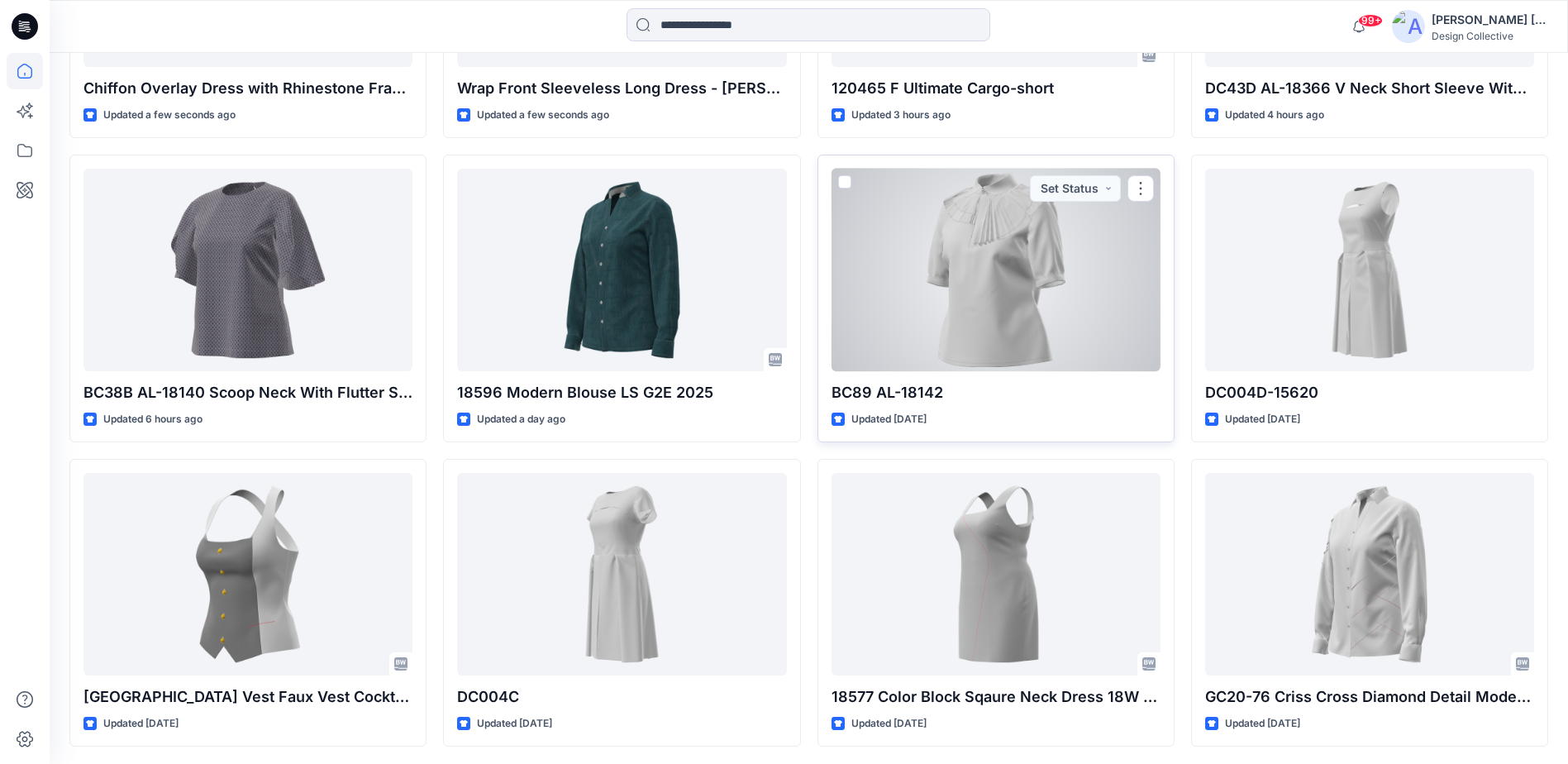
scroll to position [782, 0]
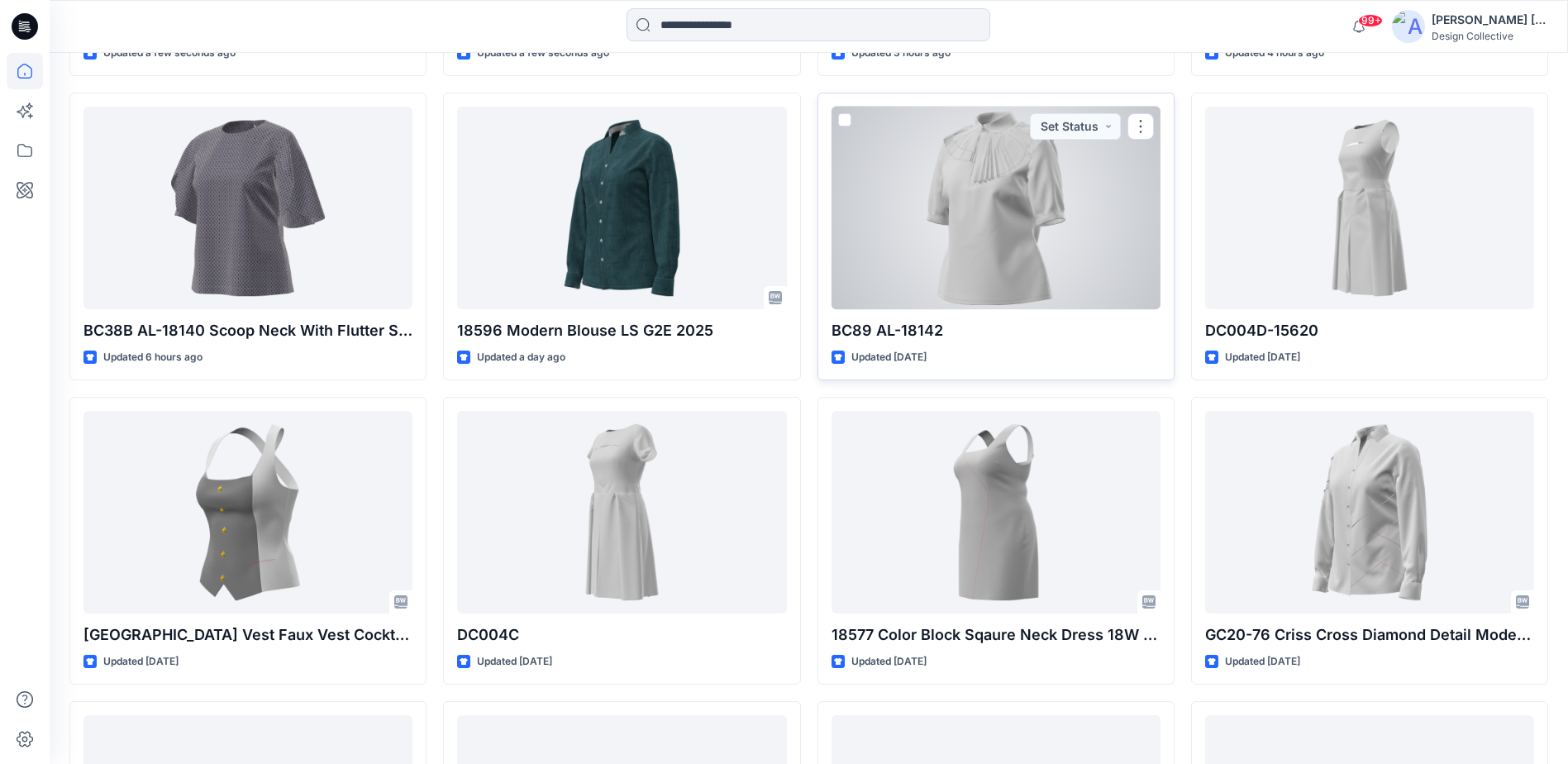
click at [965, 332] on p "BC89 AL-18142" at bounding box center [996, 331] width 329 height 24
click at [964, 226] on div at bounding box center [996, 208] width 329 height 202
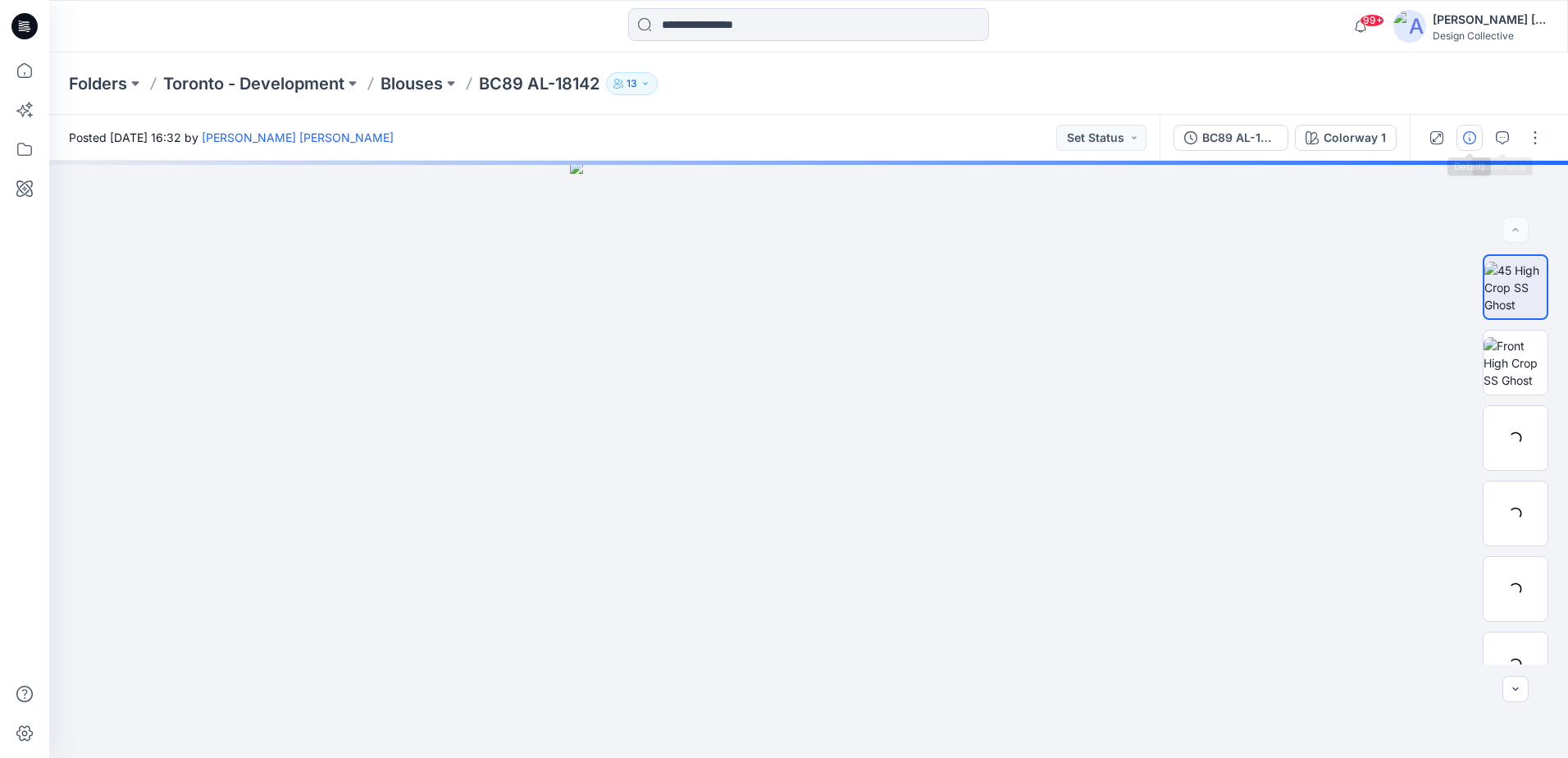
click at [1471, 133] on icon "button" at bounding box center [1470, 138] width 13 height 13
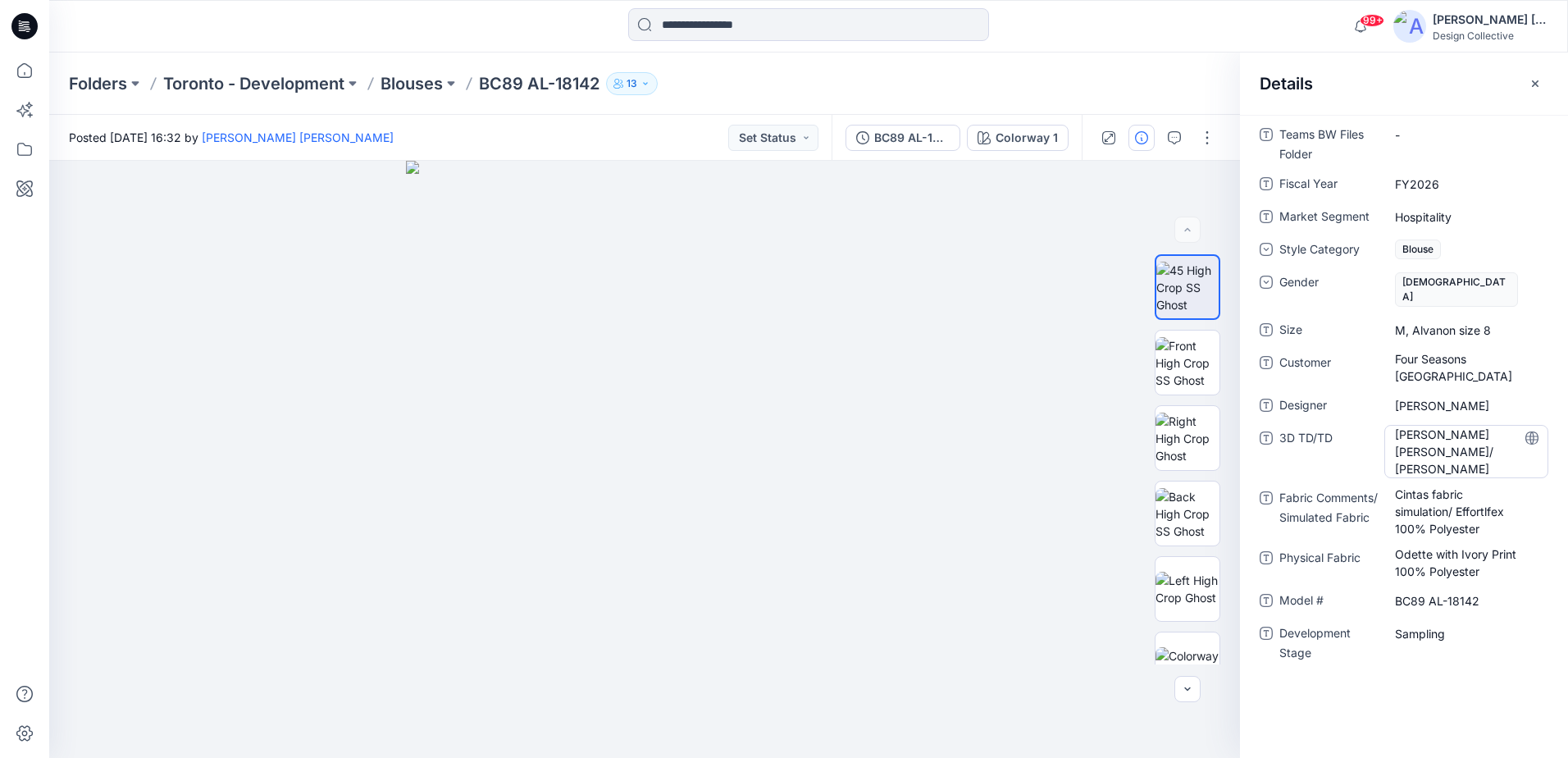
click at [1472, 425] on TD\/TD "Carla Nina/ Anne Chau" at bounding box center [1467, 451] width 142 height 52
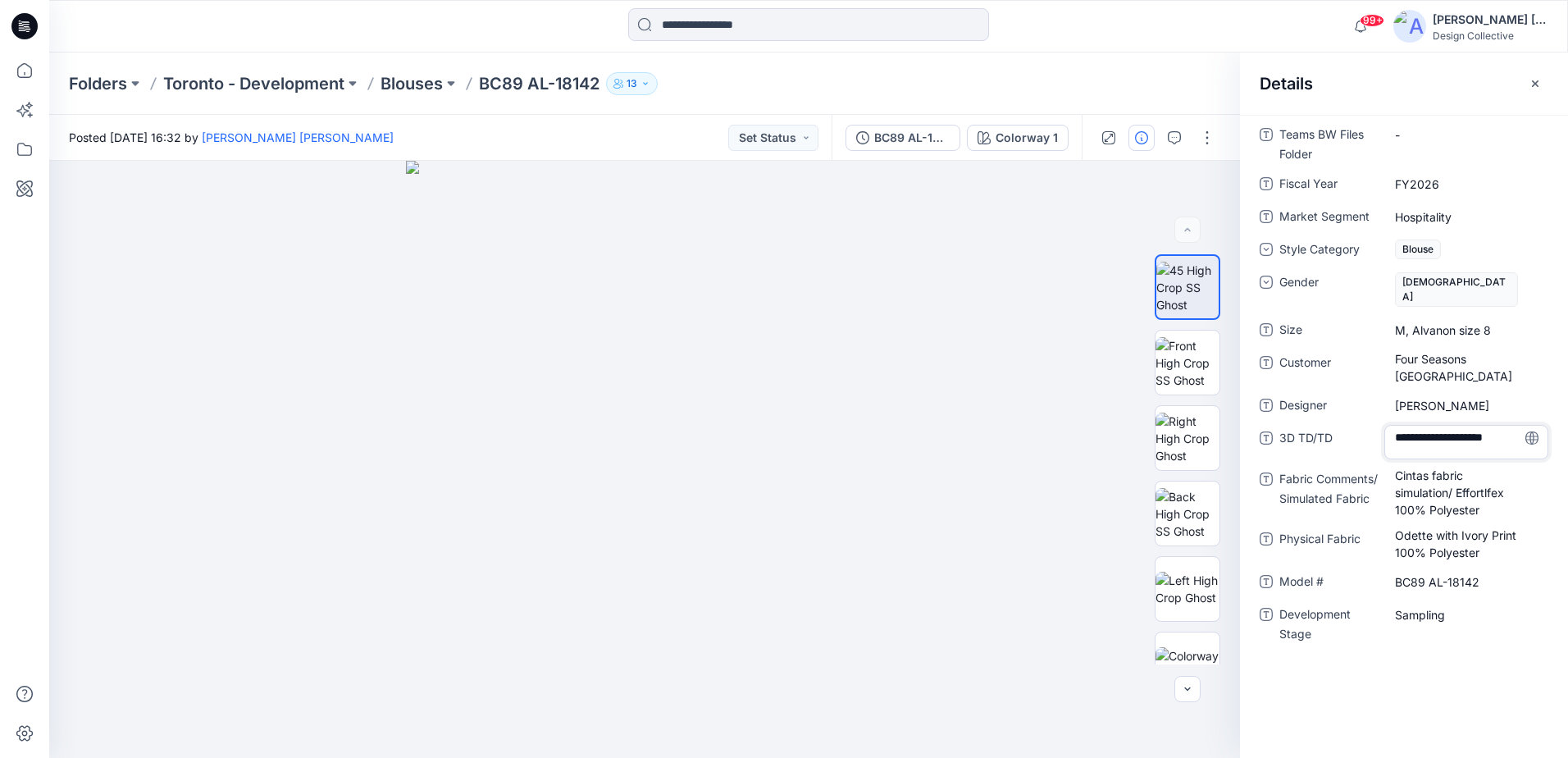
click at [1472, 424] on textarea "**********" at bounding box center [1466, 441] width 164 height 35
click at [1464, 424] on textarea "**********" at bounding box center [1466, 441] width 164 height 35
drag, startPoint x: 1459, startPoint y: 423, endPoint x: 1521, endPoint y: 424, distance: 62.0
click at [1521, 424] on textarea "**********" at bounding box center [1466, 441] width 164 height 35
type textarea "**********"
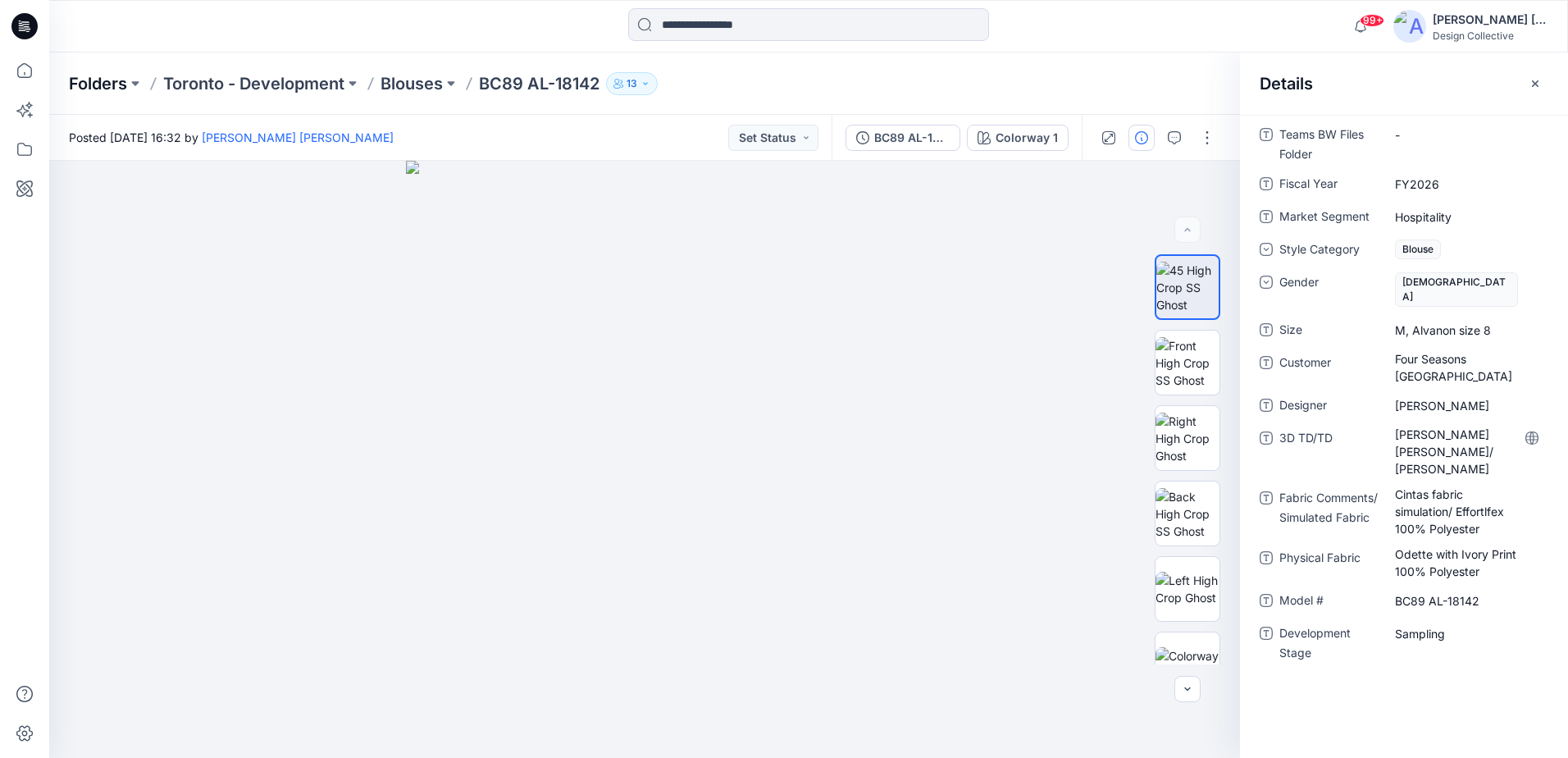
click at [122, 80] on p "Folders" at bounding box center [98, 83] width 58 height 23
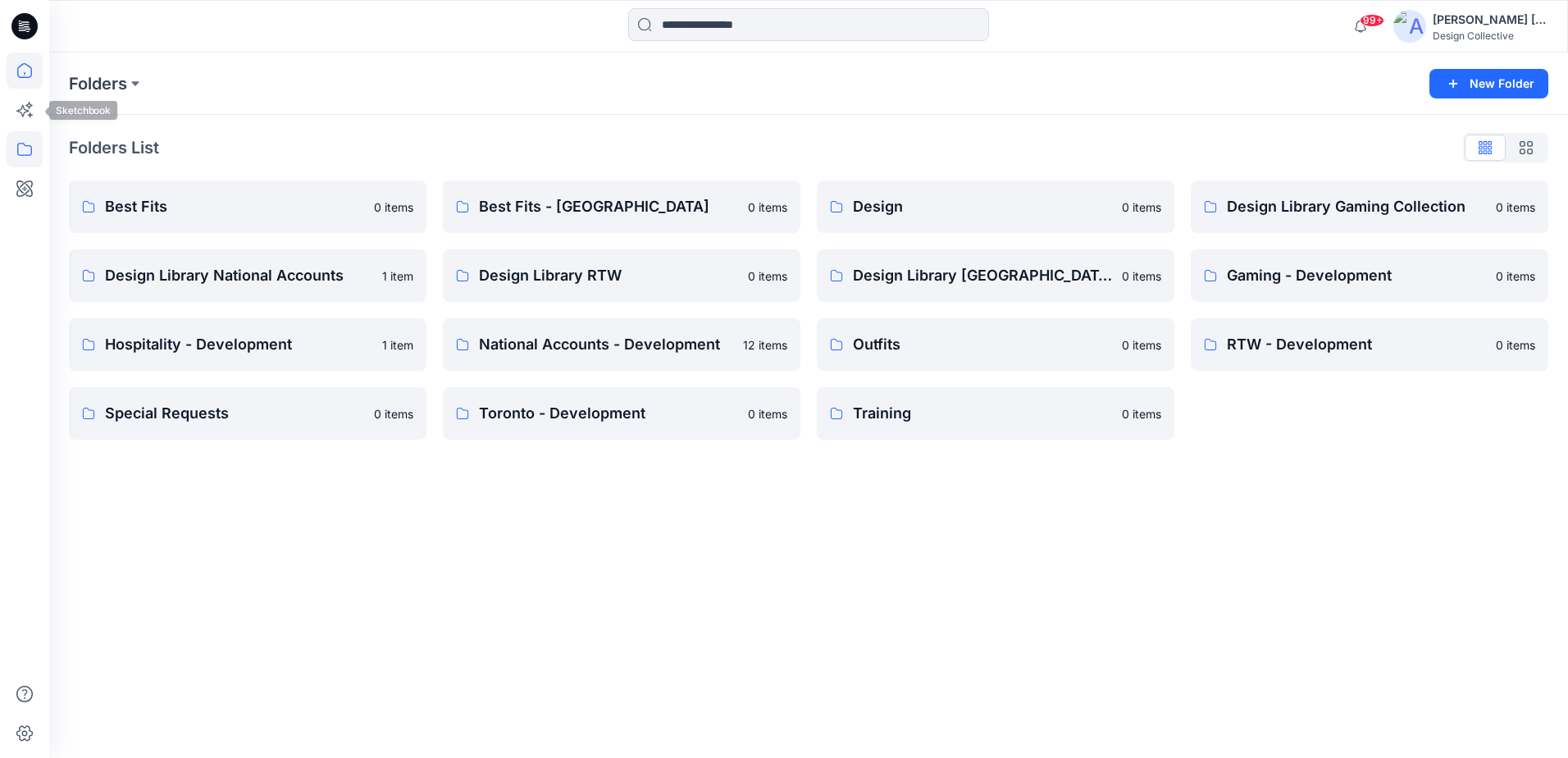
click at [29, 81] on icon at bounding box center [24, 70] width 37 height 37
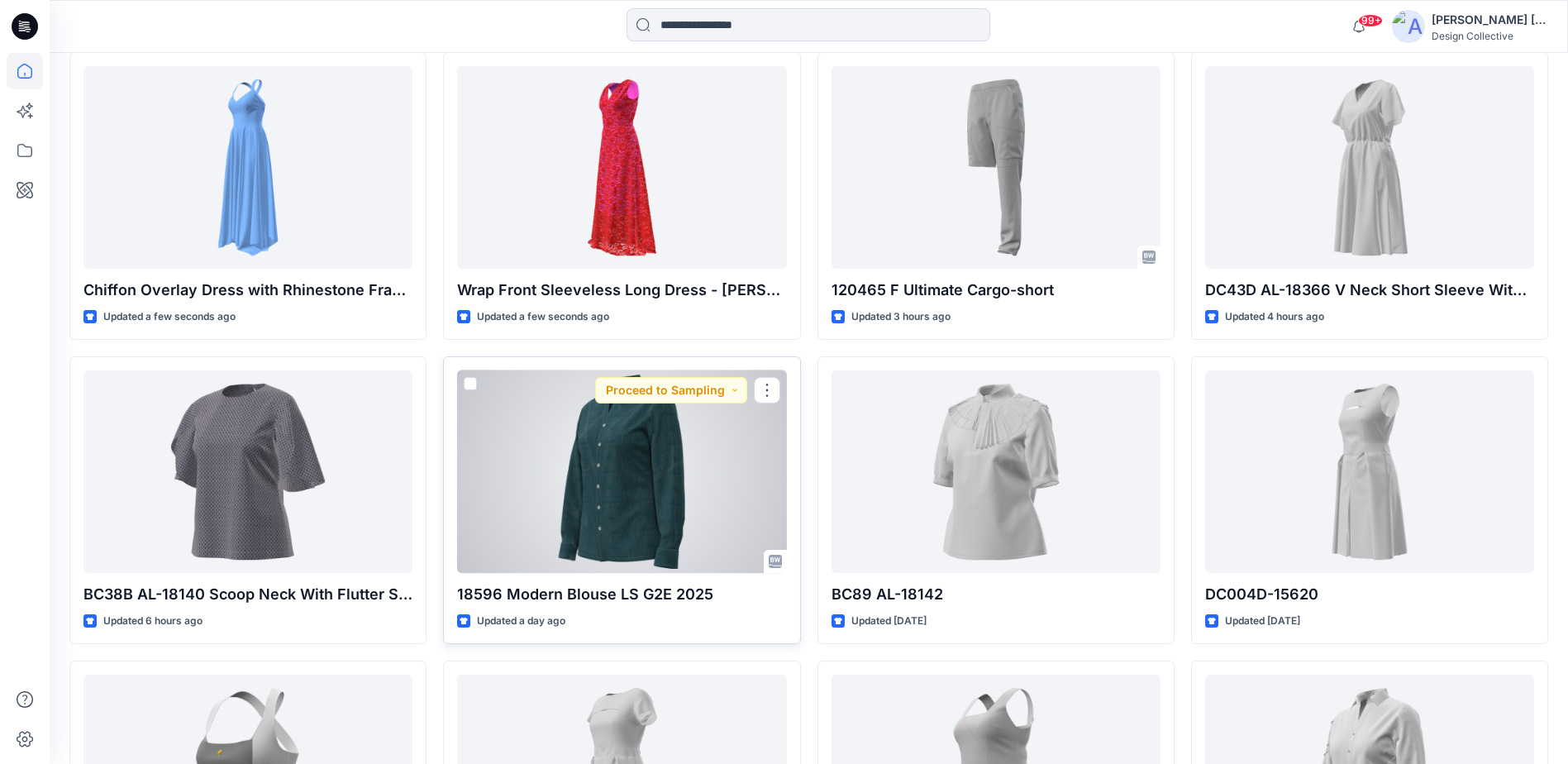
scroll to position [661, 0]
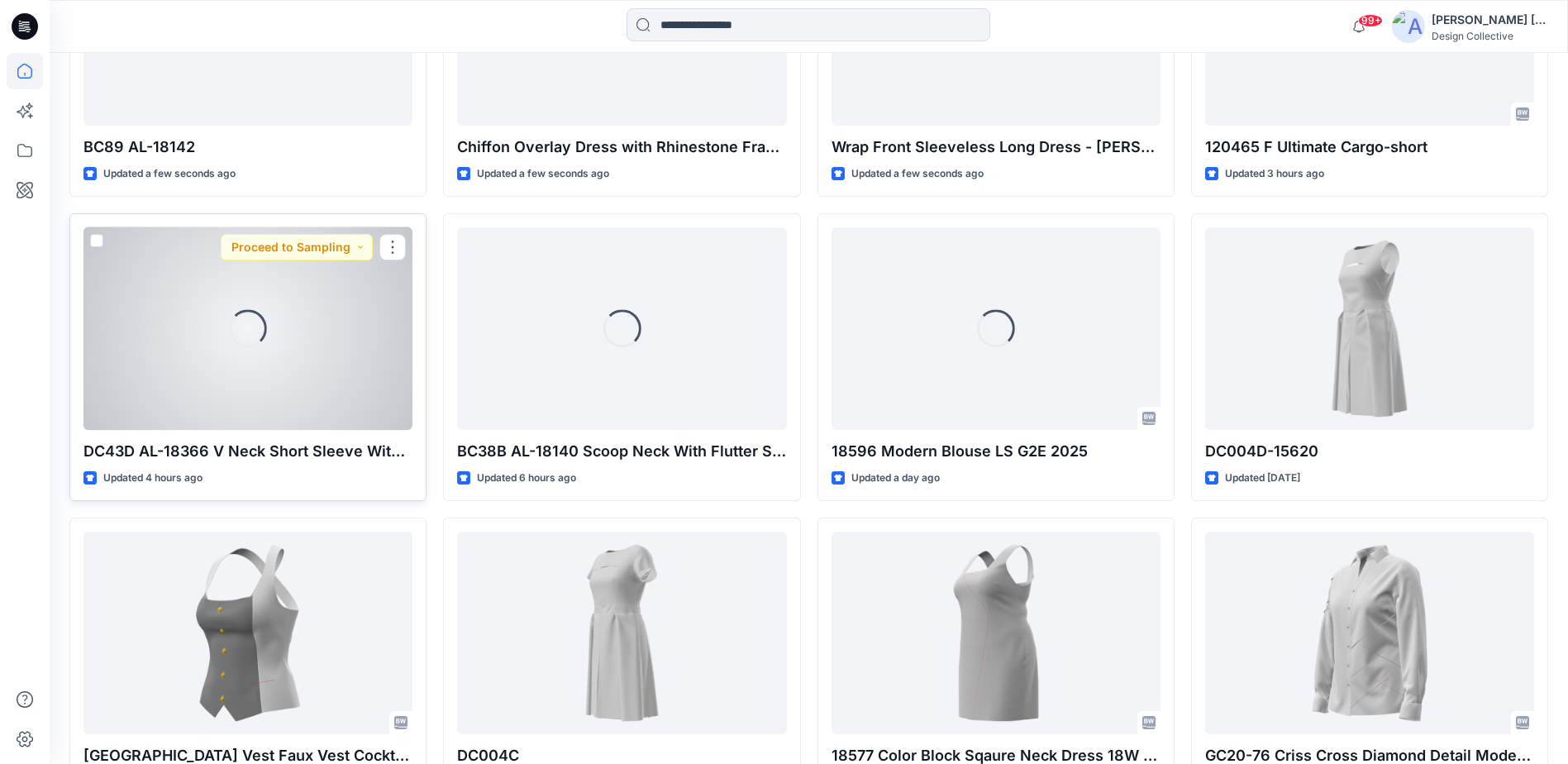
click at [258, 356] on div "Loading..." at bounding box center [247, 329] width 329 height 202
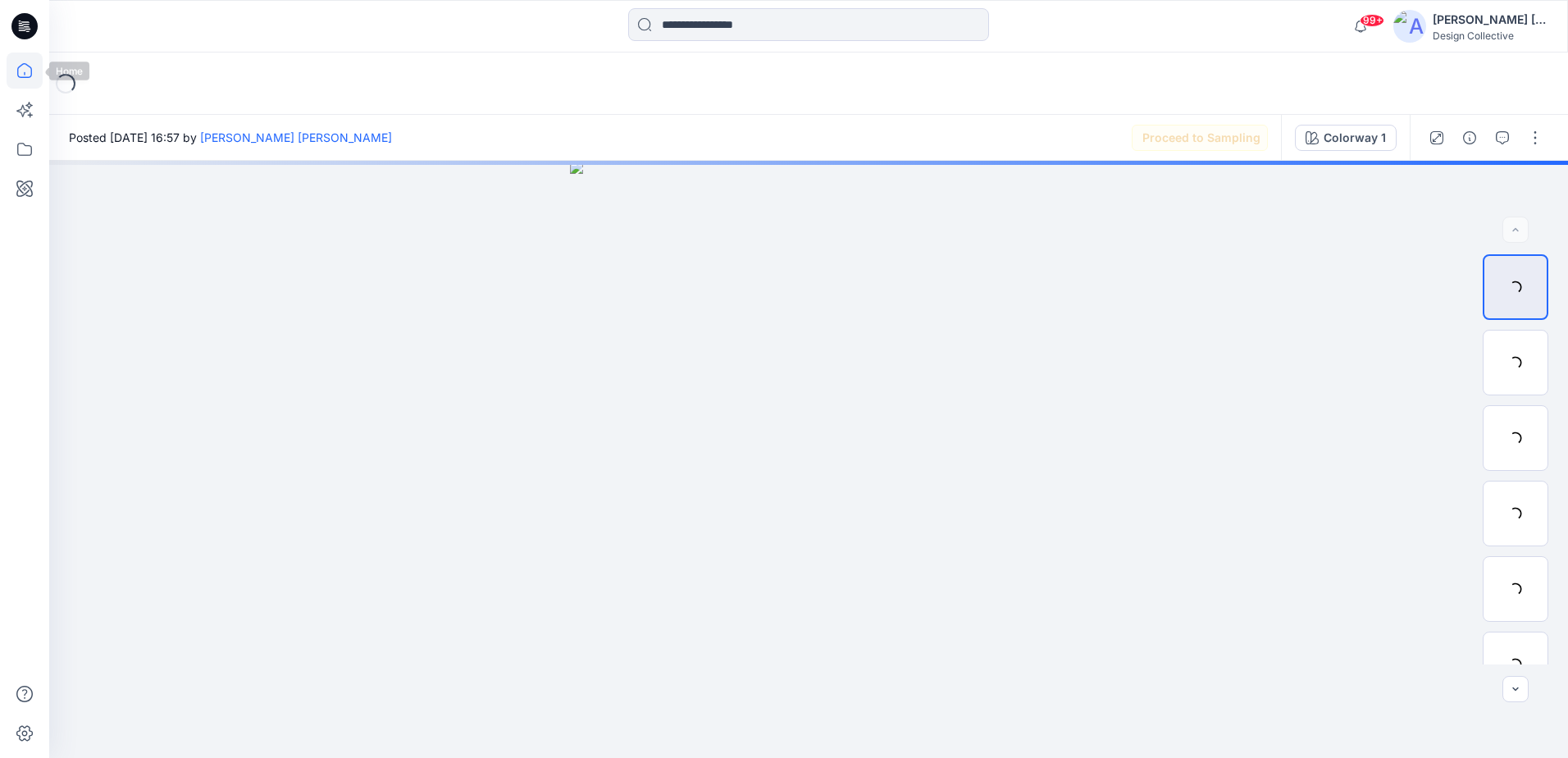
click at [19, 63] on icon at bounding box center [24, 70] width 37 height 37
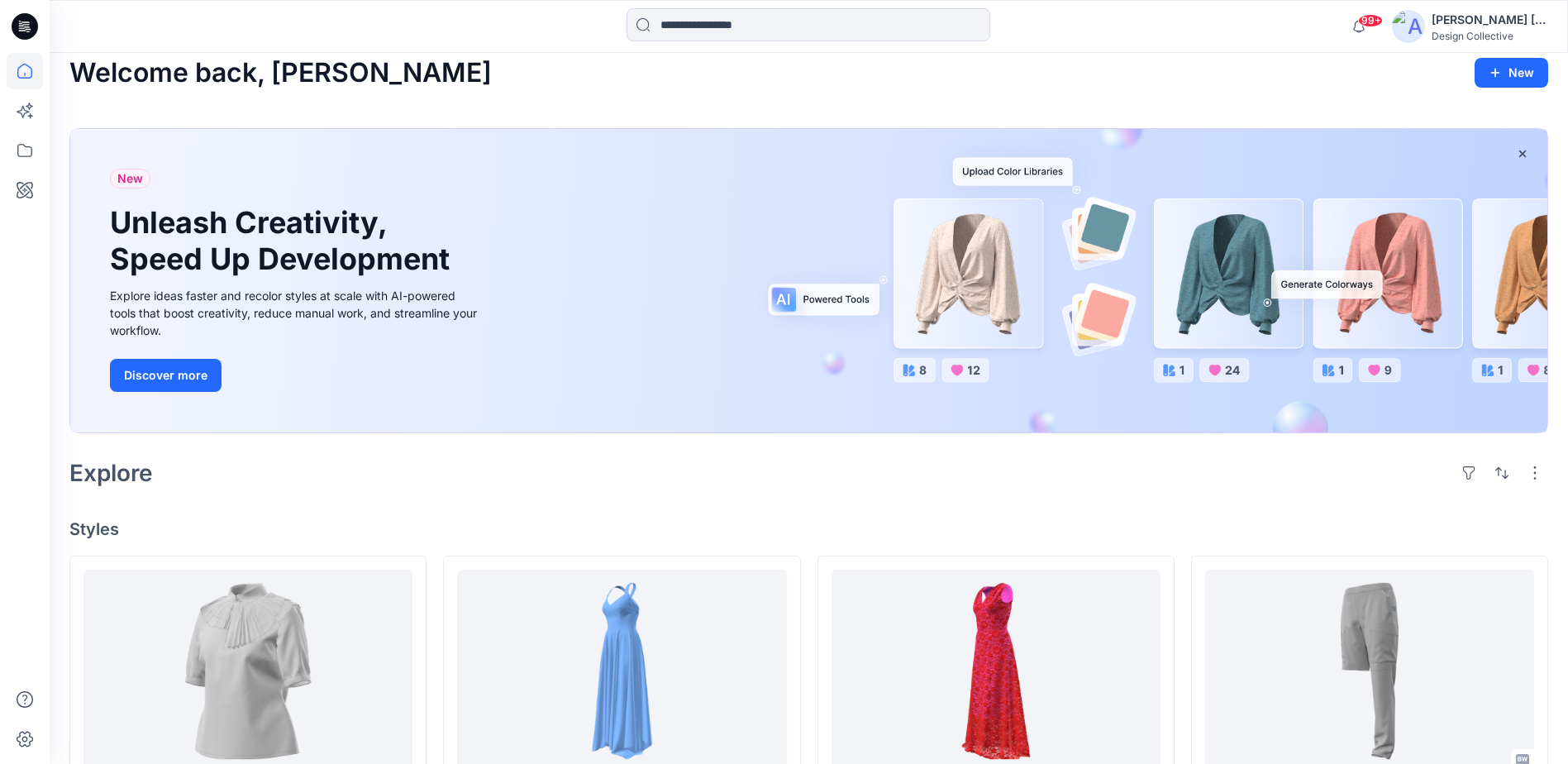
scroll to position [414, 0]
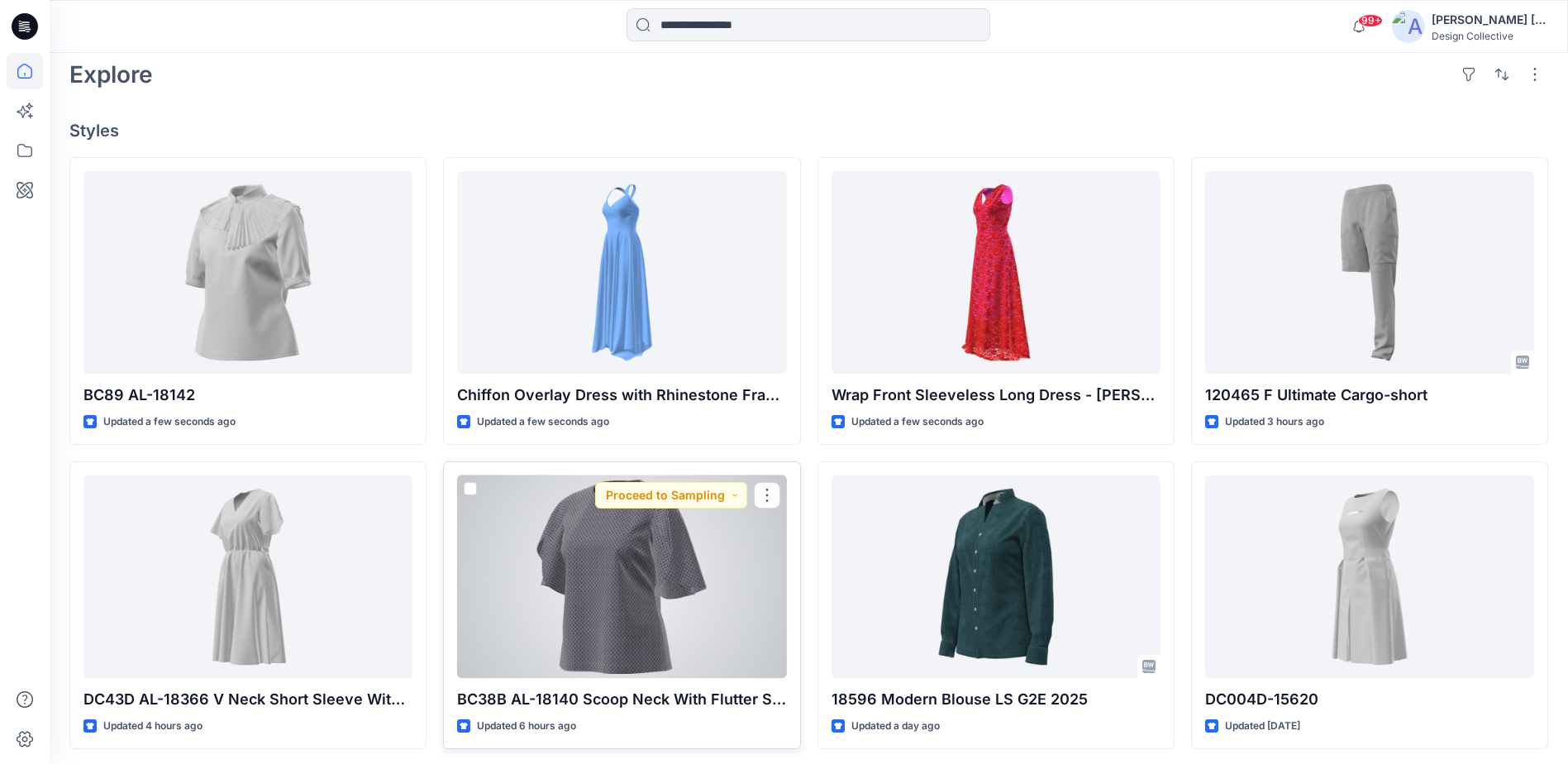
click at [649, 560] on div at bounding box center [622, 576] width 329 height 202
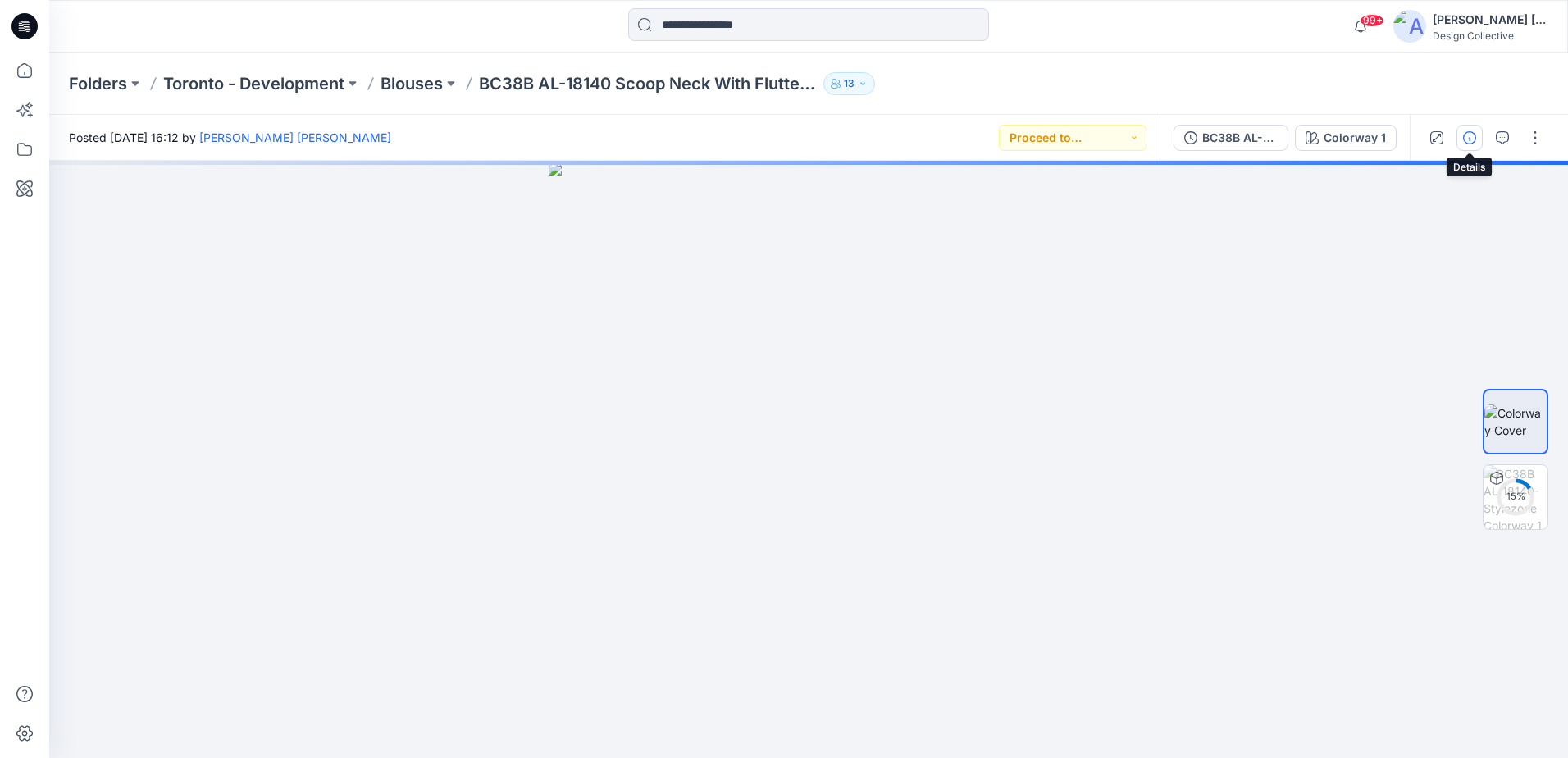
click at [1469, 140] on icon "button" at bounding box center [1470, 138] width 13 height 13
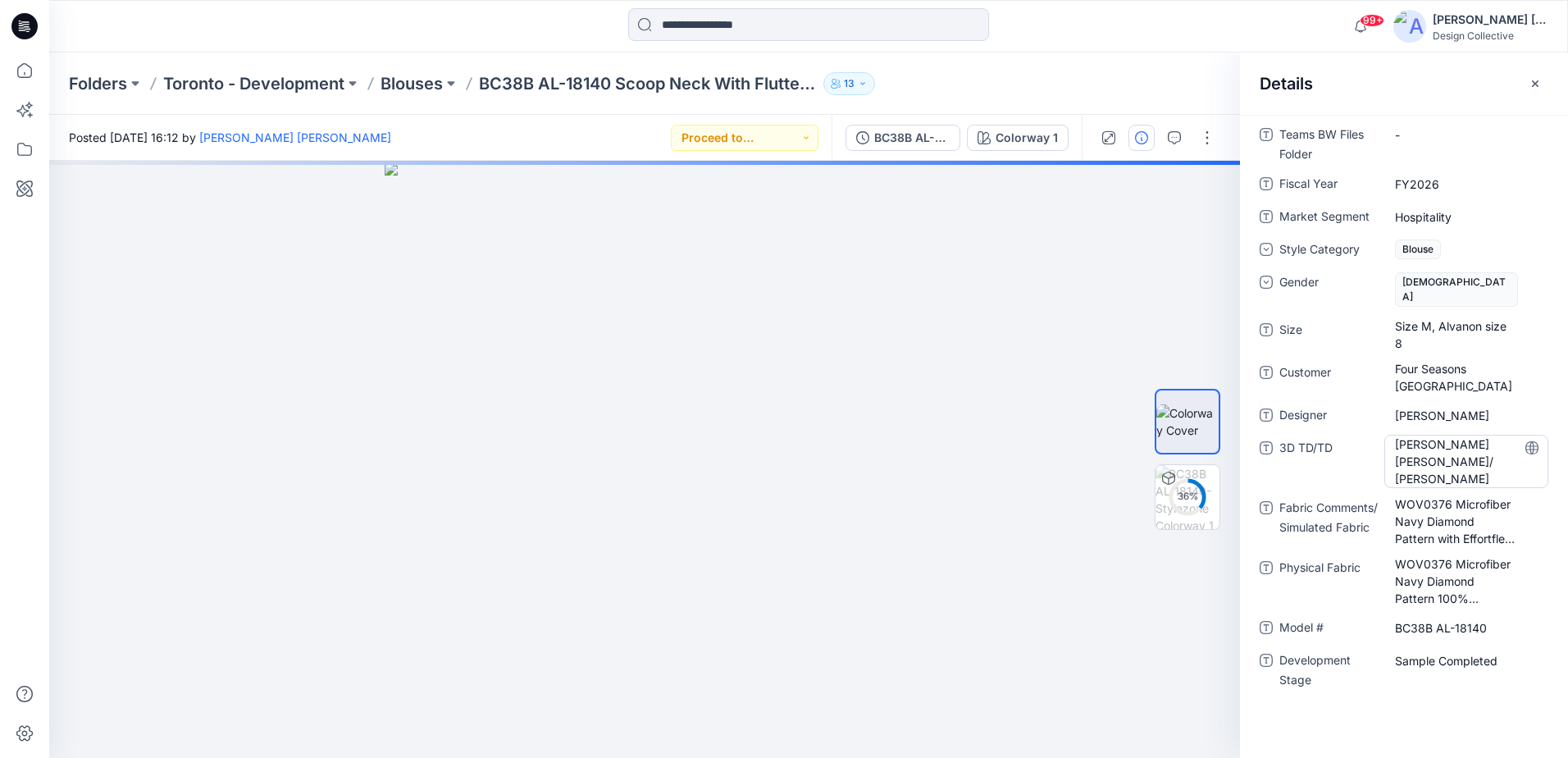
click at [1478, 455] on div "Carla Nina/ Anne Chau" at bounding box center [1466, 461] width 164 height 53
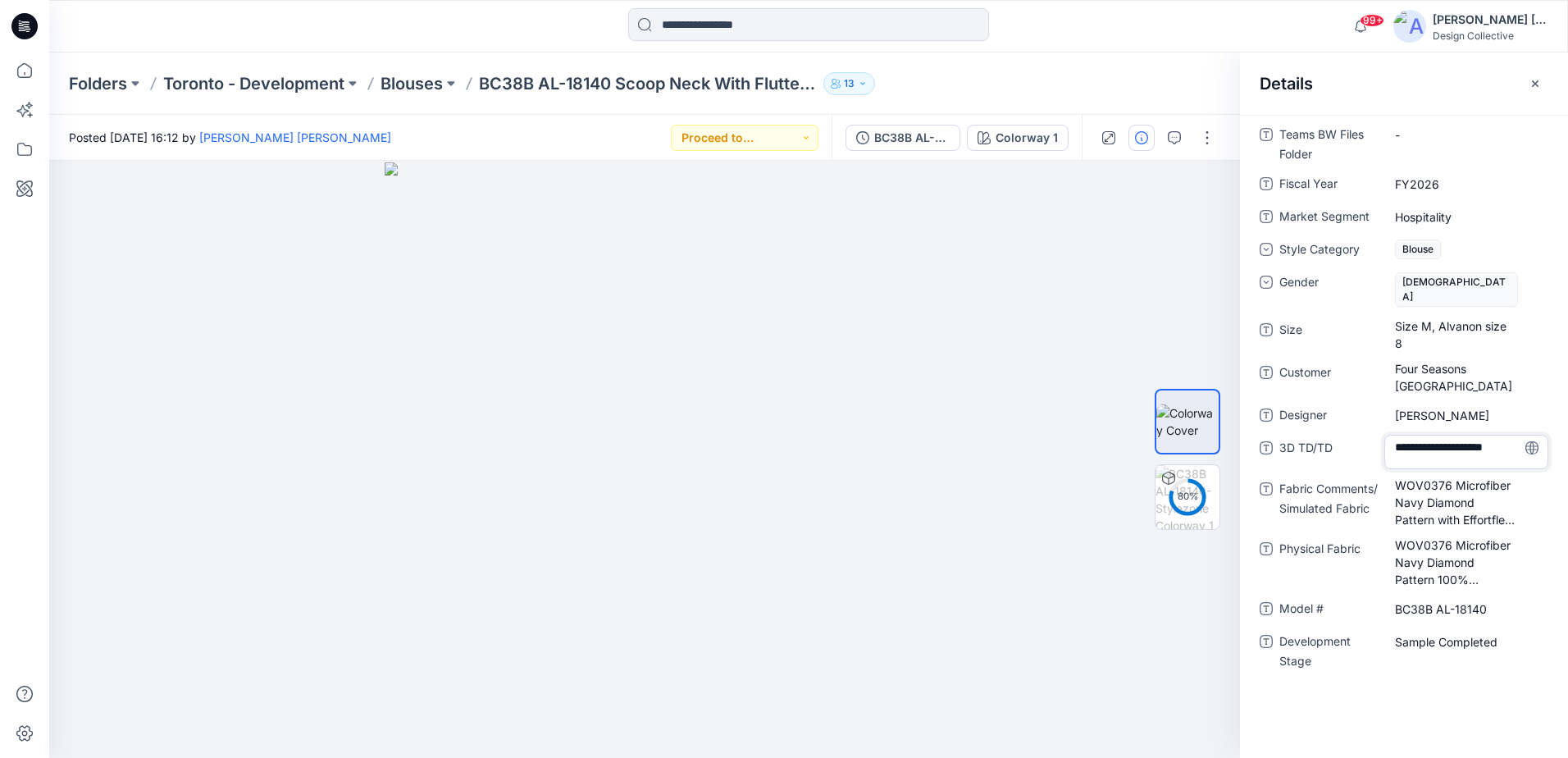
click at [1480, 437] on textarea "**********" at bounding box center [1466, 452] width 164 height 35
drag, startPoint x: 1463, startPoint y: 432, endPoint x: 1522, endPoint y: 435, distance: 59.1
click at [1522, 435] on textarea "**********" at bounding box center [1466, 452] width 164 height 35
type textarea "**********"
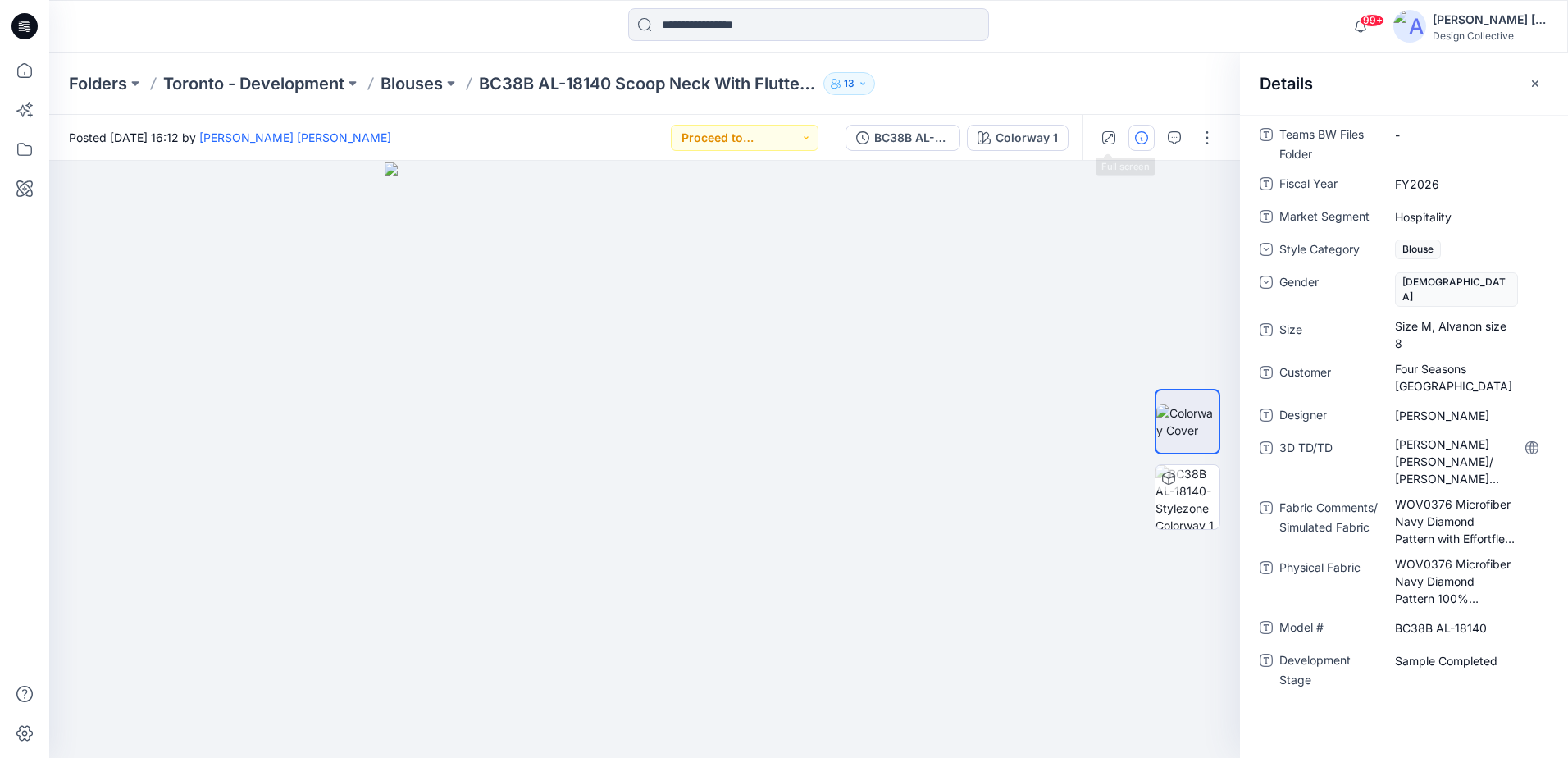
click at [1112, 79] on div "Folders Toronto - Development Blouses BC38B AL-18140 Scoop Neck With Flutter Sl…" at bounding box center [745, 83] width 1351 height 23
click at [1528, 83] on button "button" at bounding box center [1535, 83] width 26 height 26
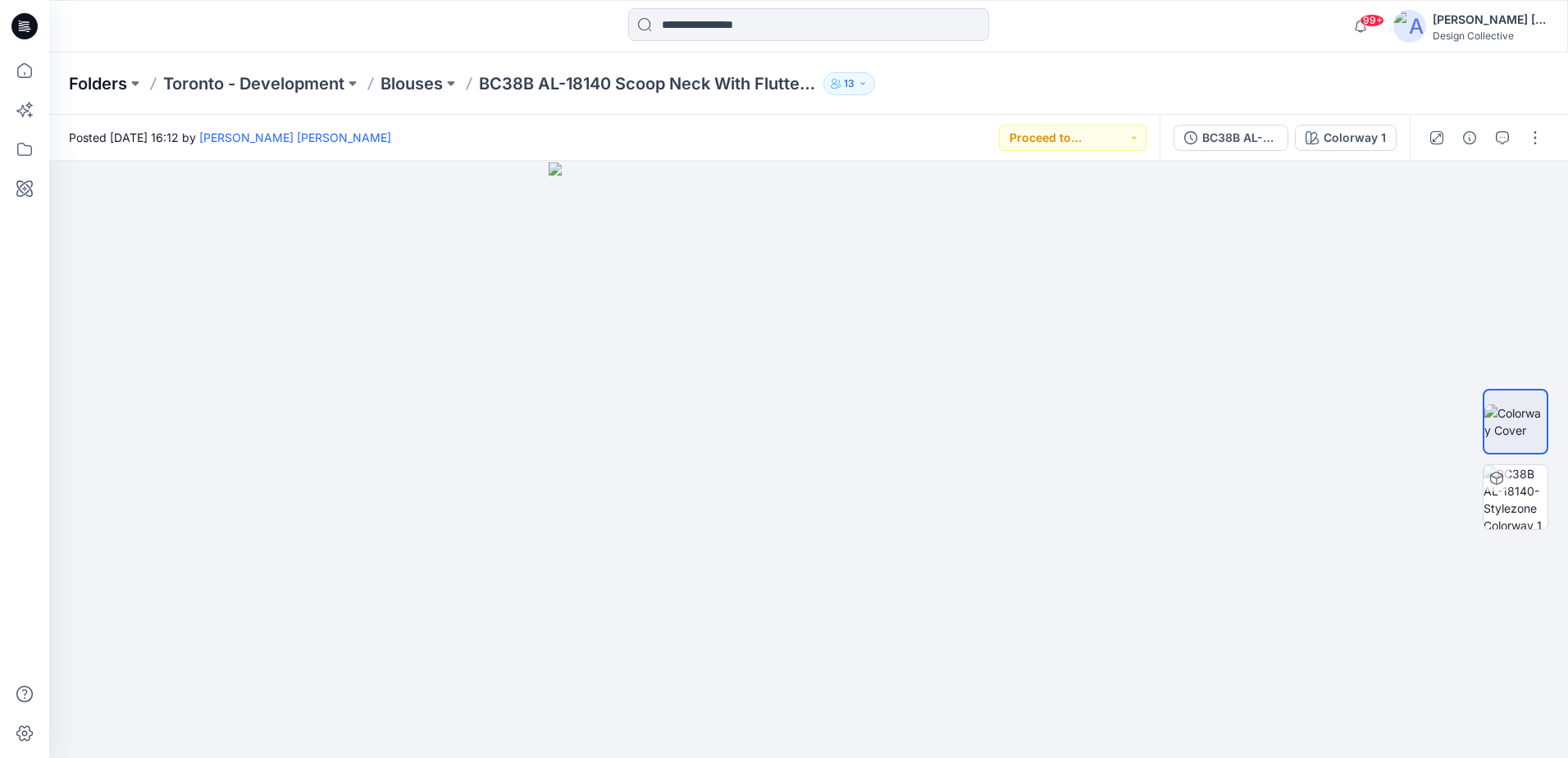
click at [100, 77] on p "Folders" at bounding box center [98, 83] width 58 height 23
